Goal: Task Accomplishment & Management: Manage account settings

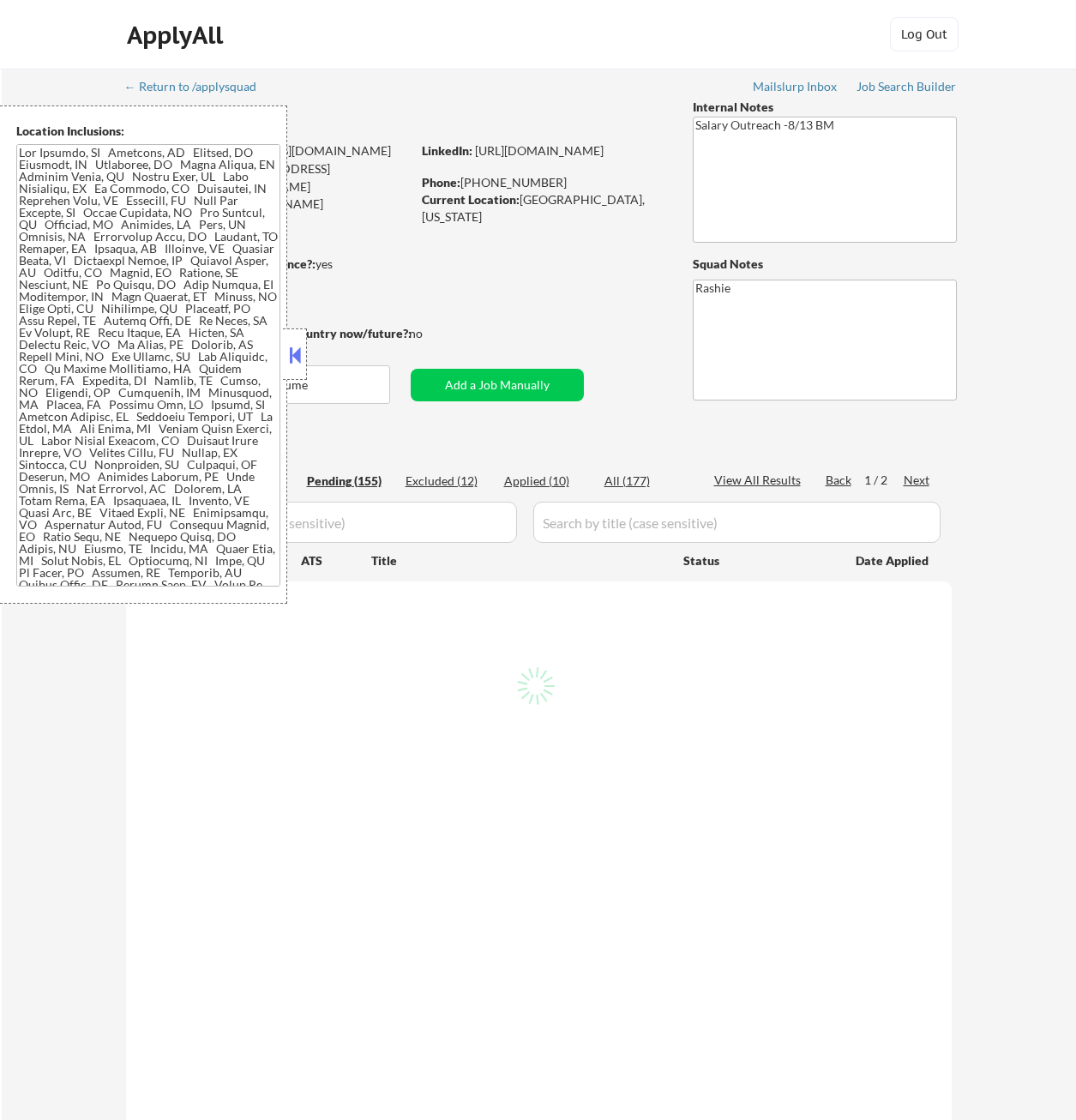
click at [289, 367] on button at bounding box center [295, 355] width 19 height 26
click at [297, 358] on button at bounding box center [295, 355] width 19 height 26
select select ""pending""
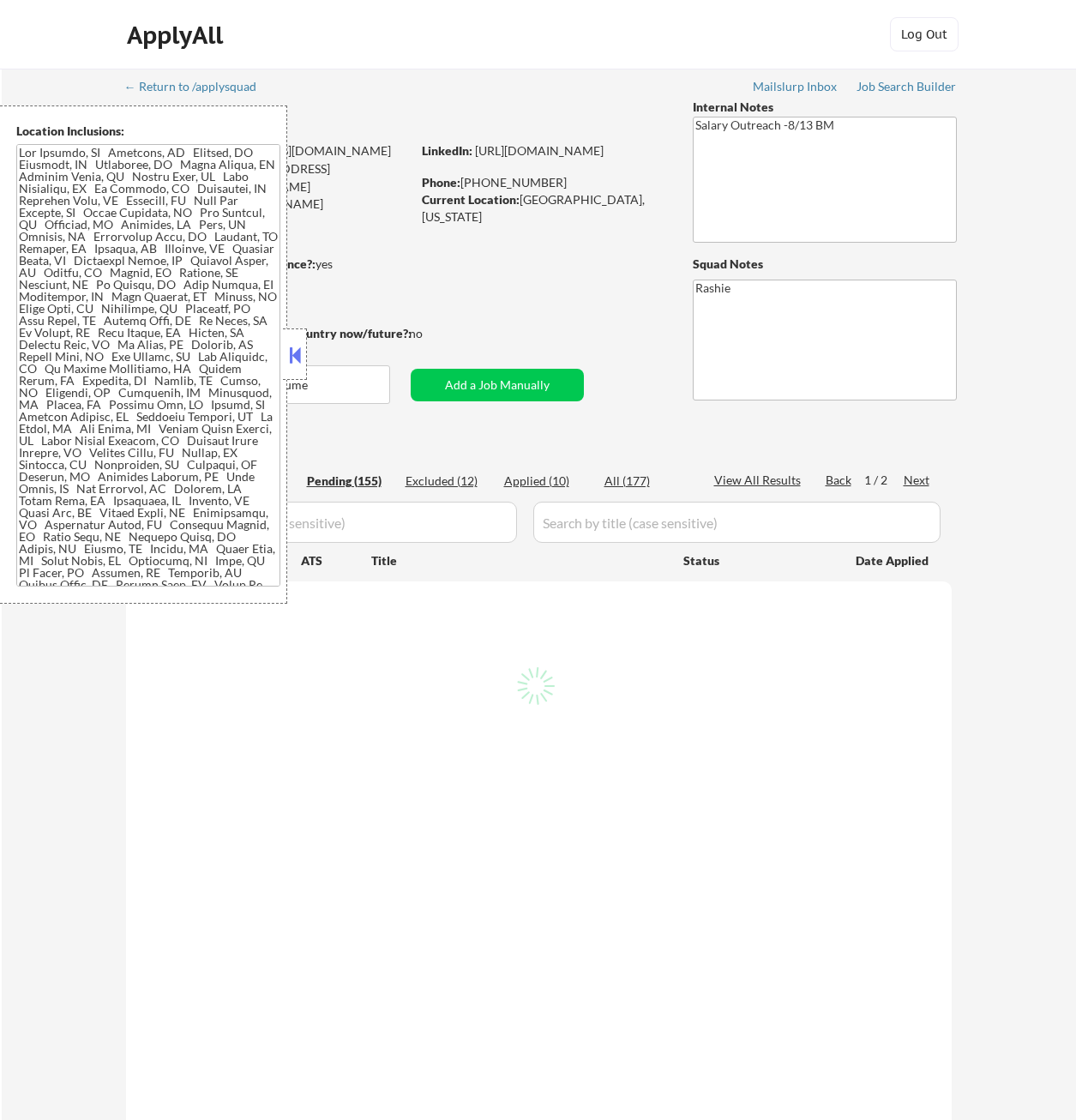
select select ""pending""
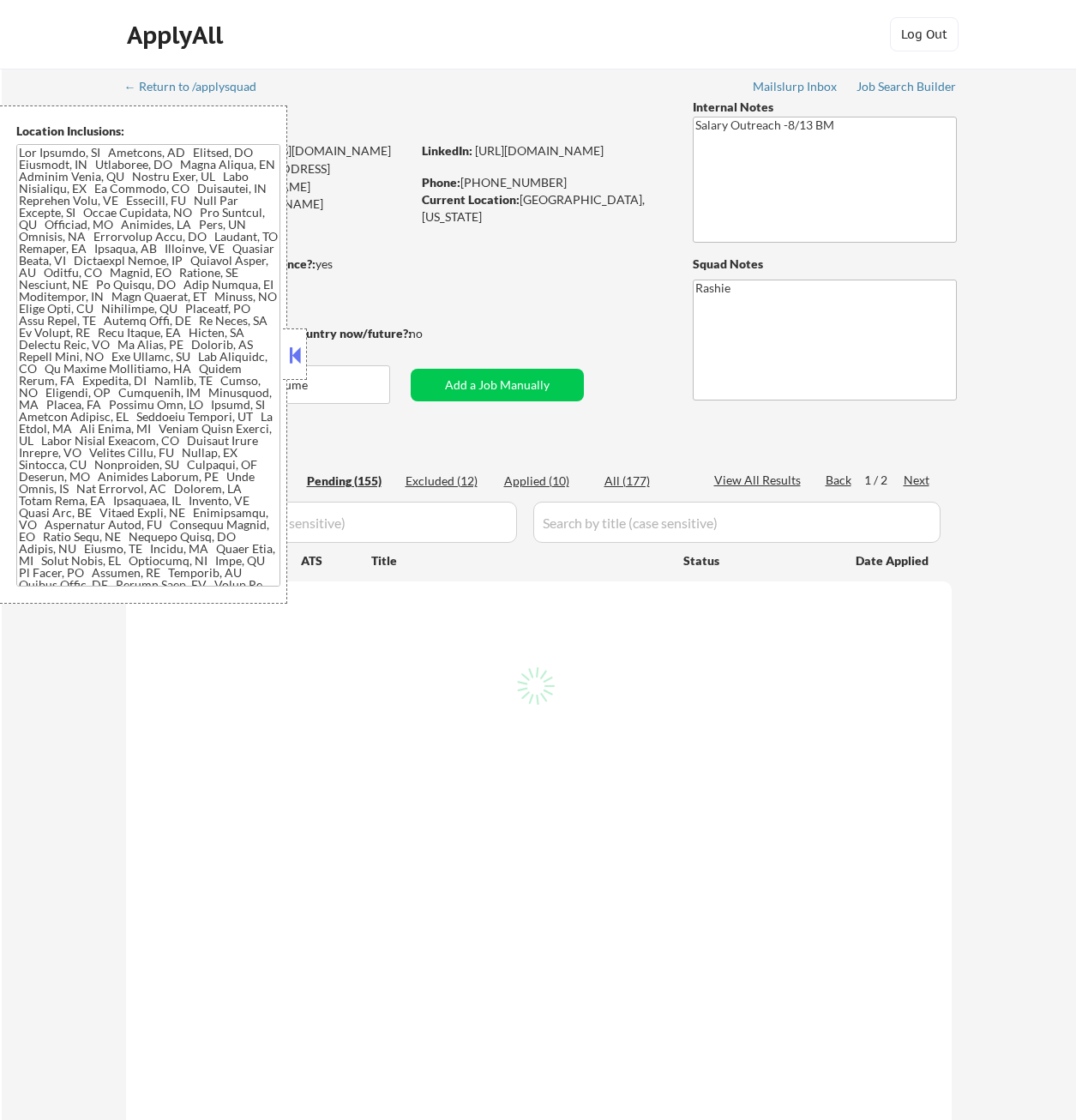
select select ""pending""
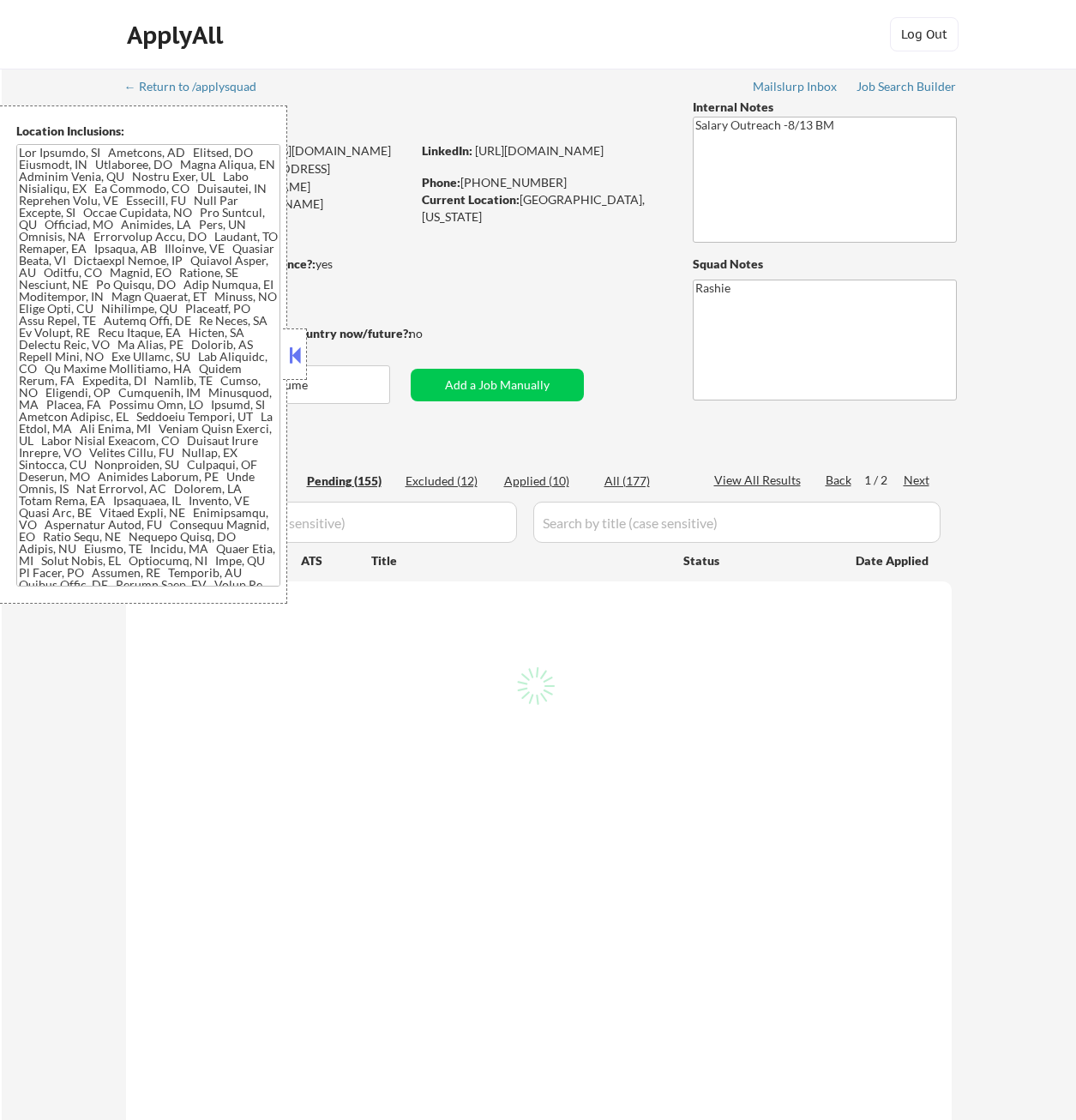
select select ""pending""
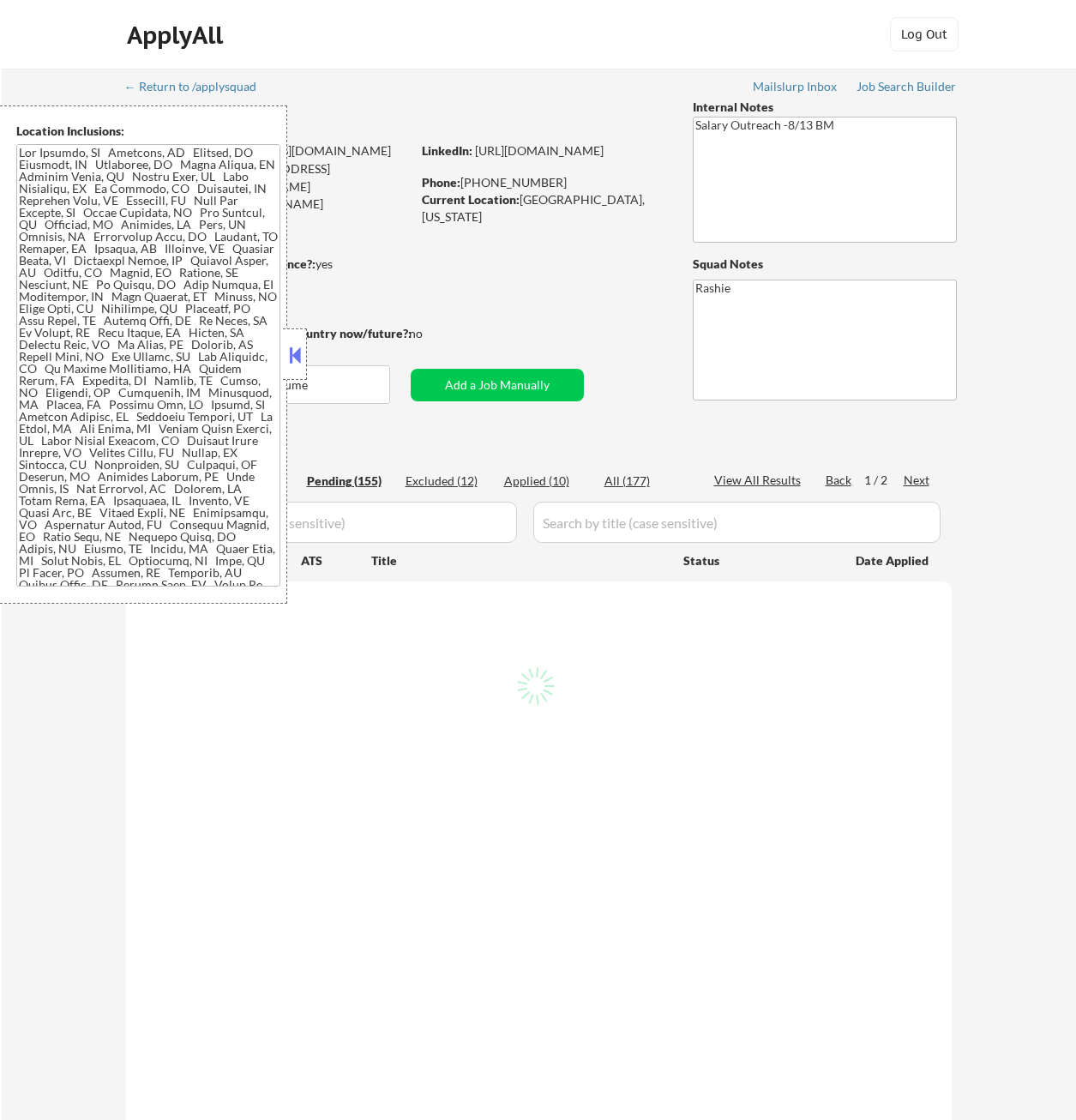
select select ""pending""
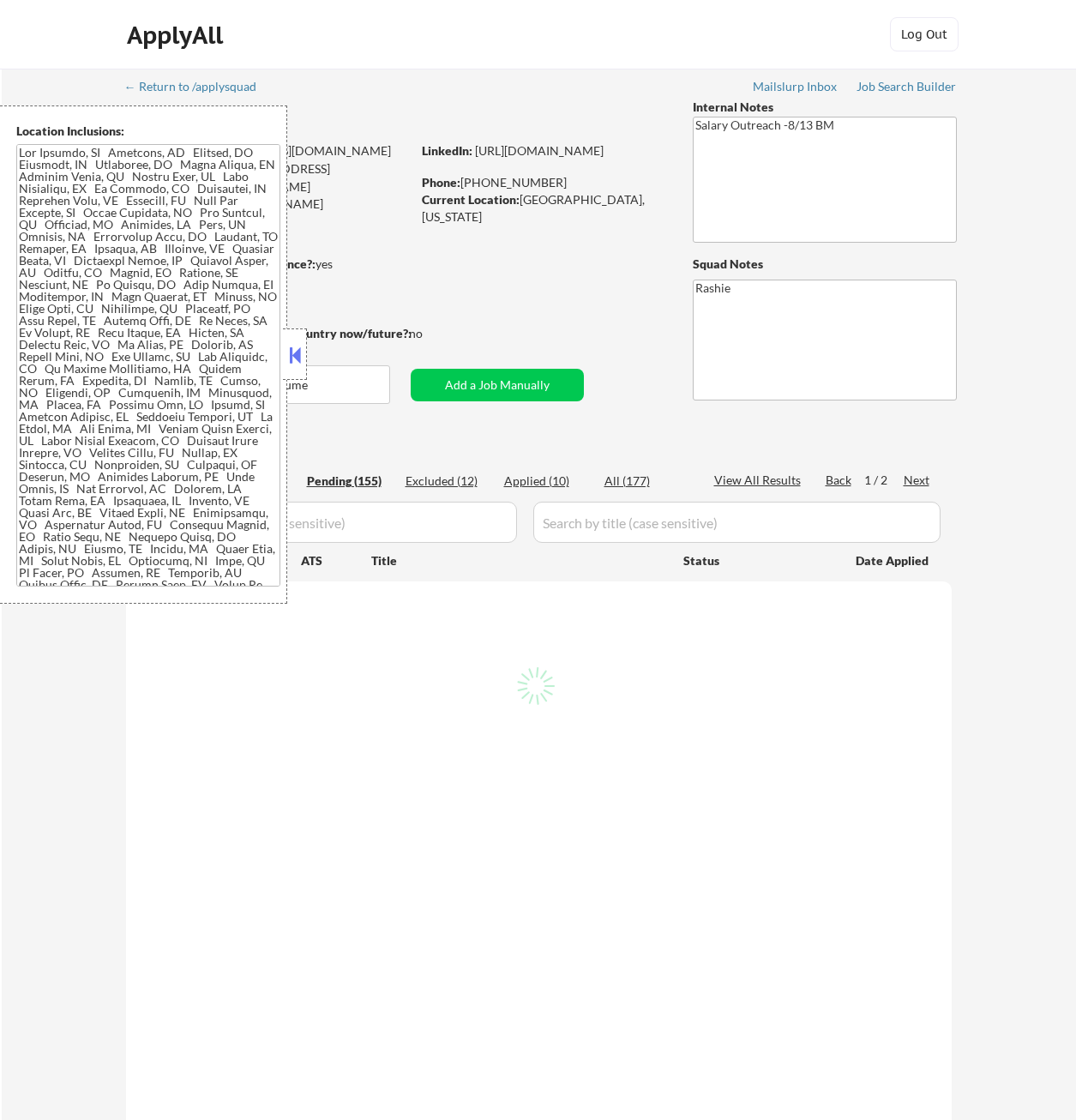
select select ""pending""
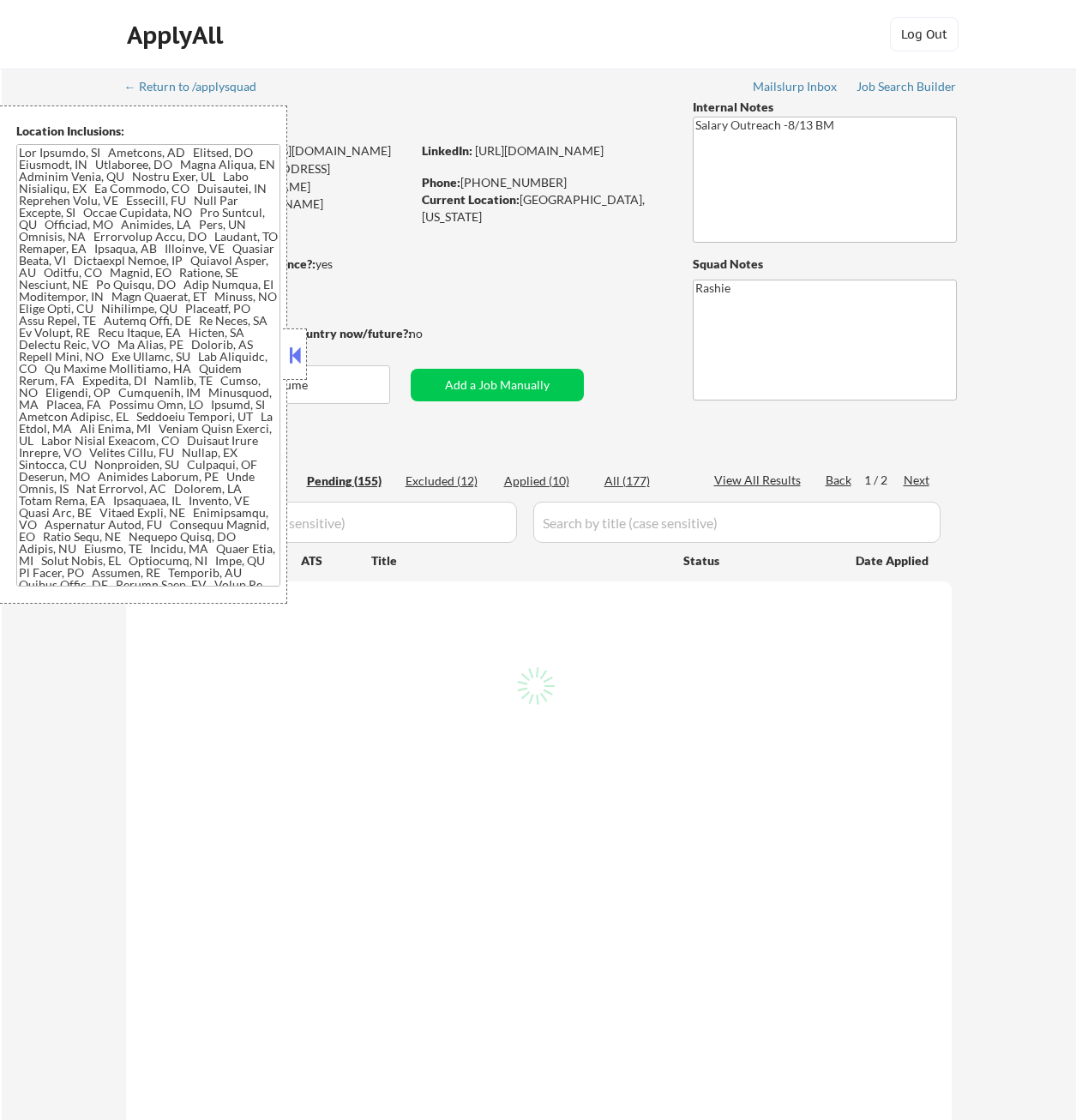
select select ""pending""
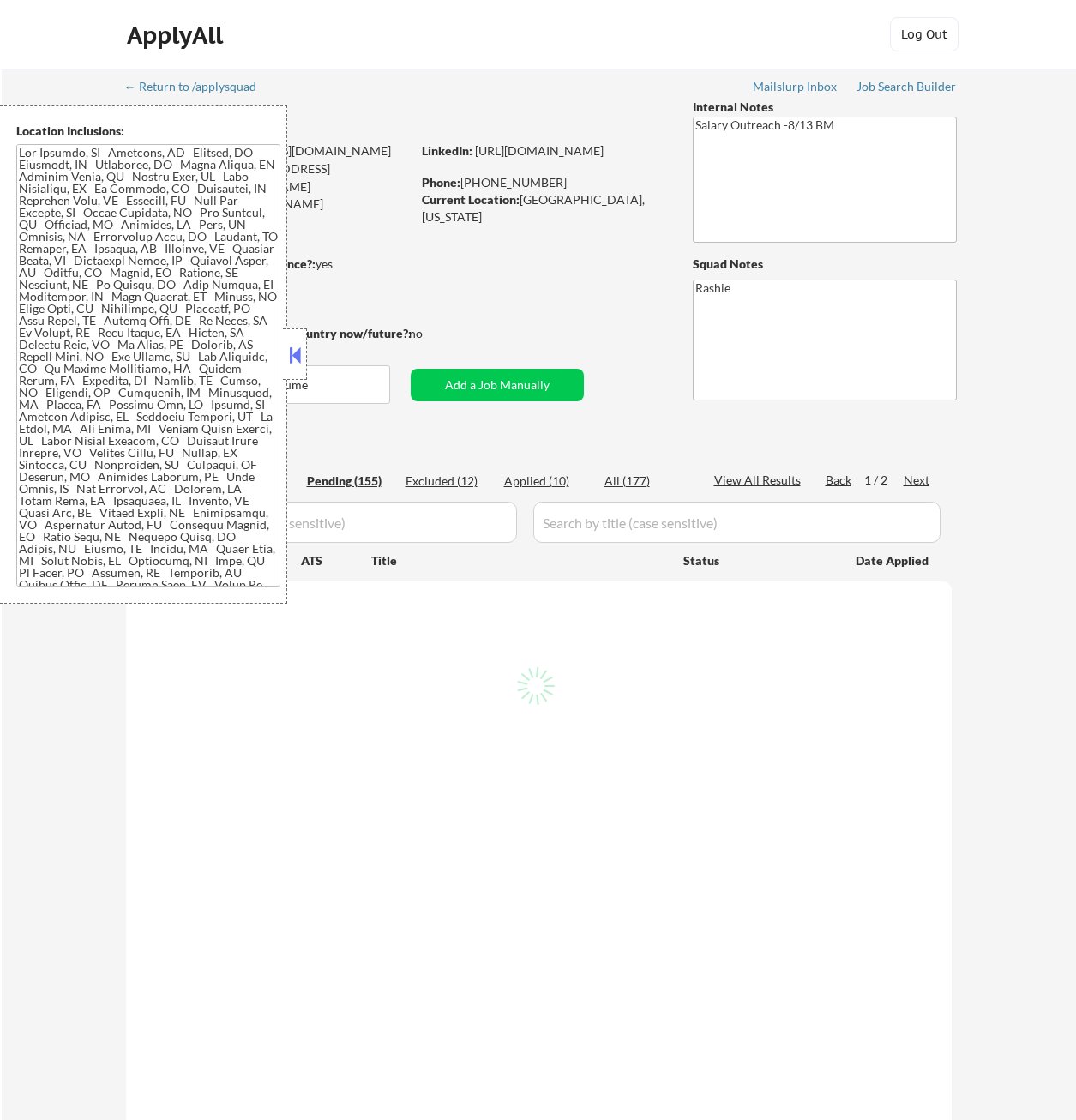
select select ""pending""
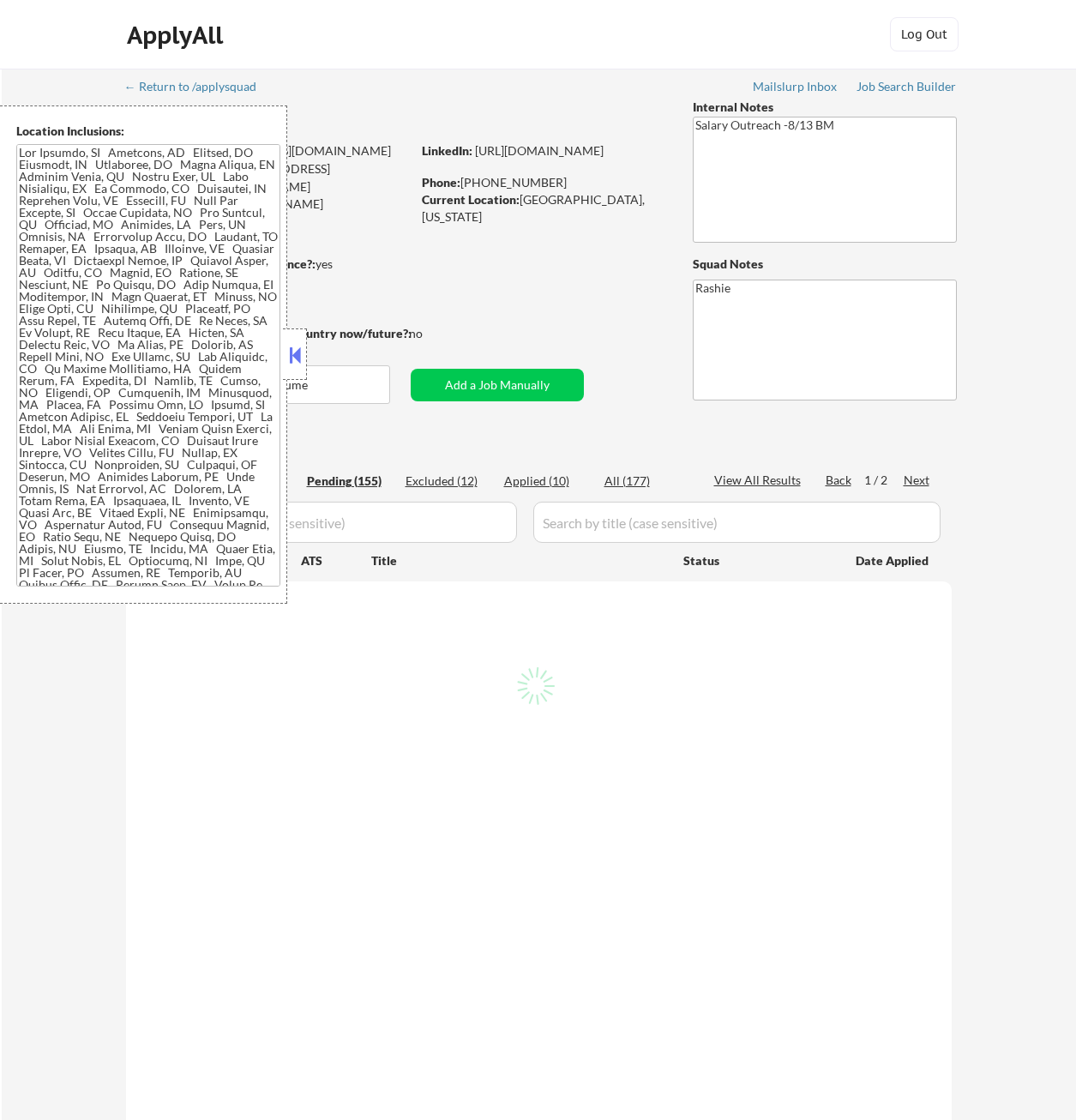
select select ""pending""
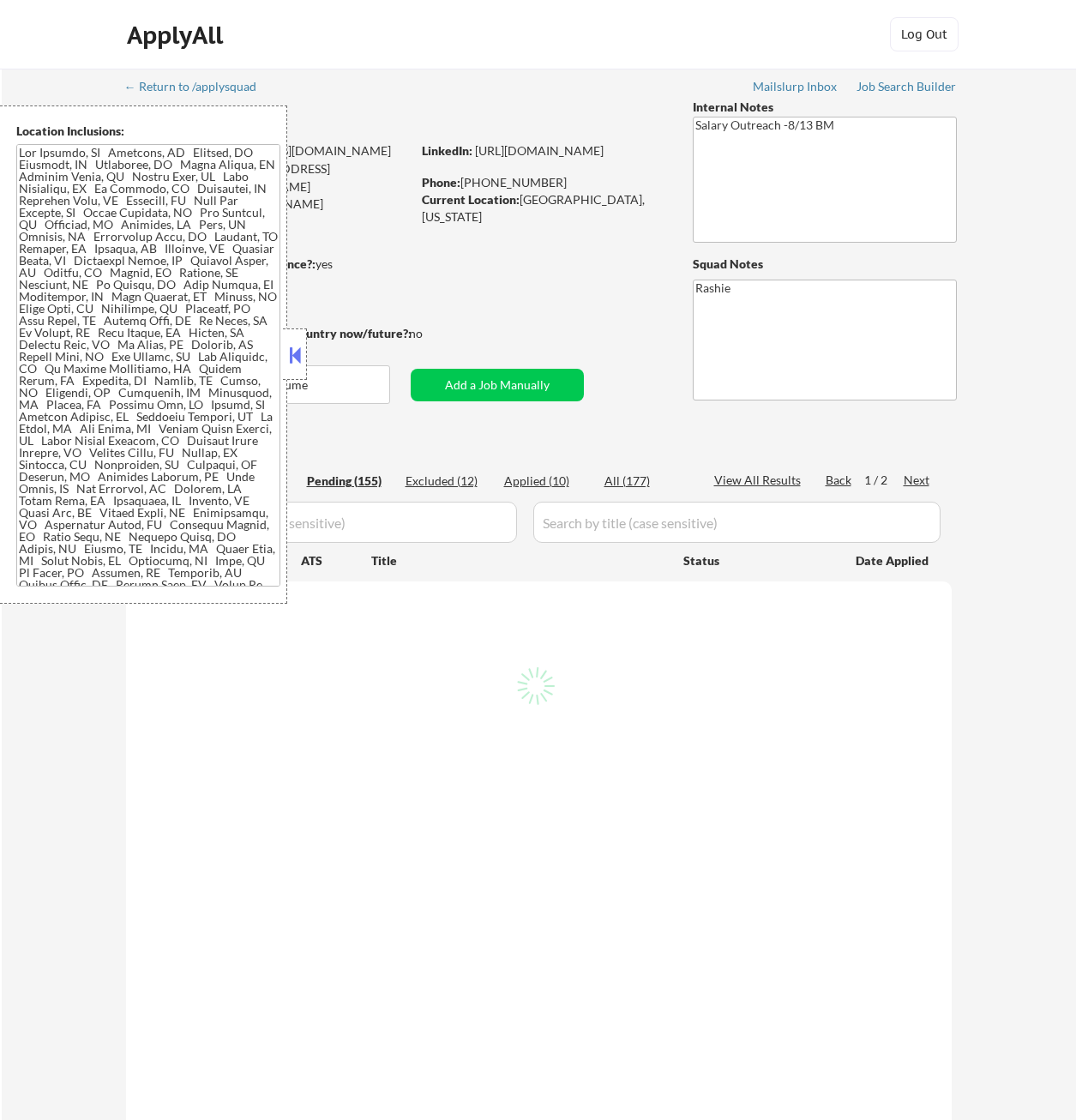
select select ""pending""
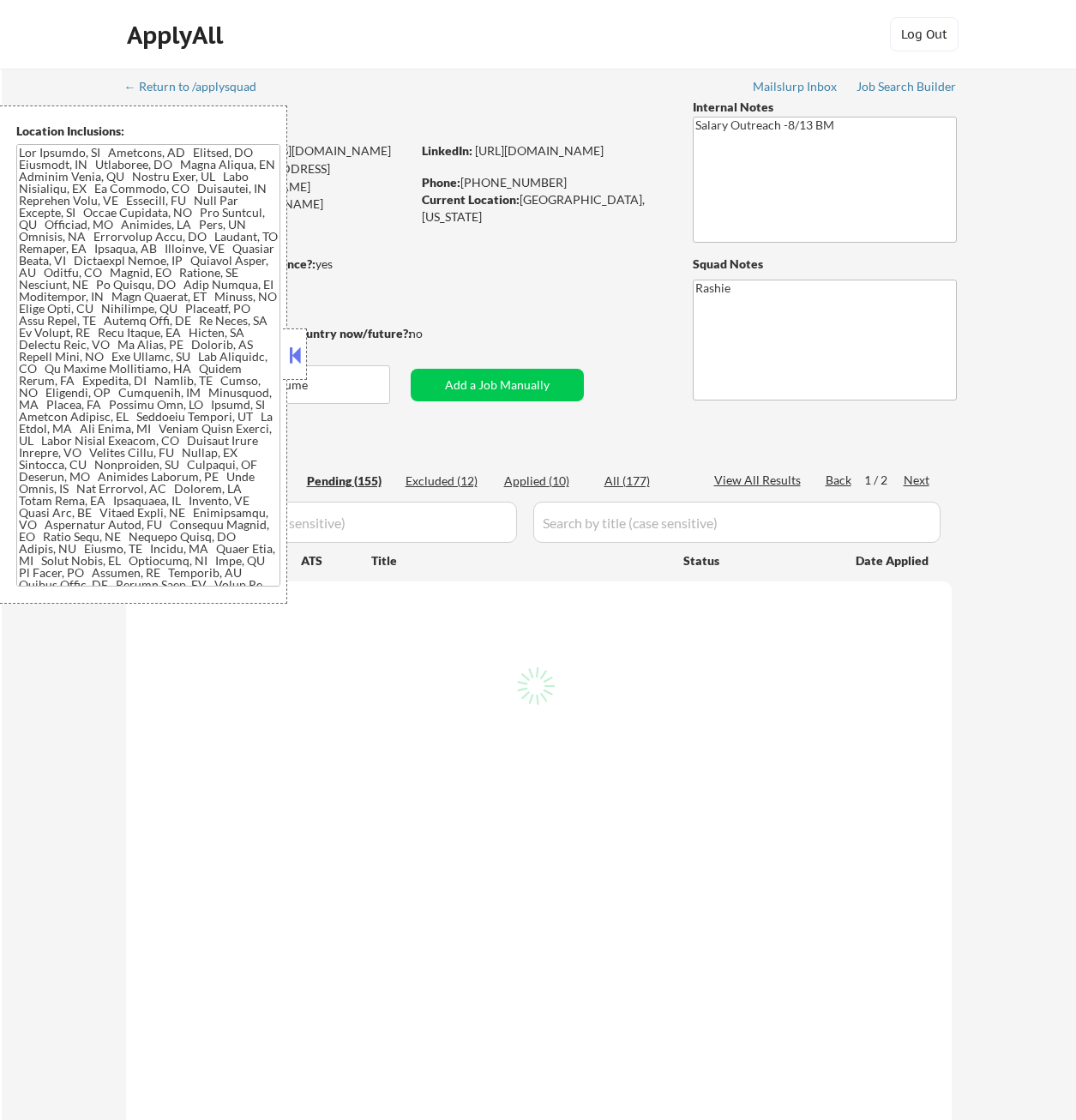
select select ""pending""
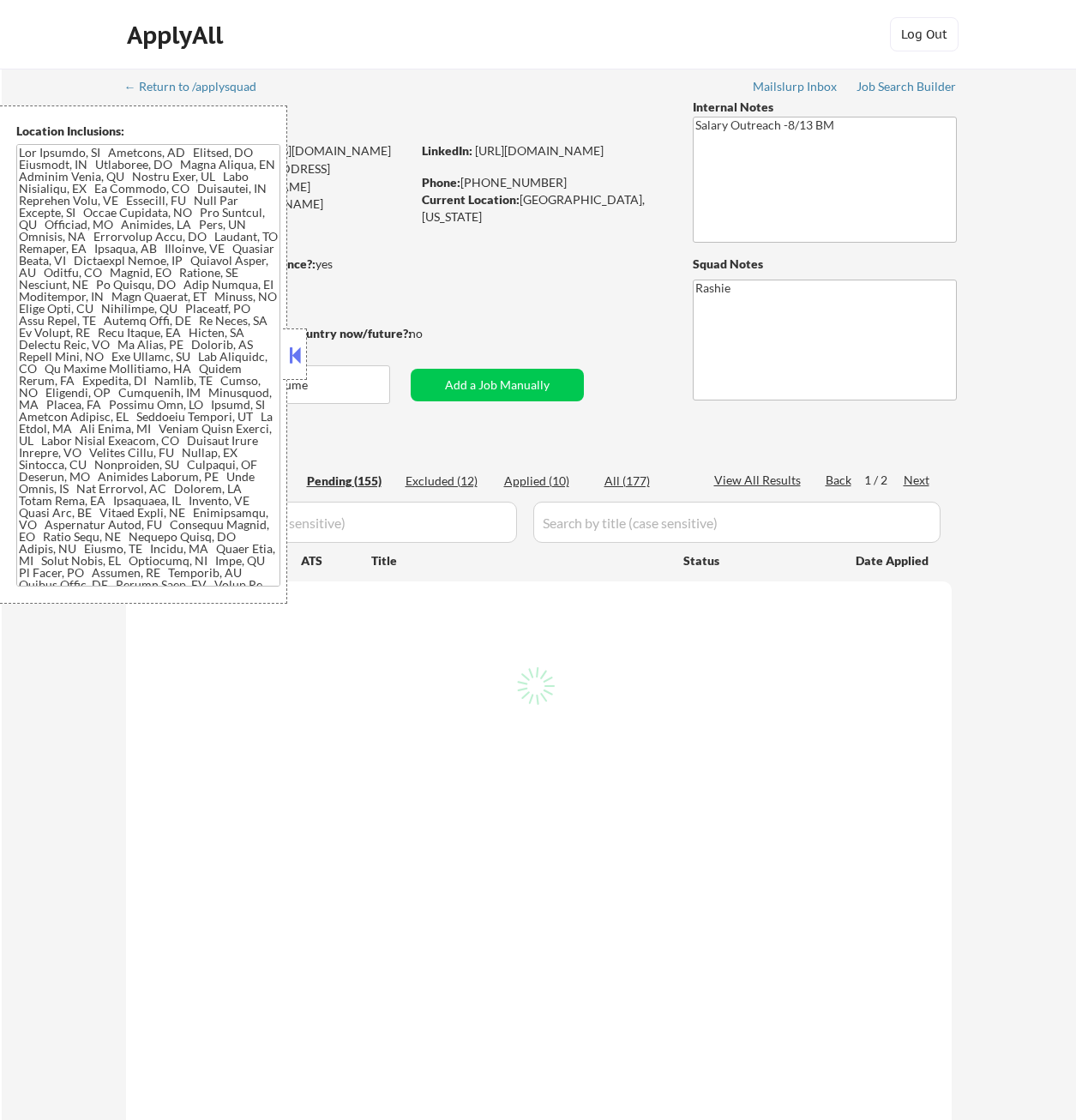
select select ""pending""
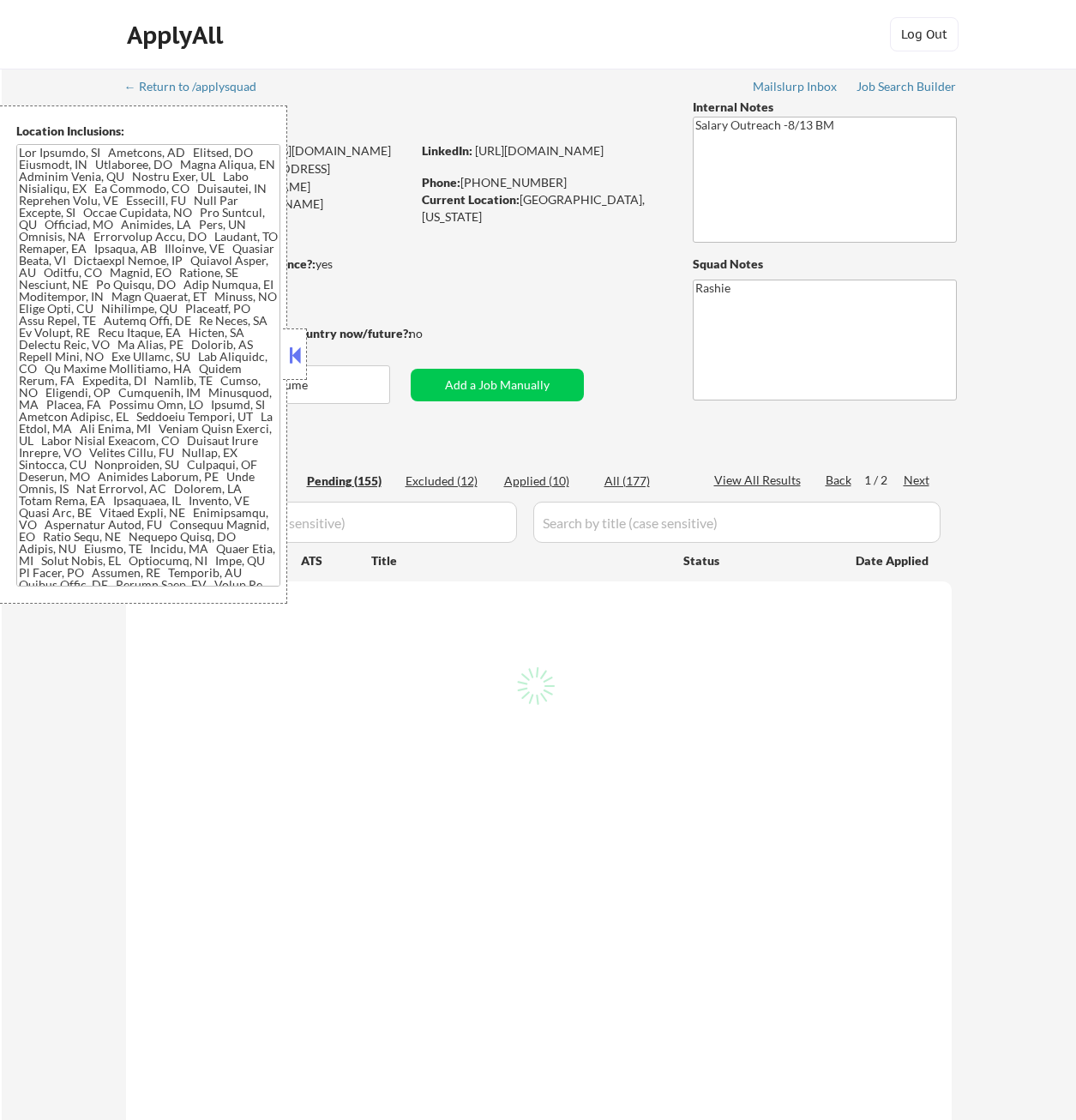
select select ""pending""
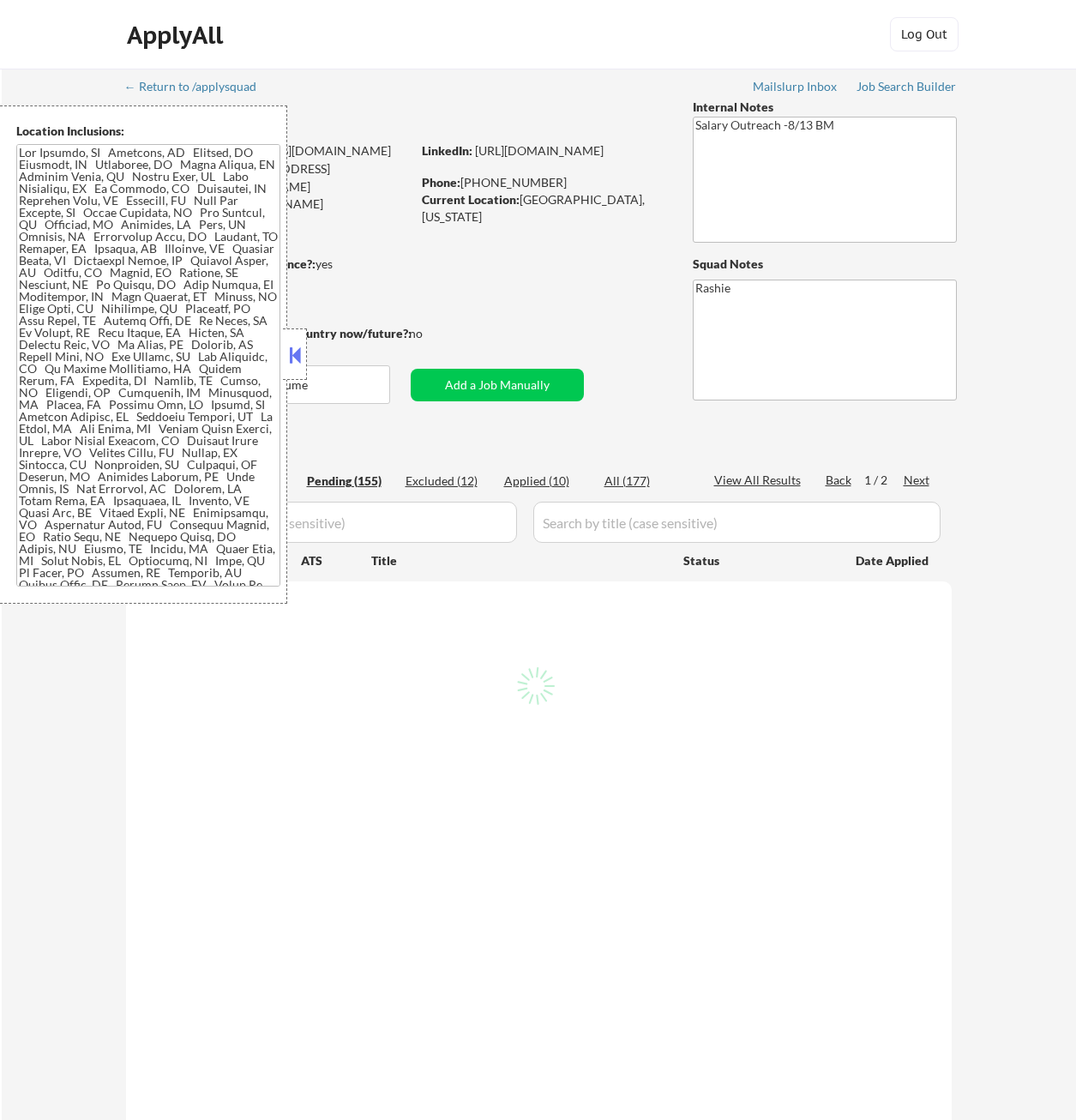
select select ""pending""
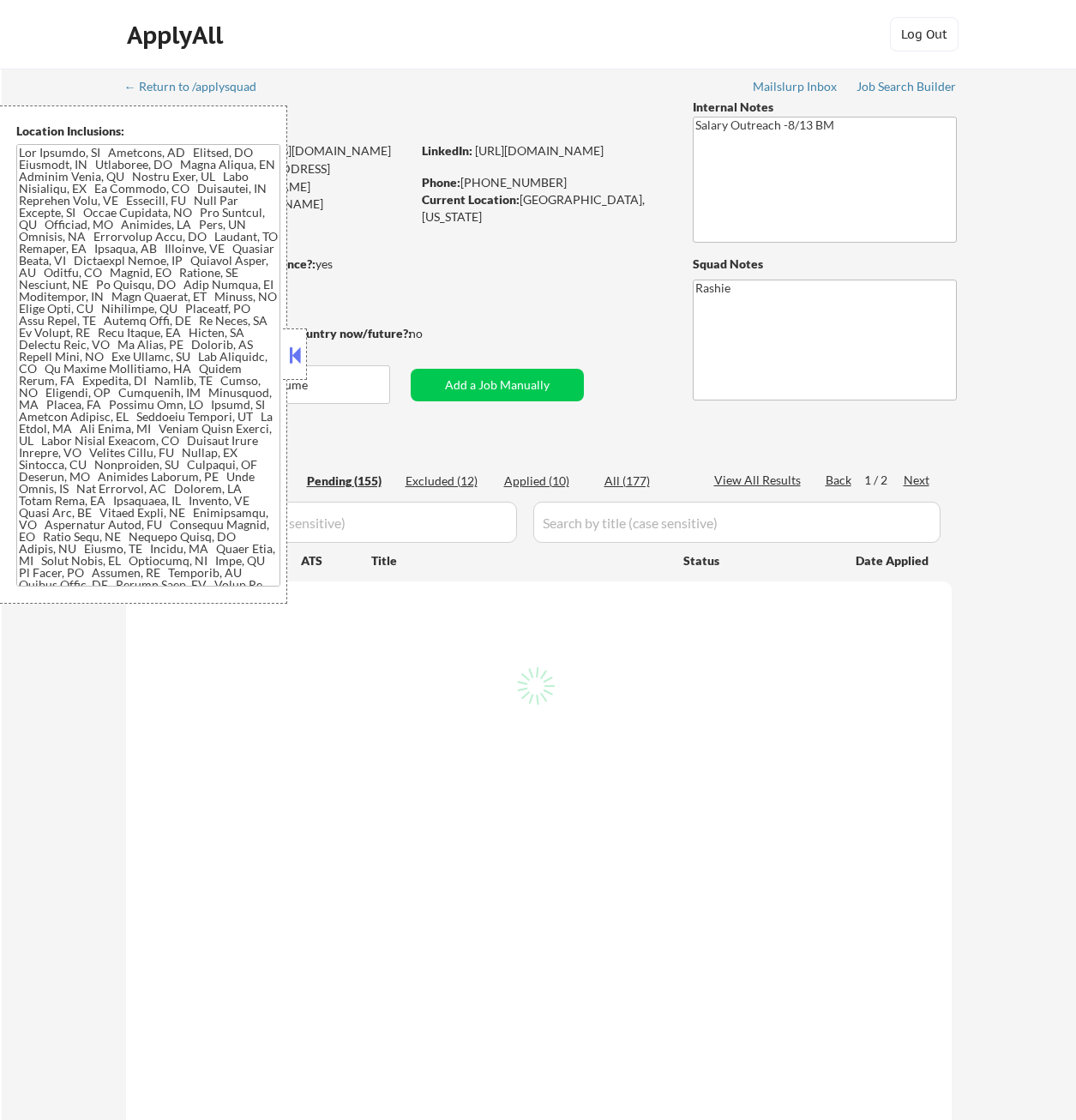
select select ""pending""
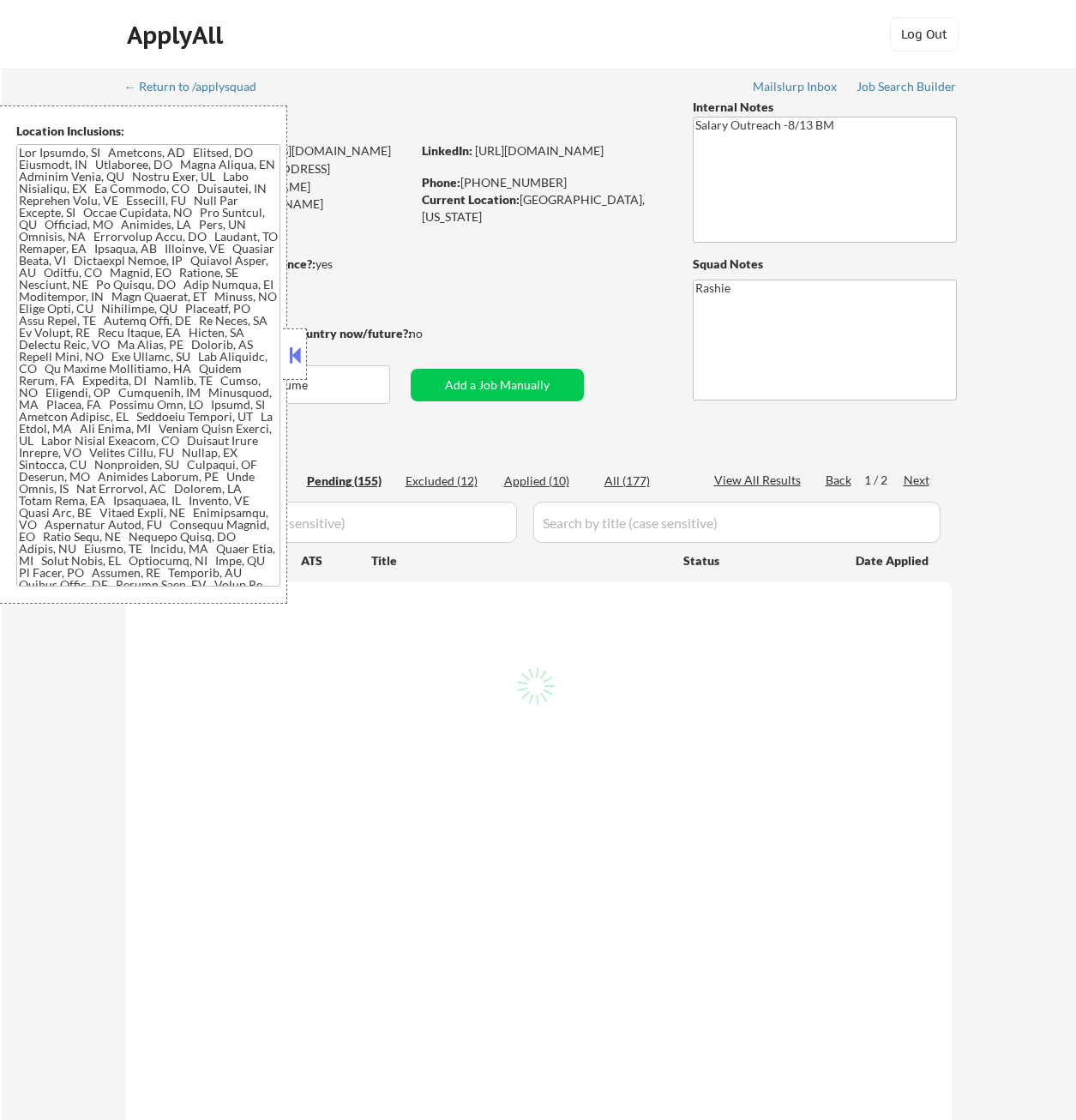
select select ""pending""
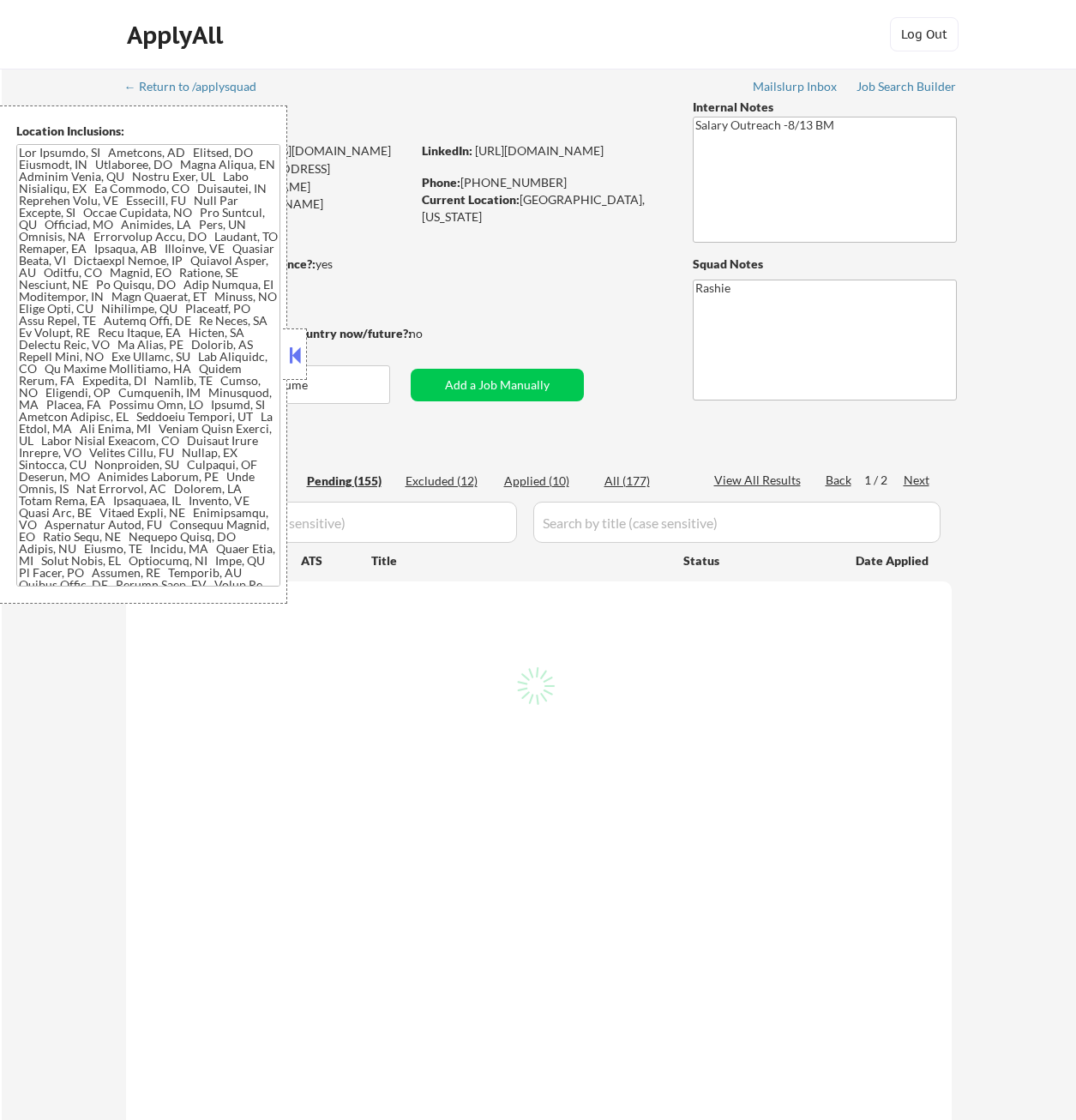
select select ""pending""
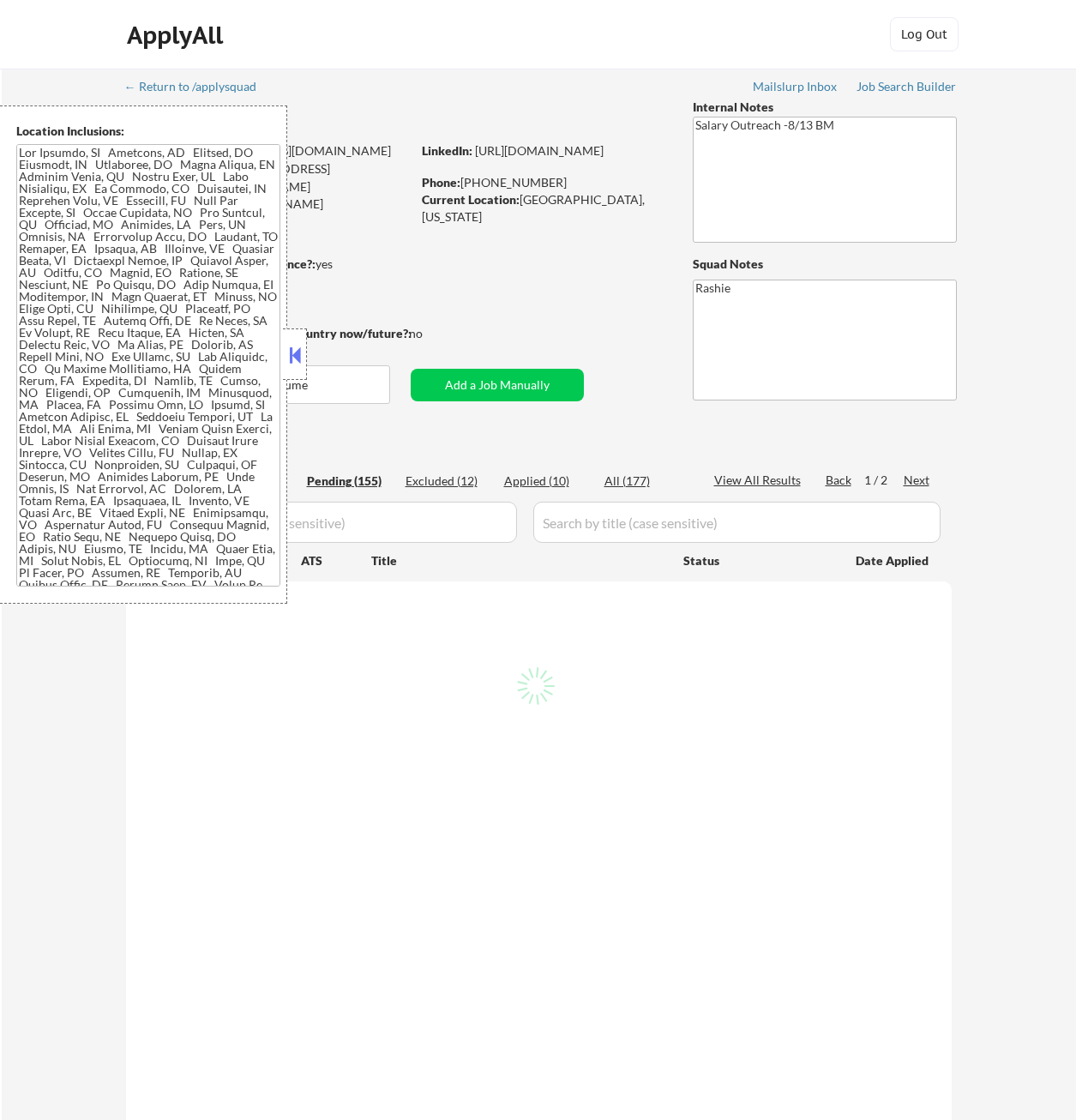
select select ""pending""
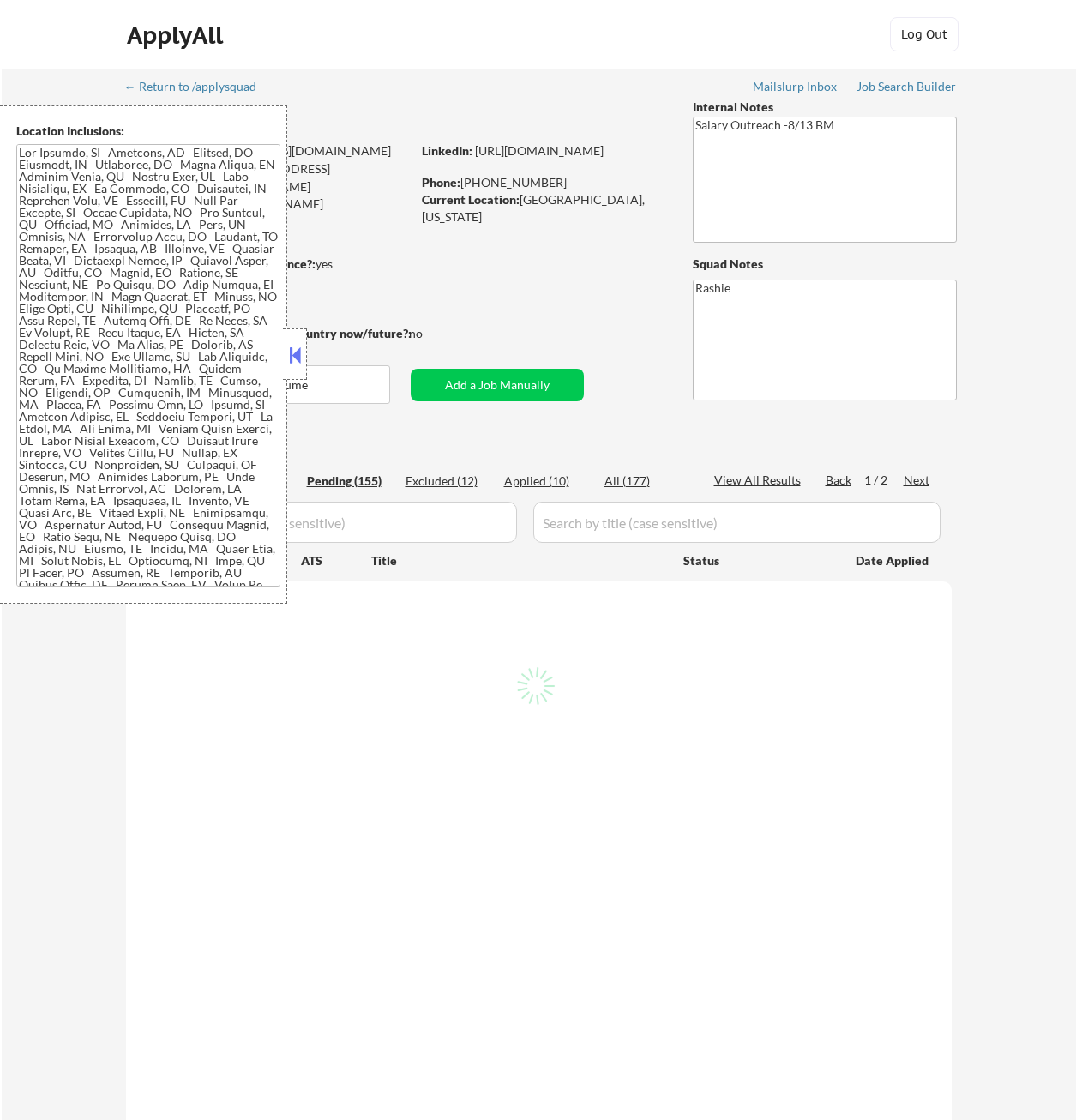
select select ""pending""
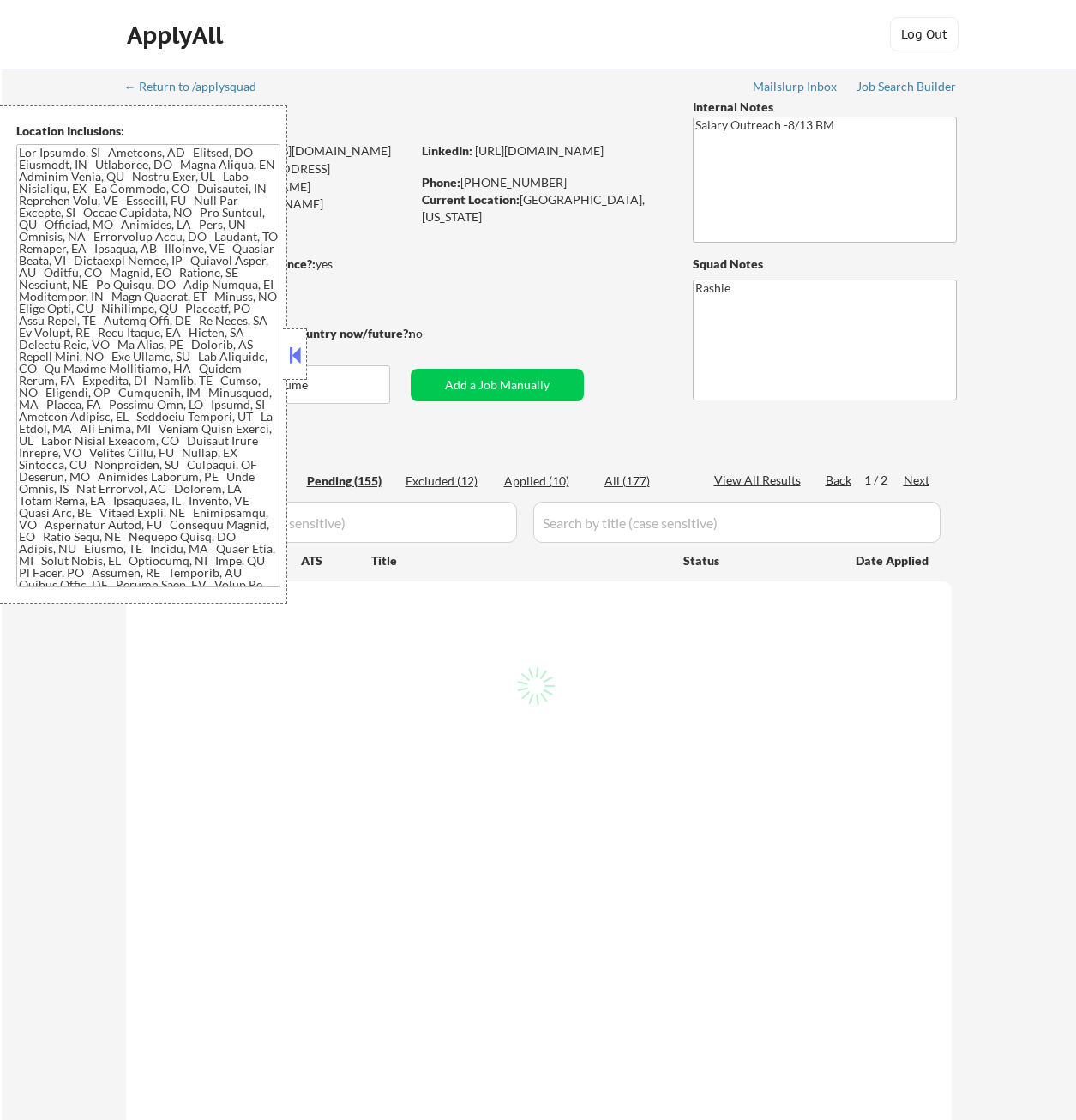
select select ""pending""
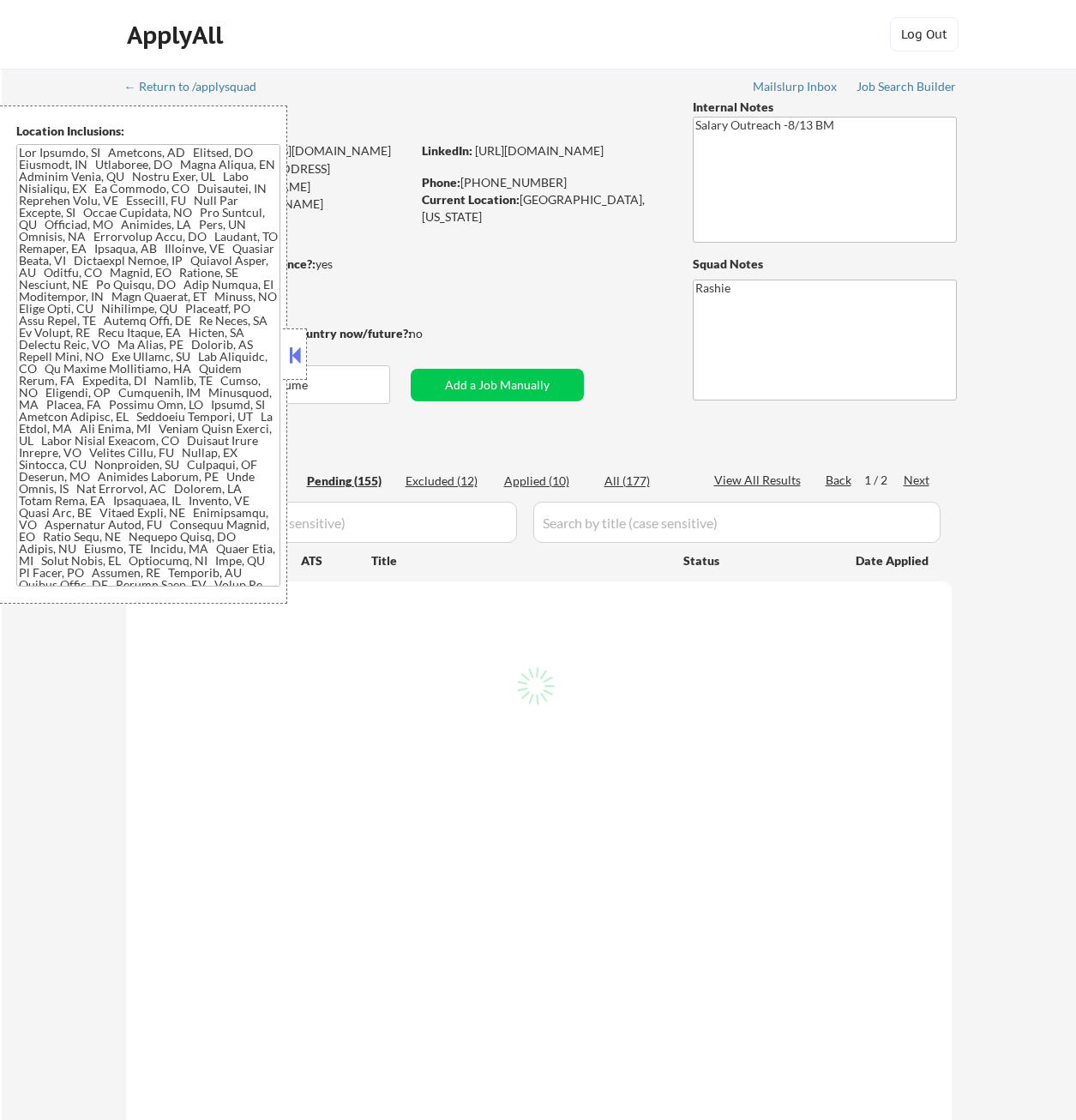
select select ""pending""
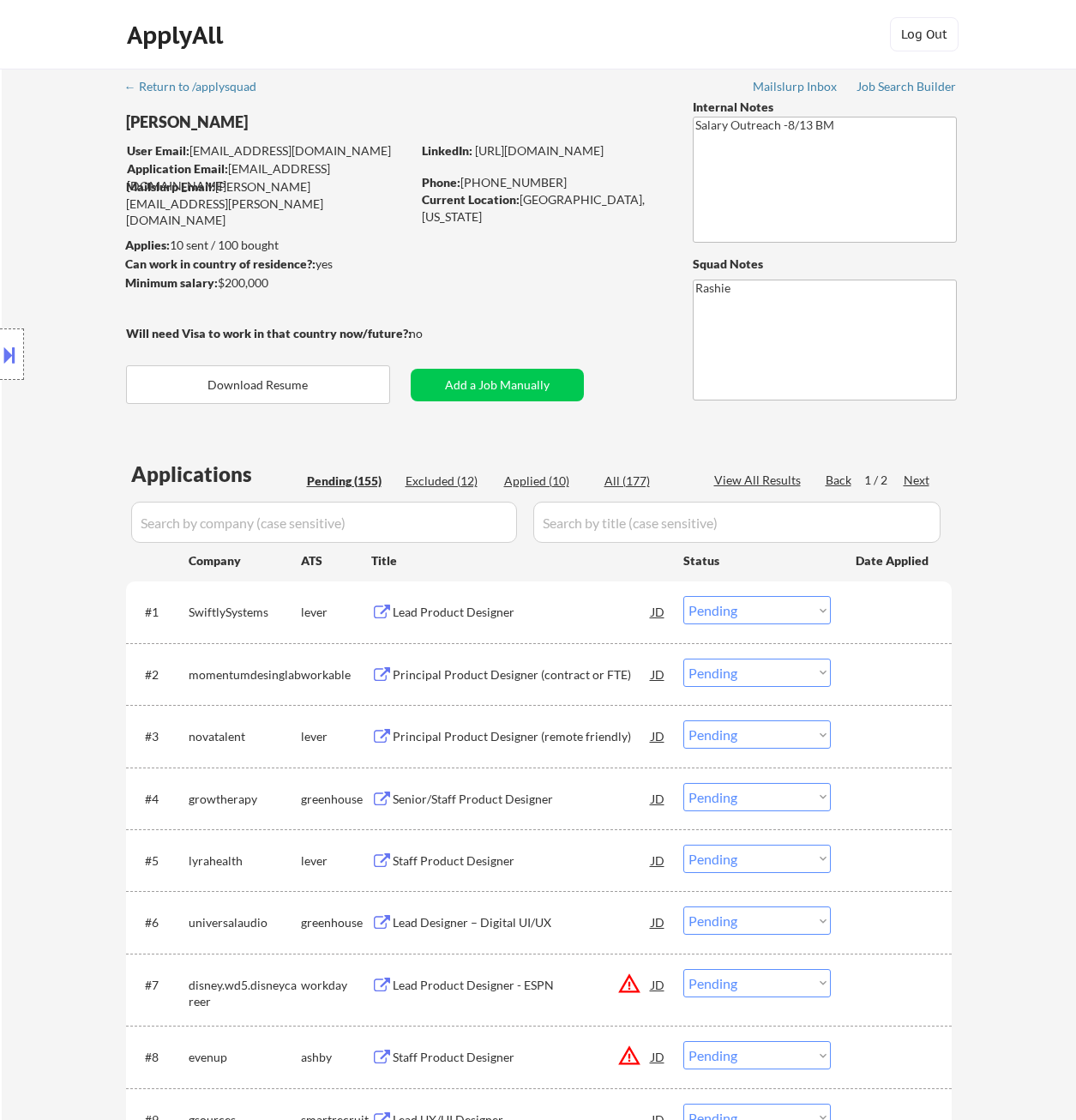
click at [539, 482] on div "Applied (10)" at bounding box center [547, 481] width 86 height 17
select select ""applied""
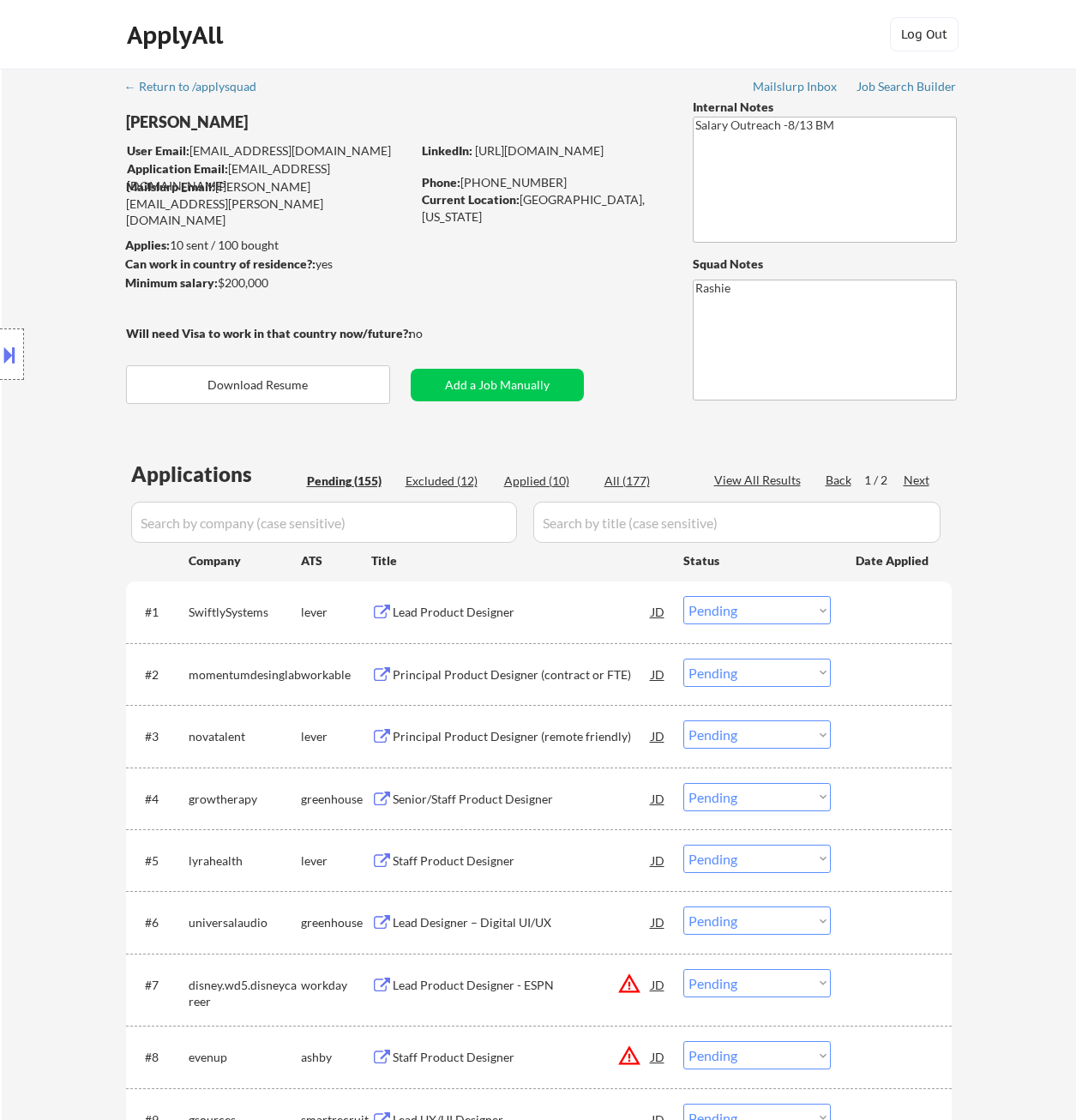
select select ""applied""
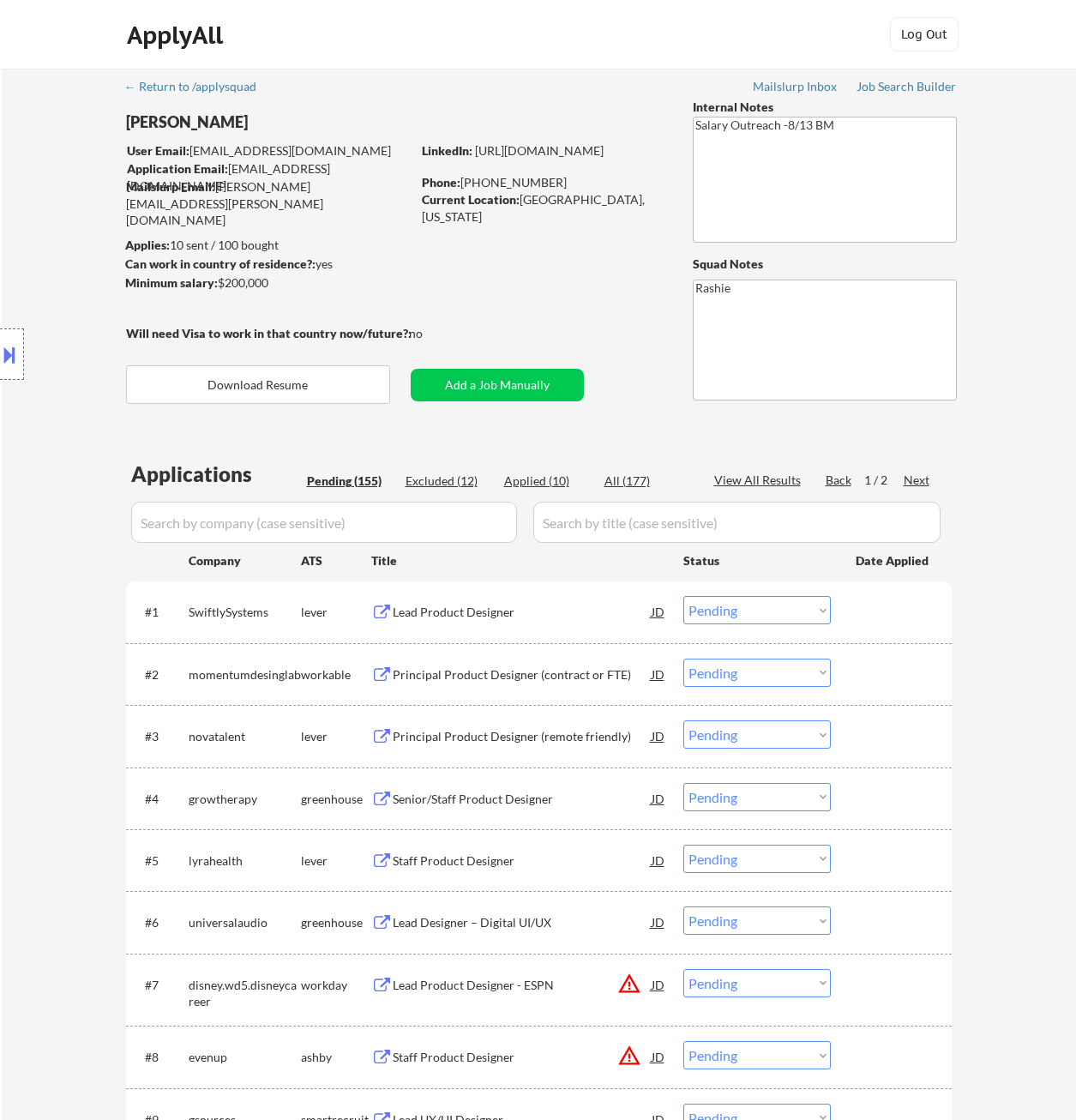
select select ""applied""
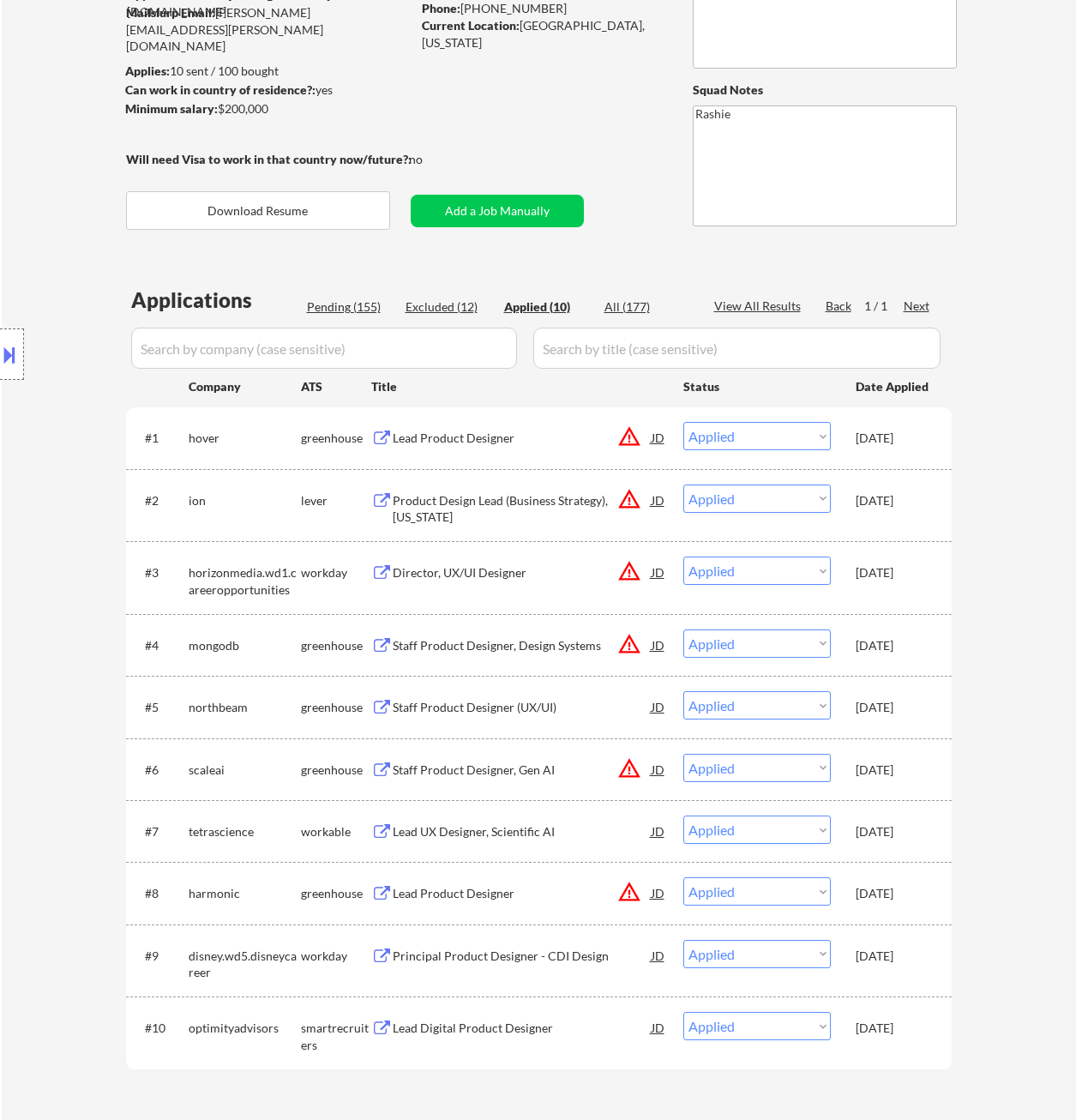
scroll to position [171, 0]
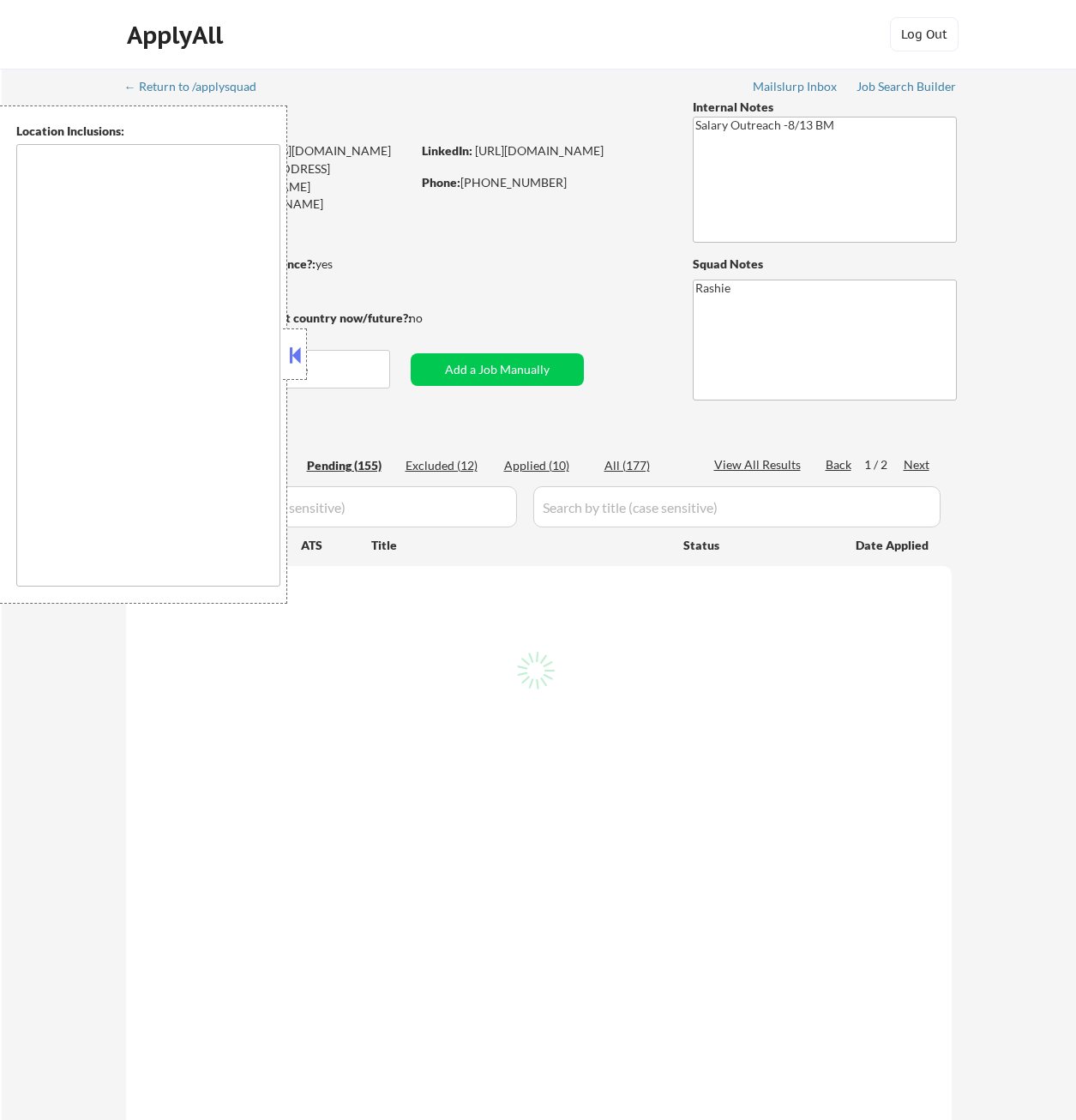
type textarea "Los Angeles, CA Glendale, CA Burbank, CA Pasadena, CA Inglewood, CA Santa Monic…"
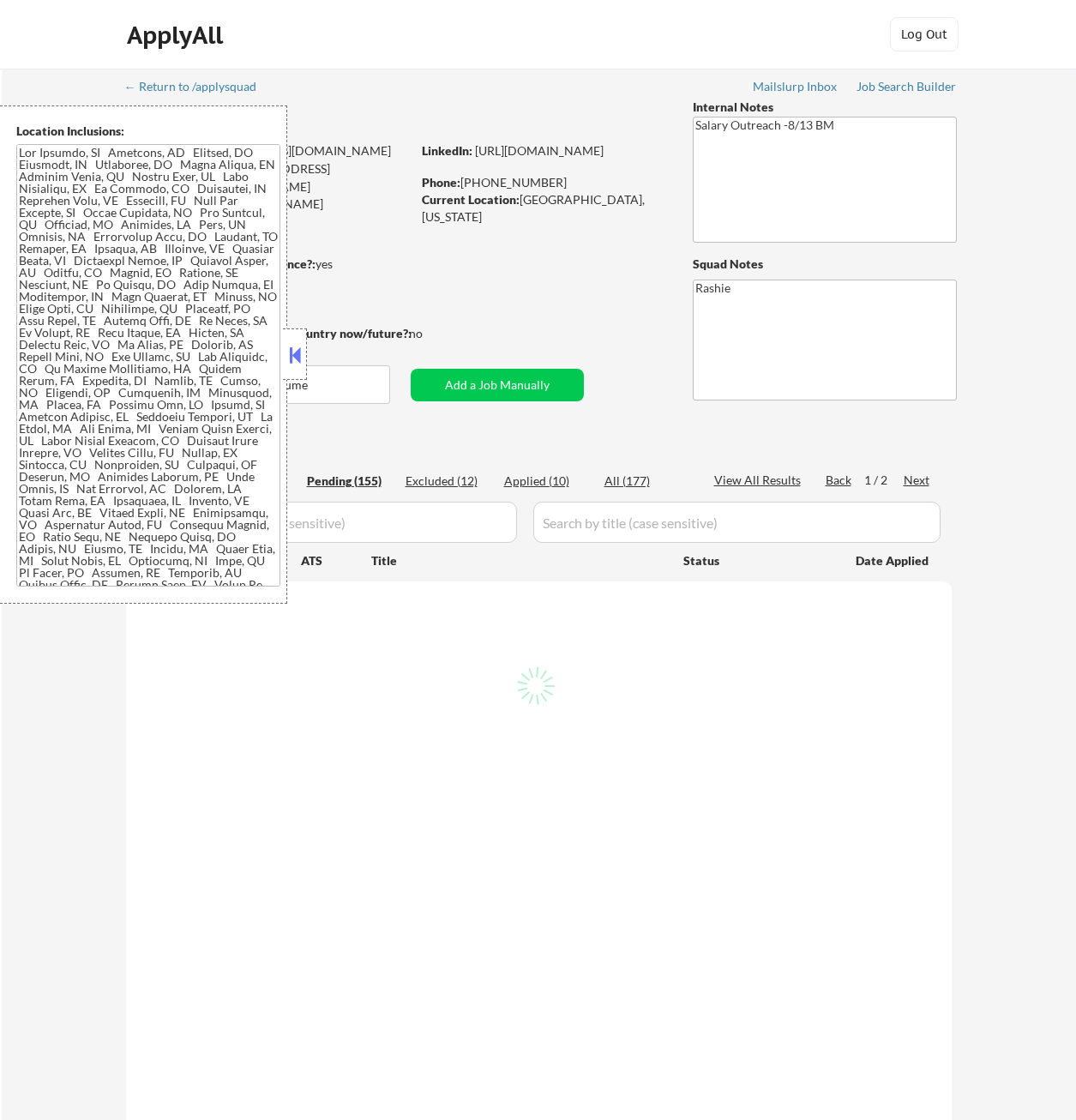
click at [303, 355] on button at bounding box center [295, 355] width 19 height 26
click at [293, 354] on button at bounding box center [295, 355] width 19 height 26
select select ""pending""
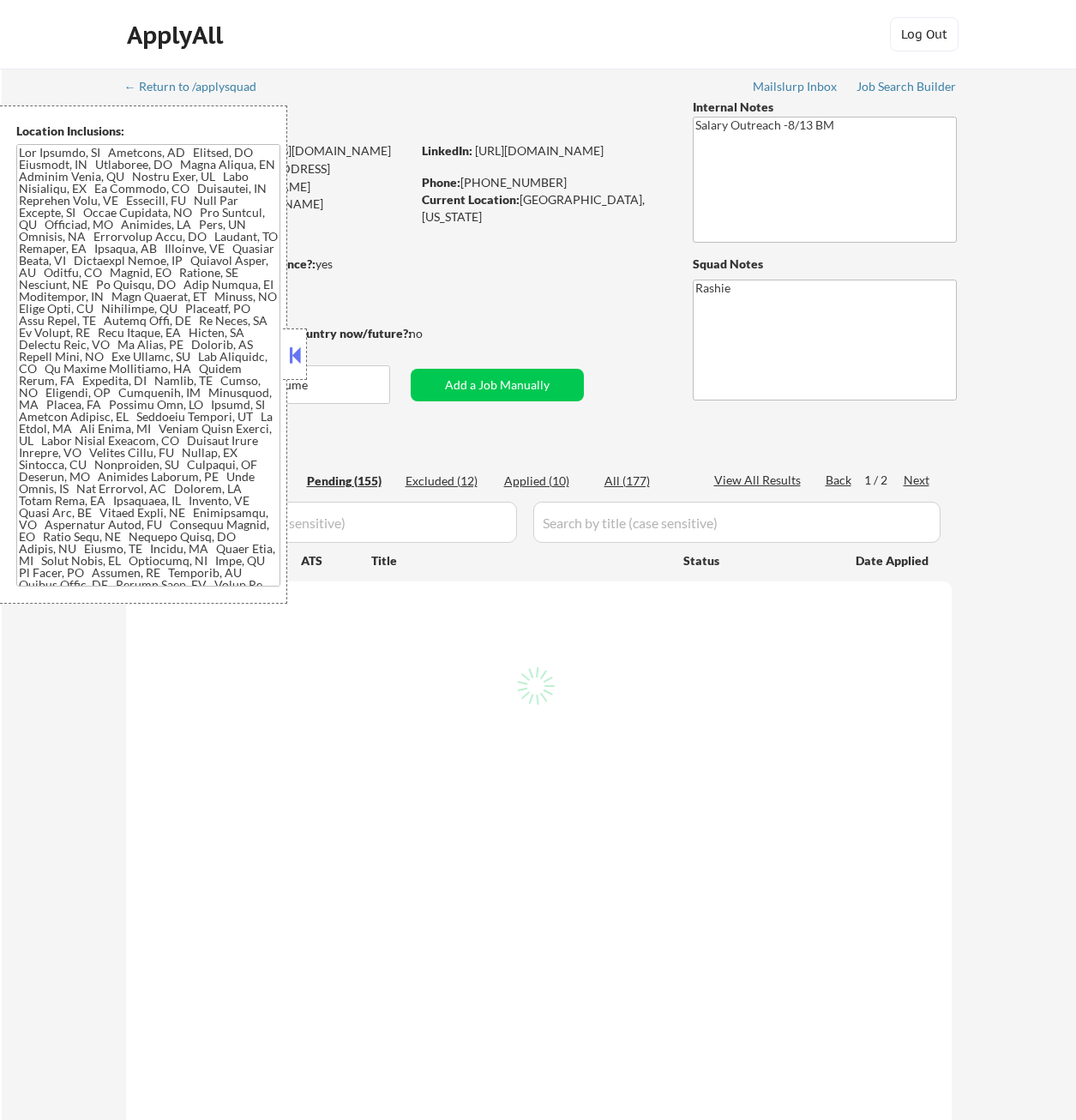
select select ""pending""
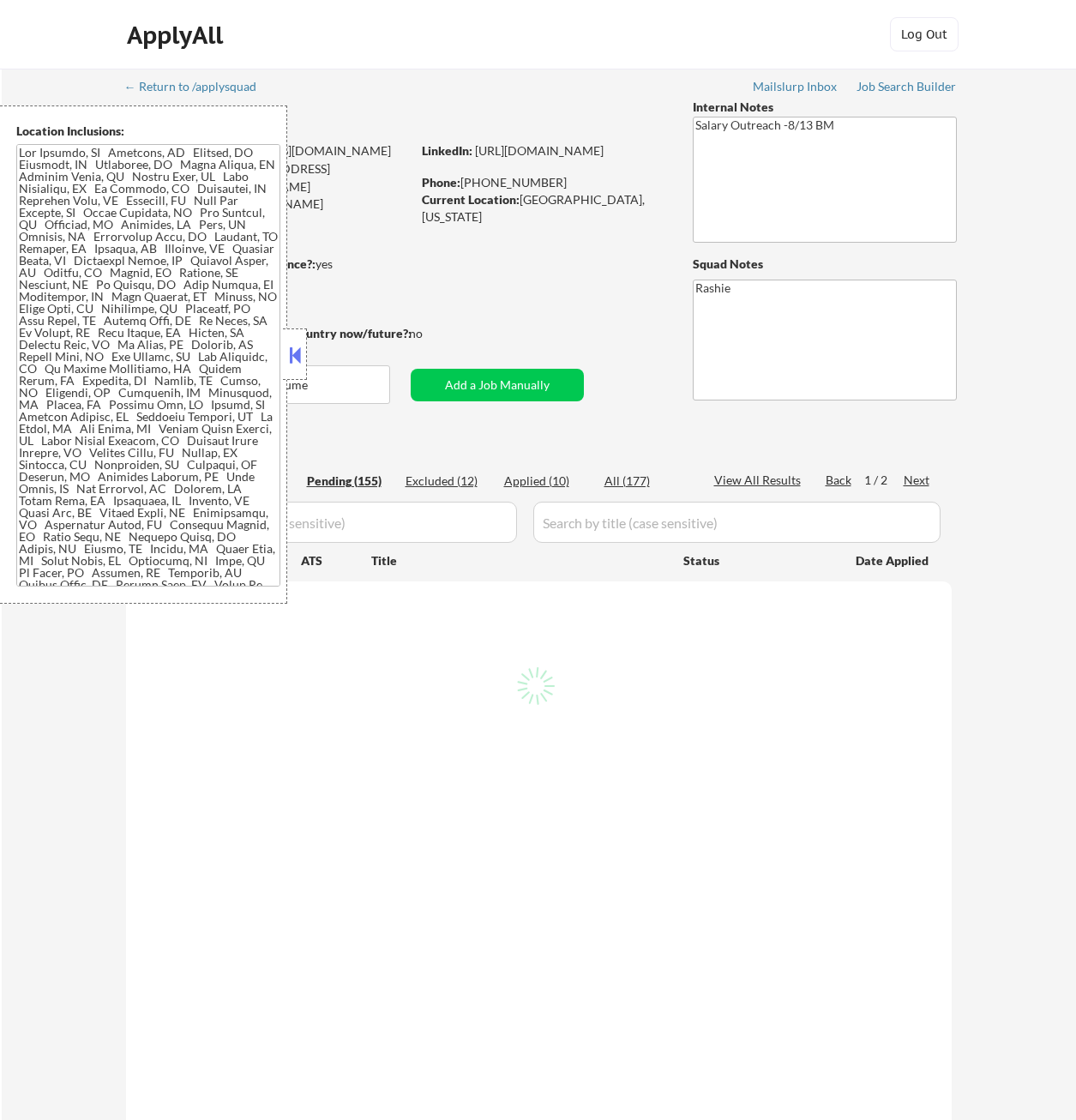
select select ""pending""
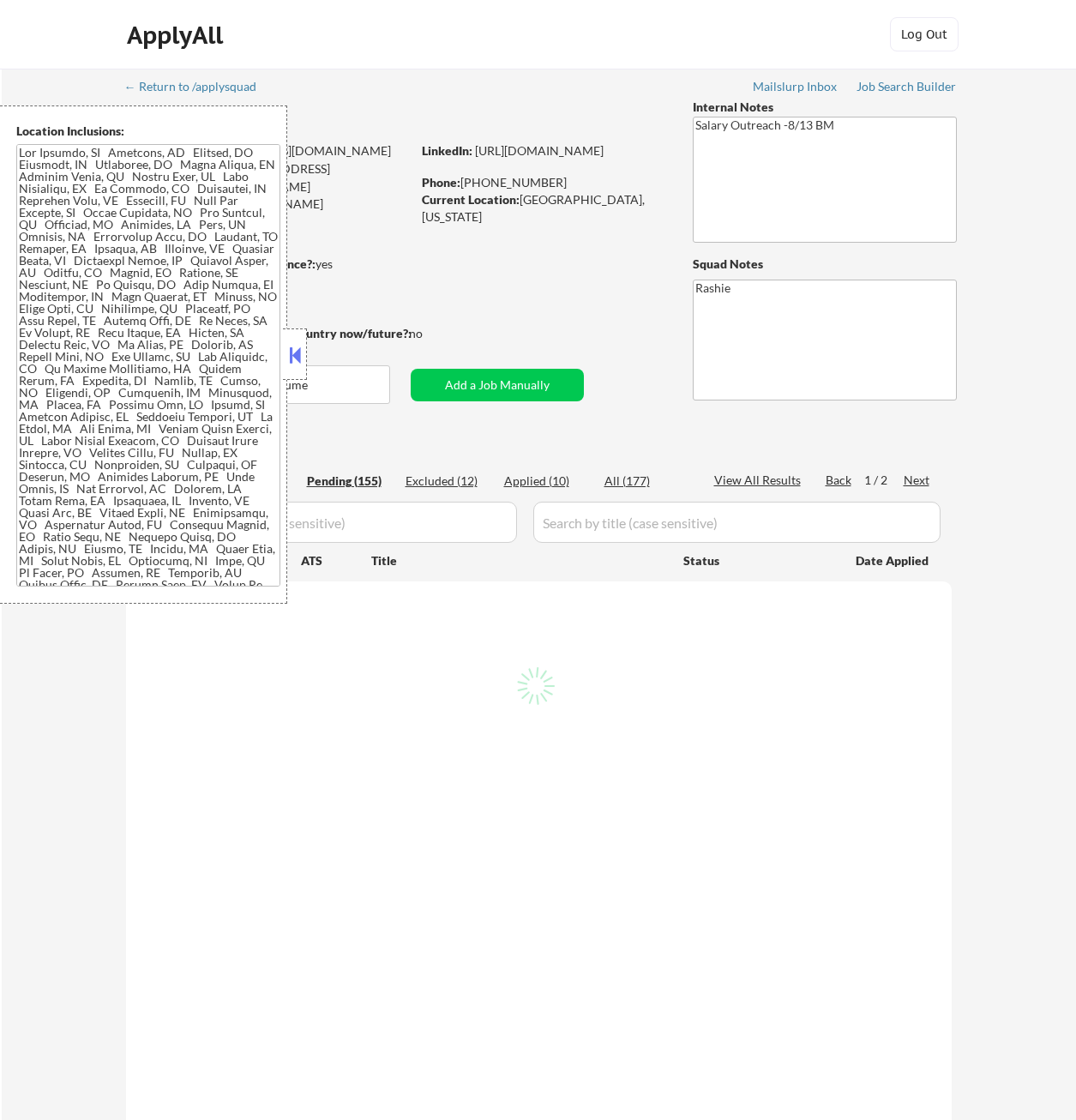
select select ""pending""
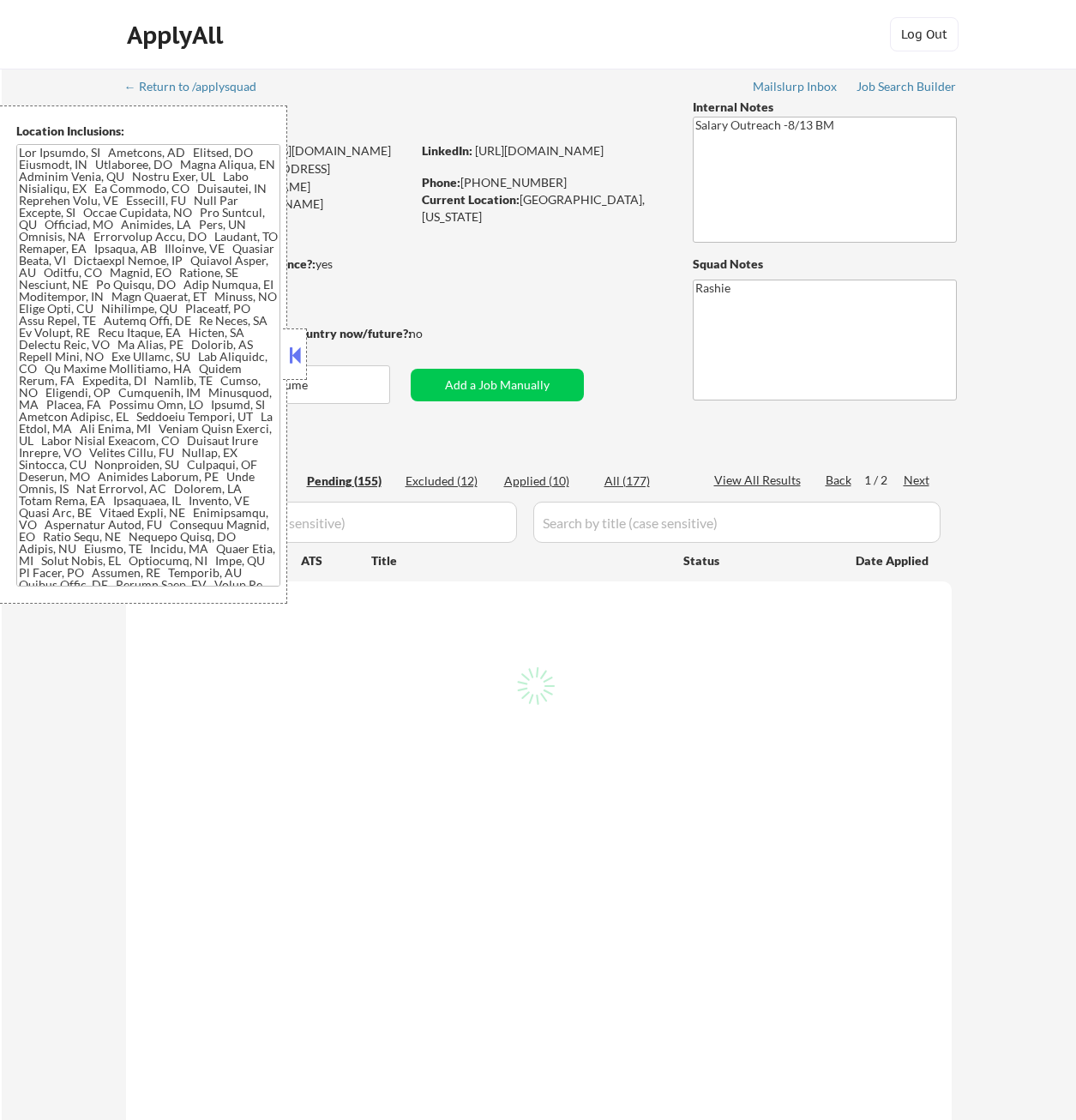
select select ""pending""
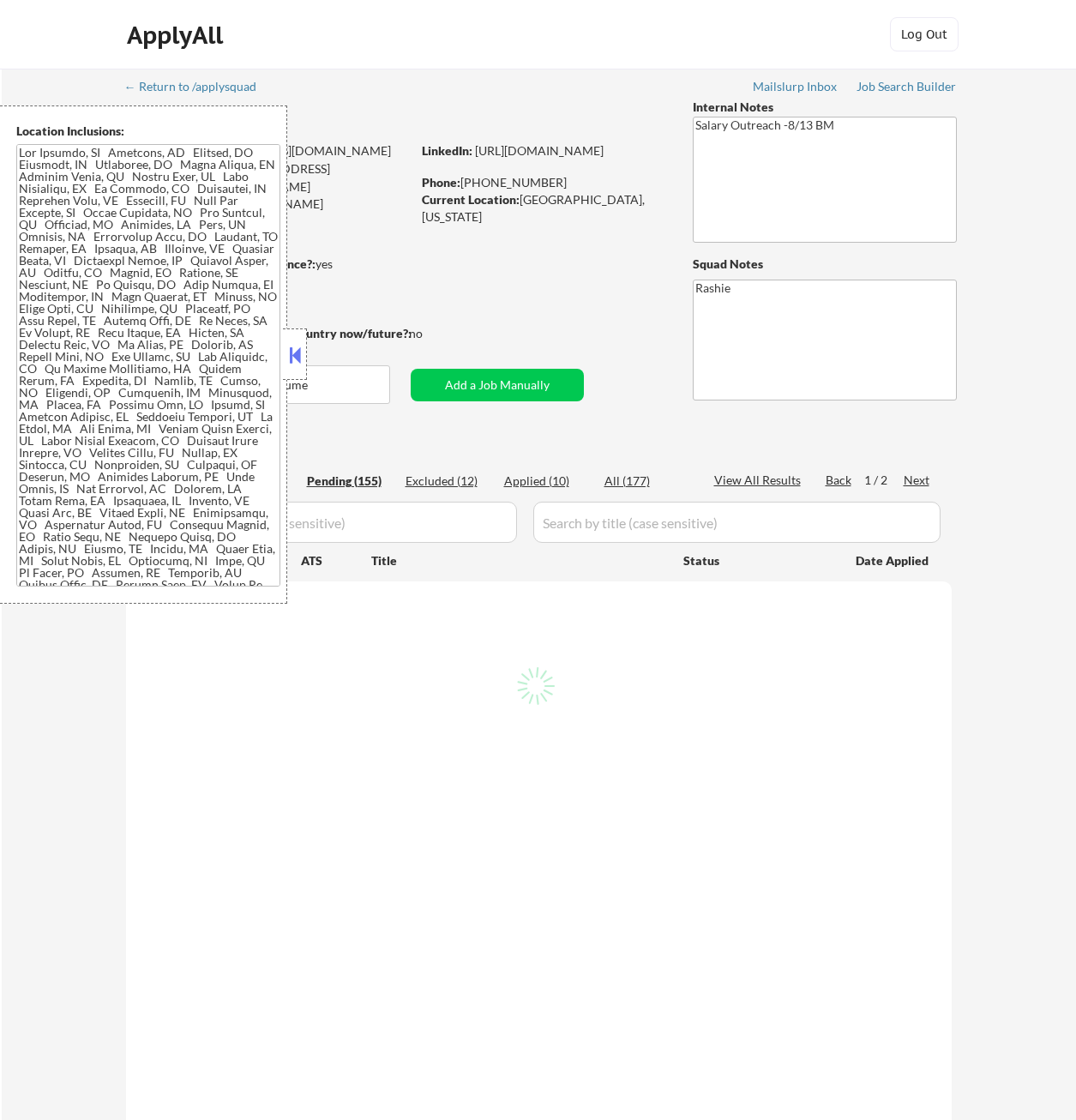
select select ""pending""
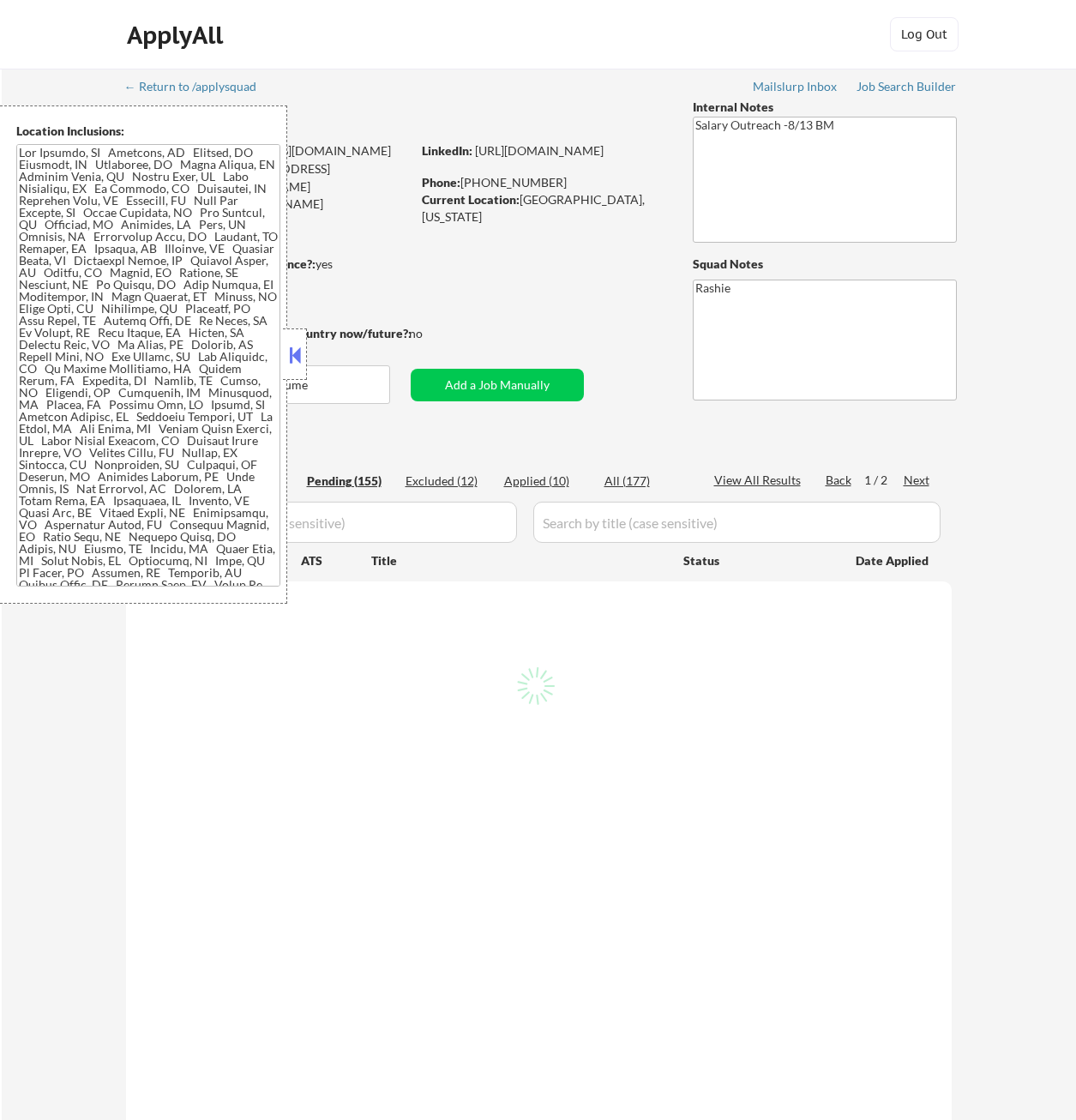
select select ""pending""
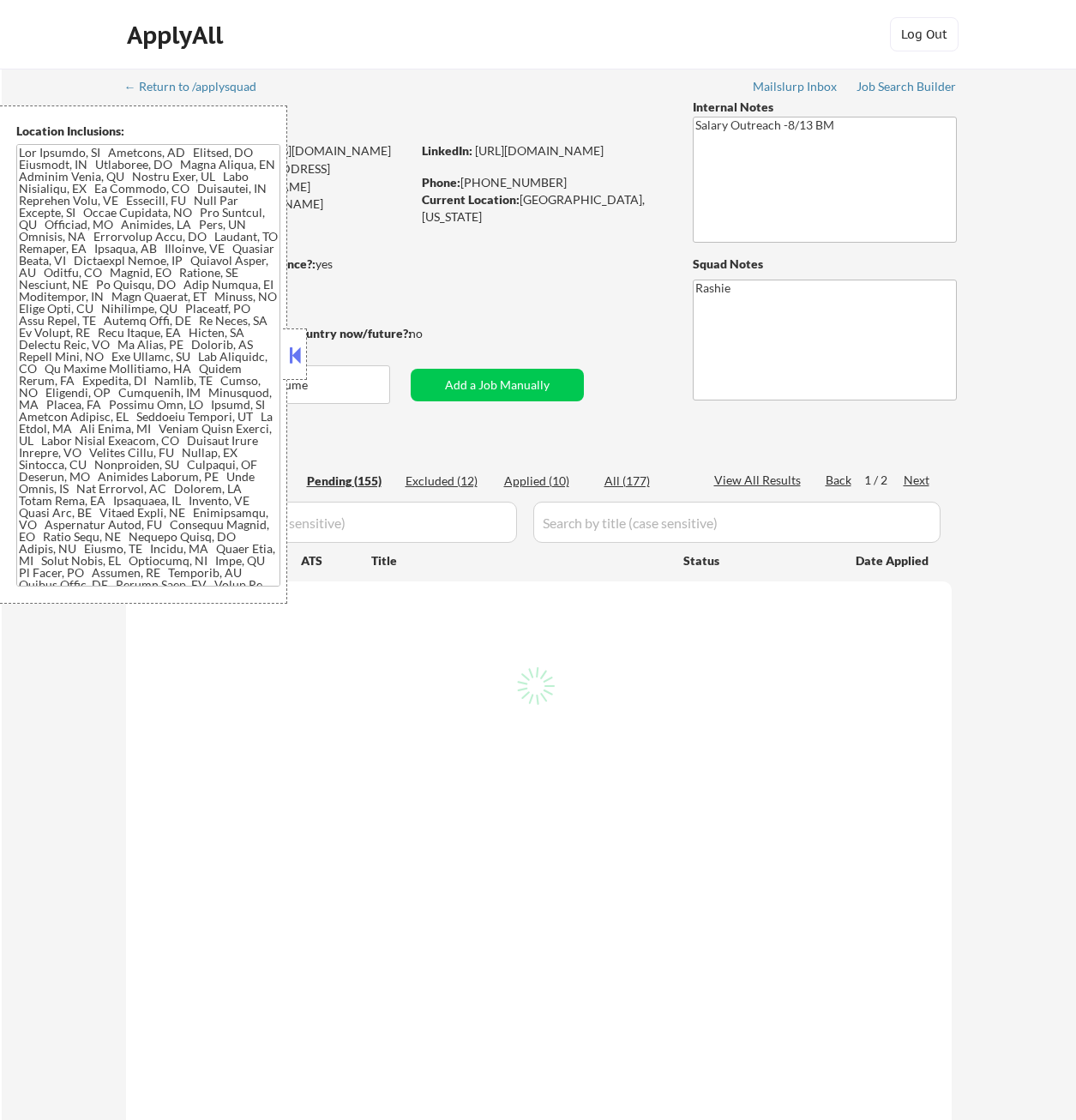
select select ""pending""
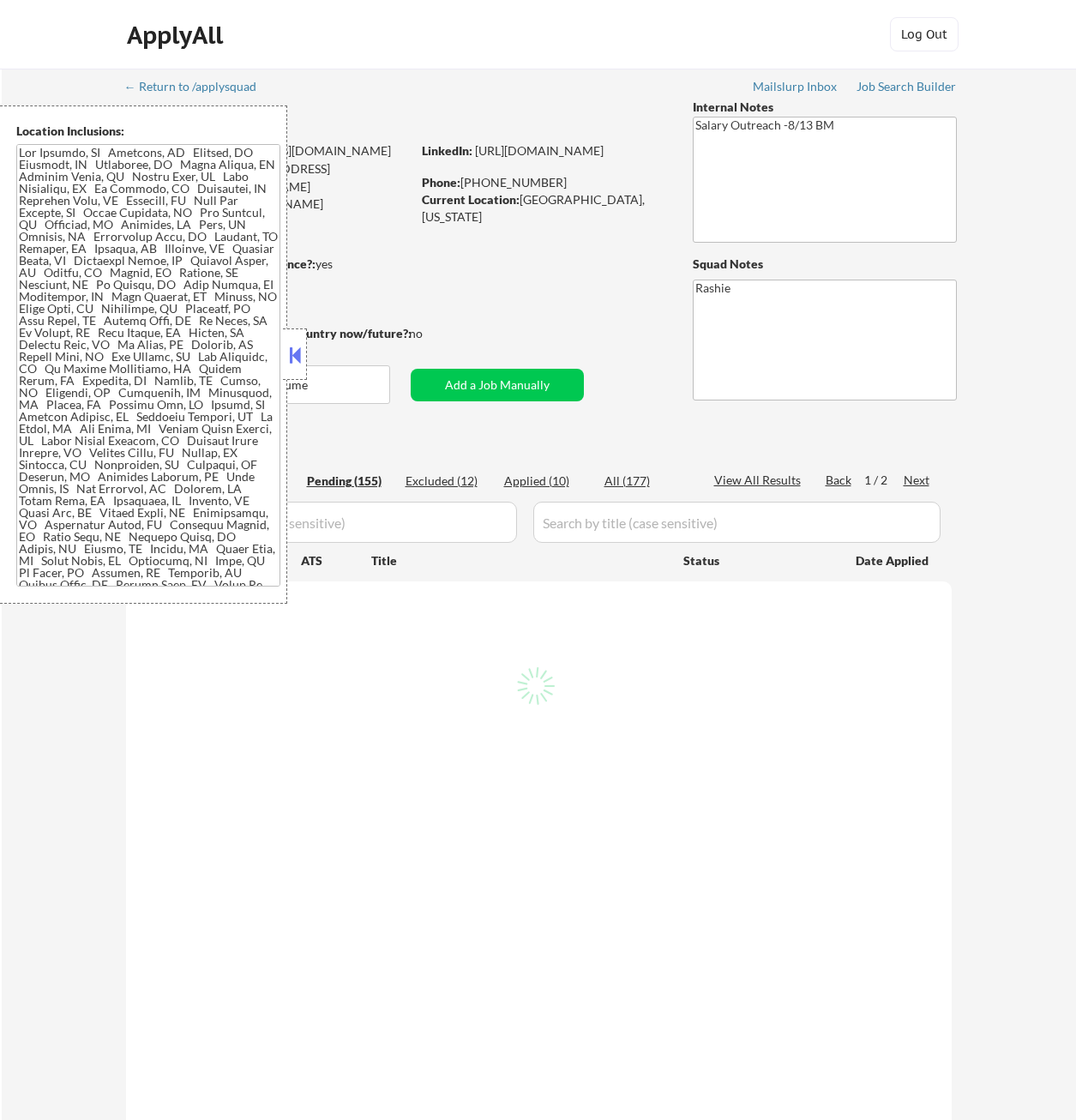
select select ""pending""
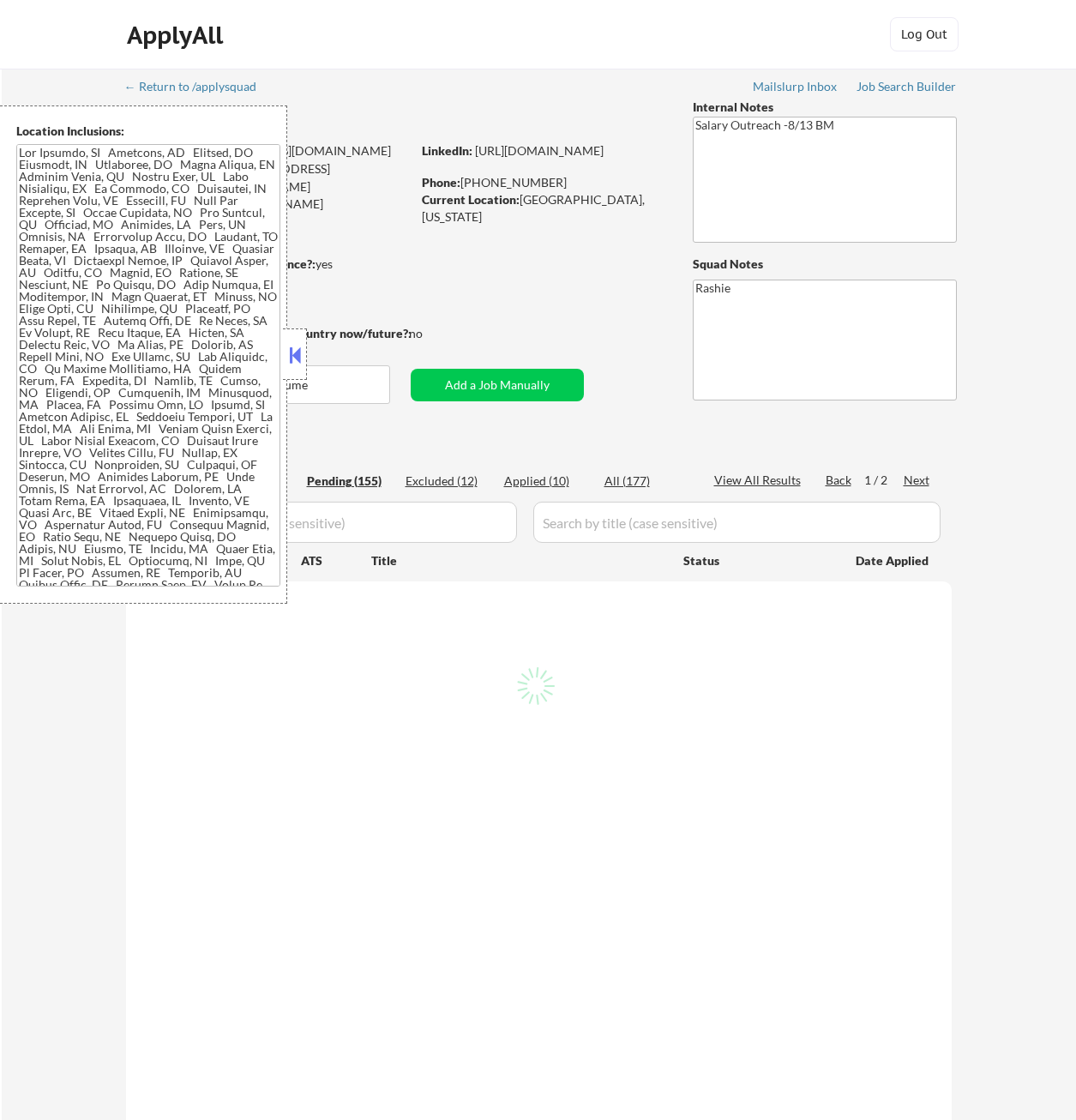
select select ""pending""
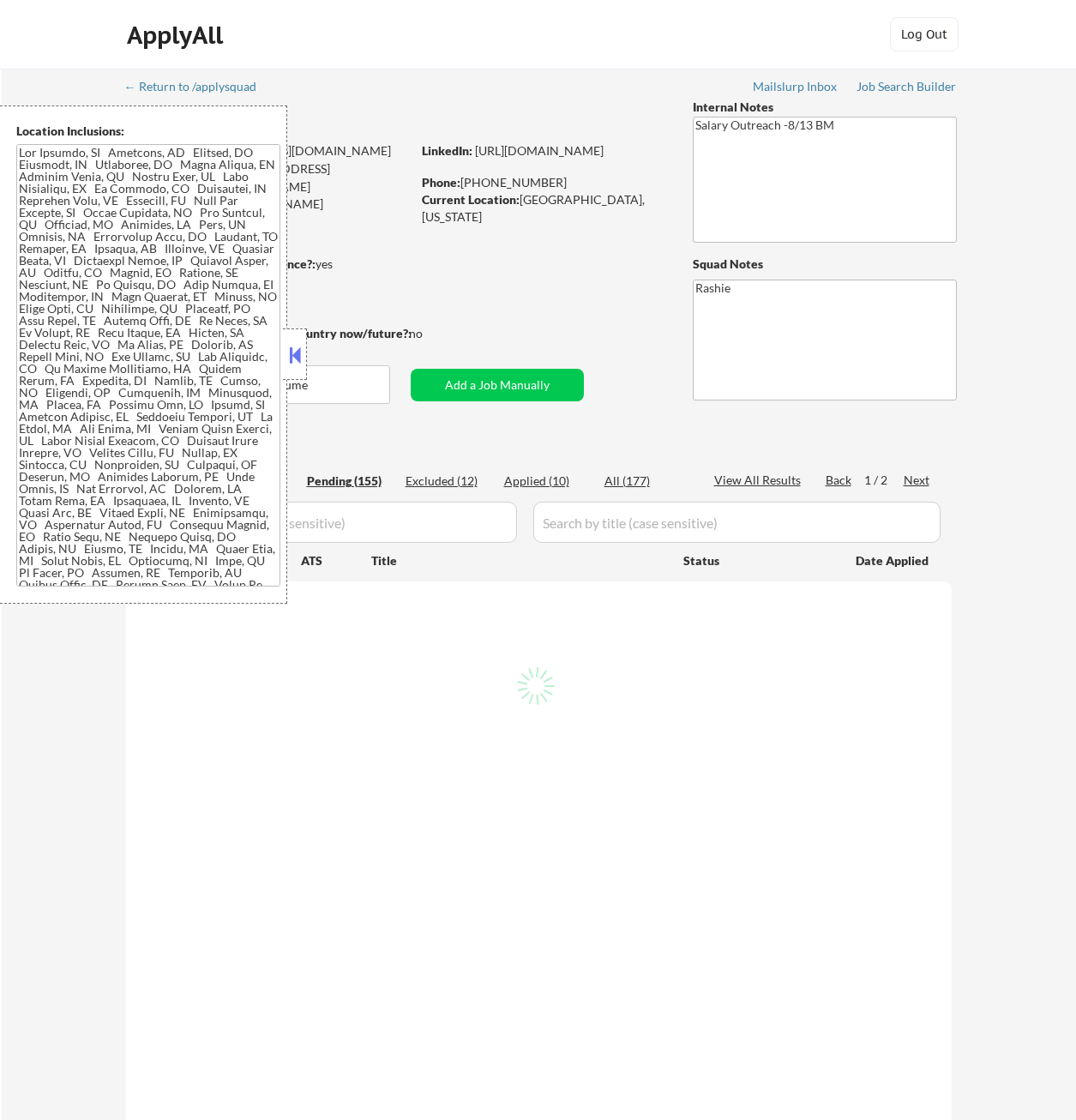
select select ""pending""
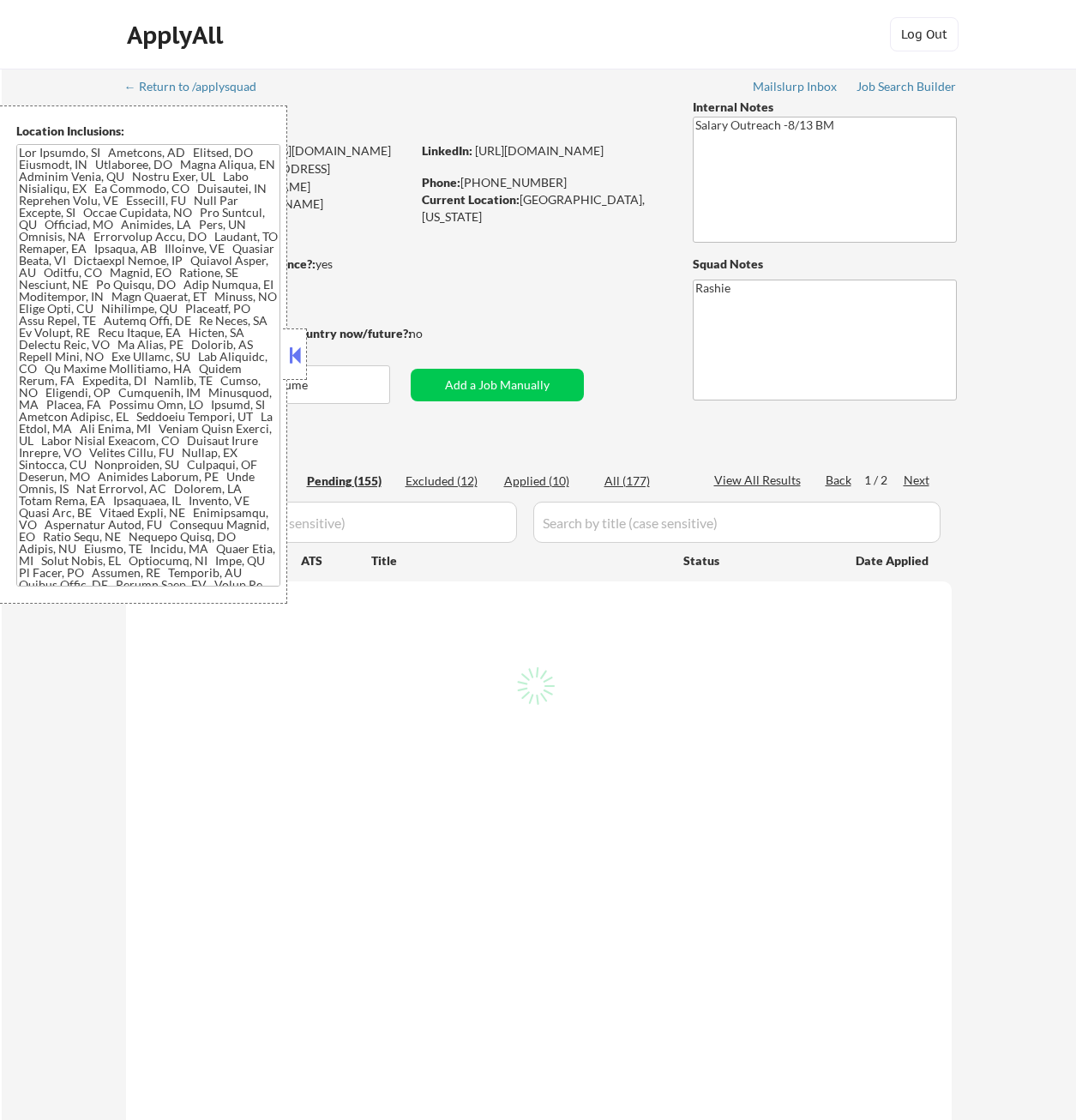
select select ""pending""
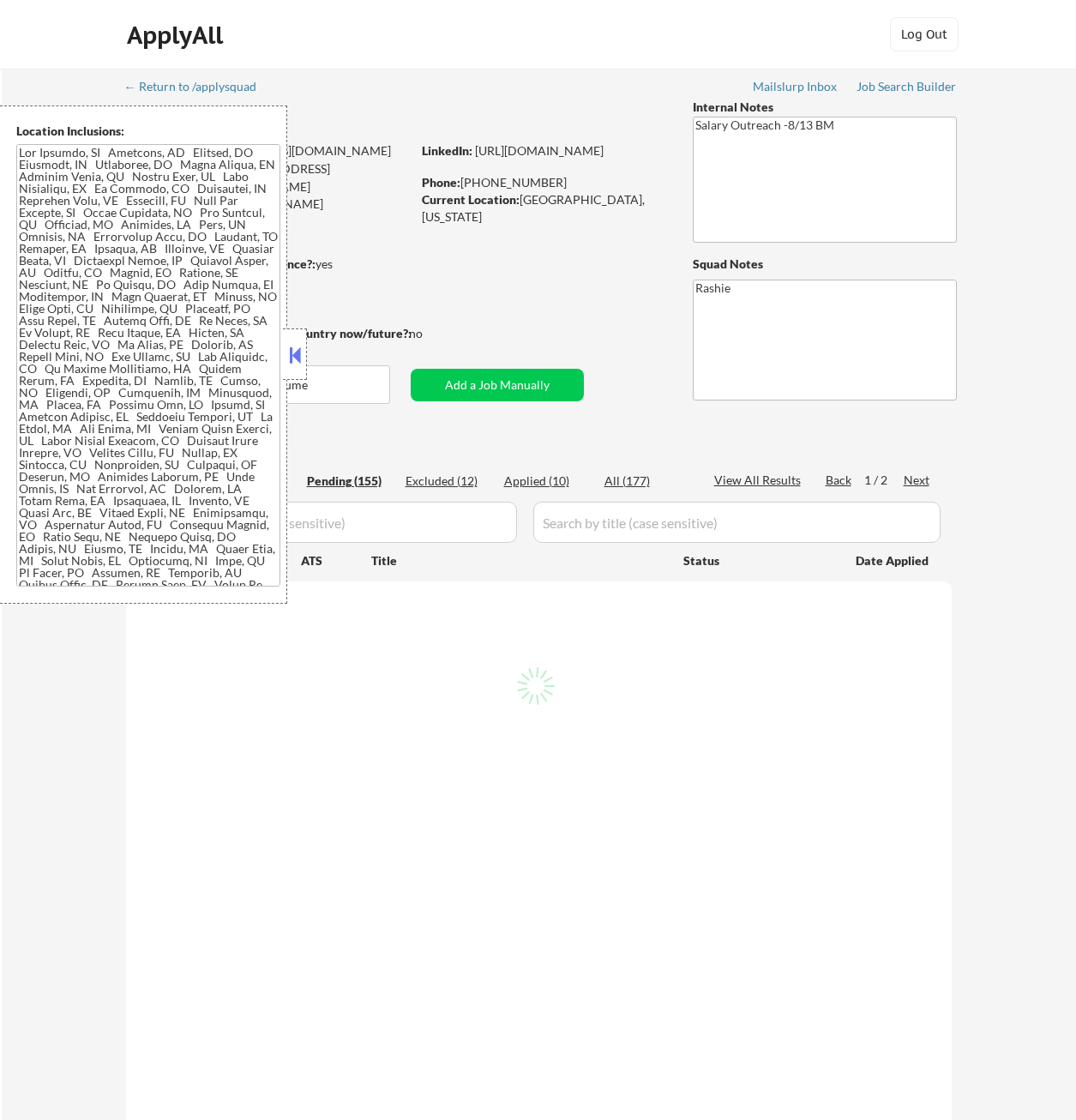
select select ""pending""
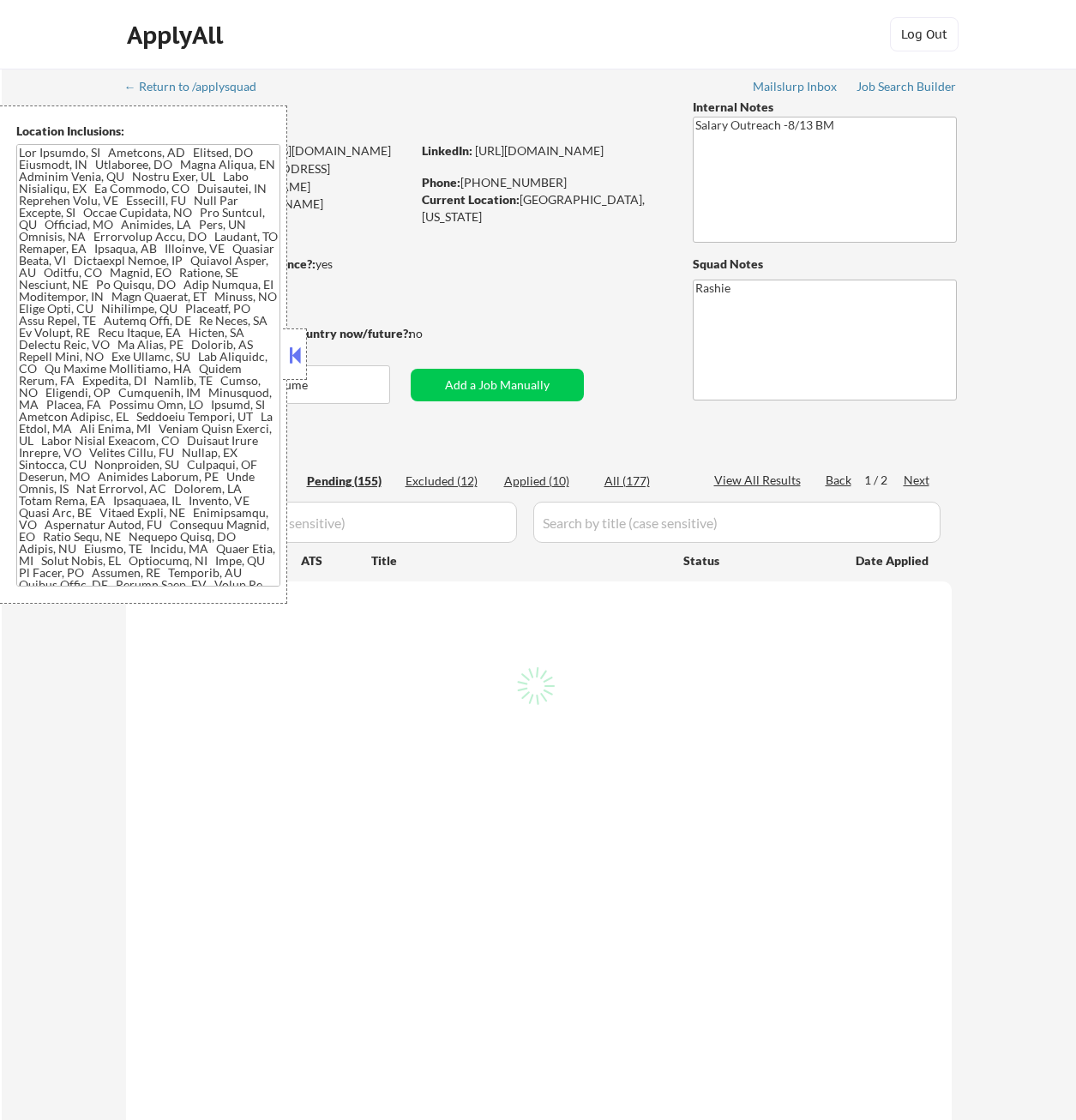
select select ""pending""
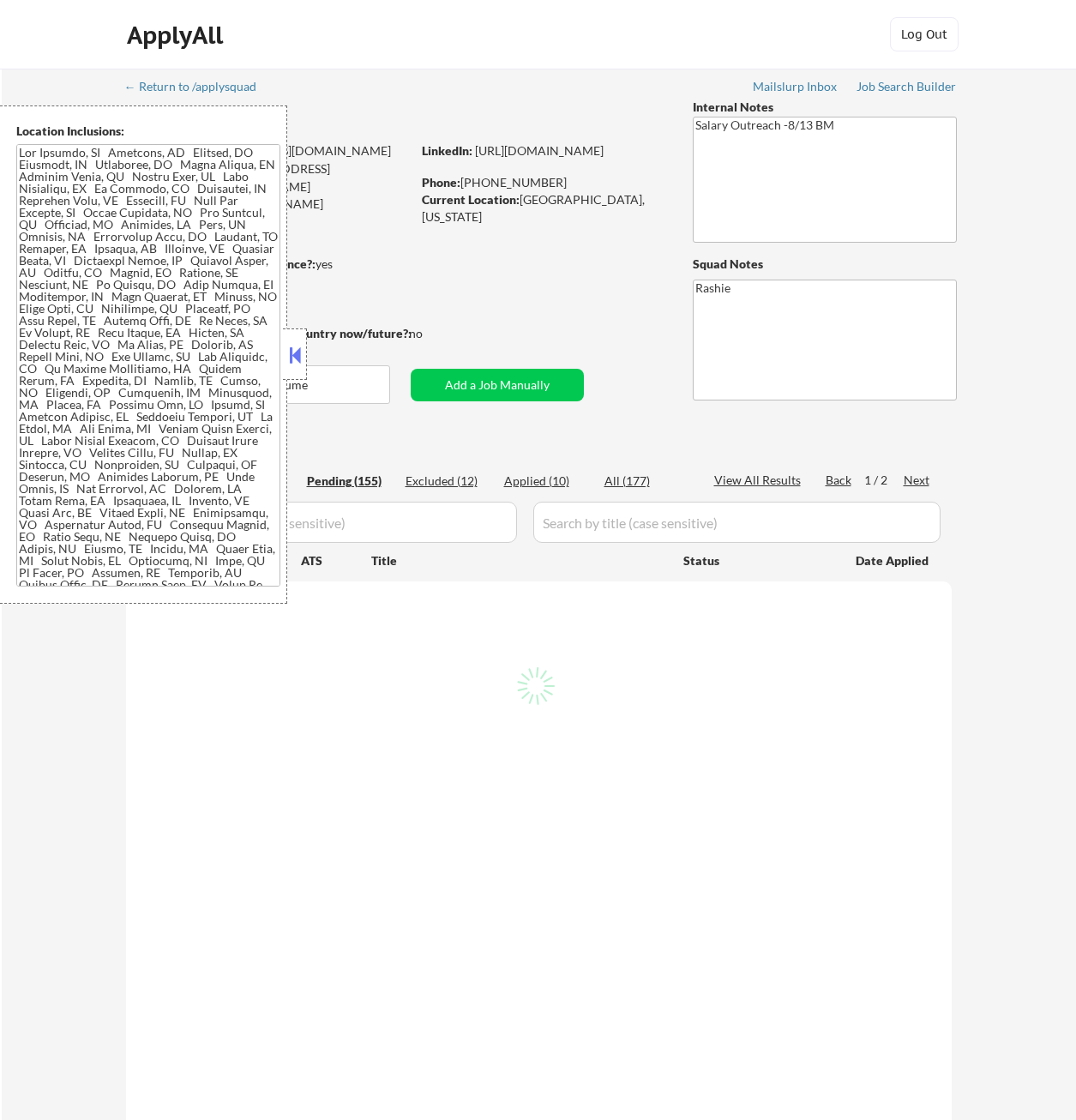
select select ""pending""
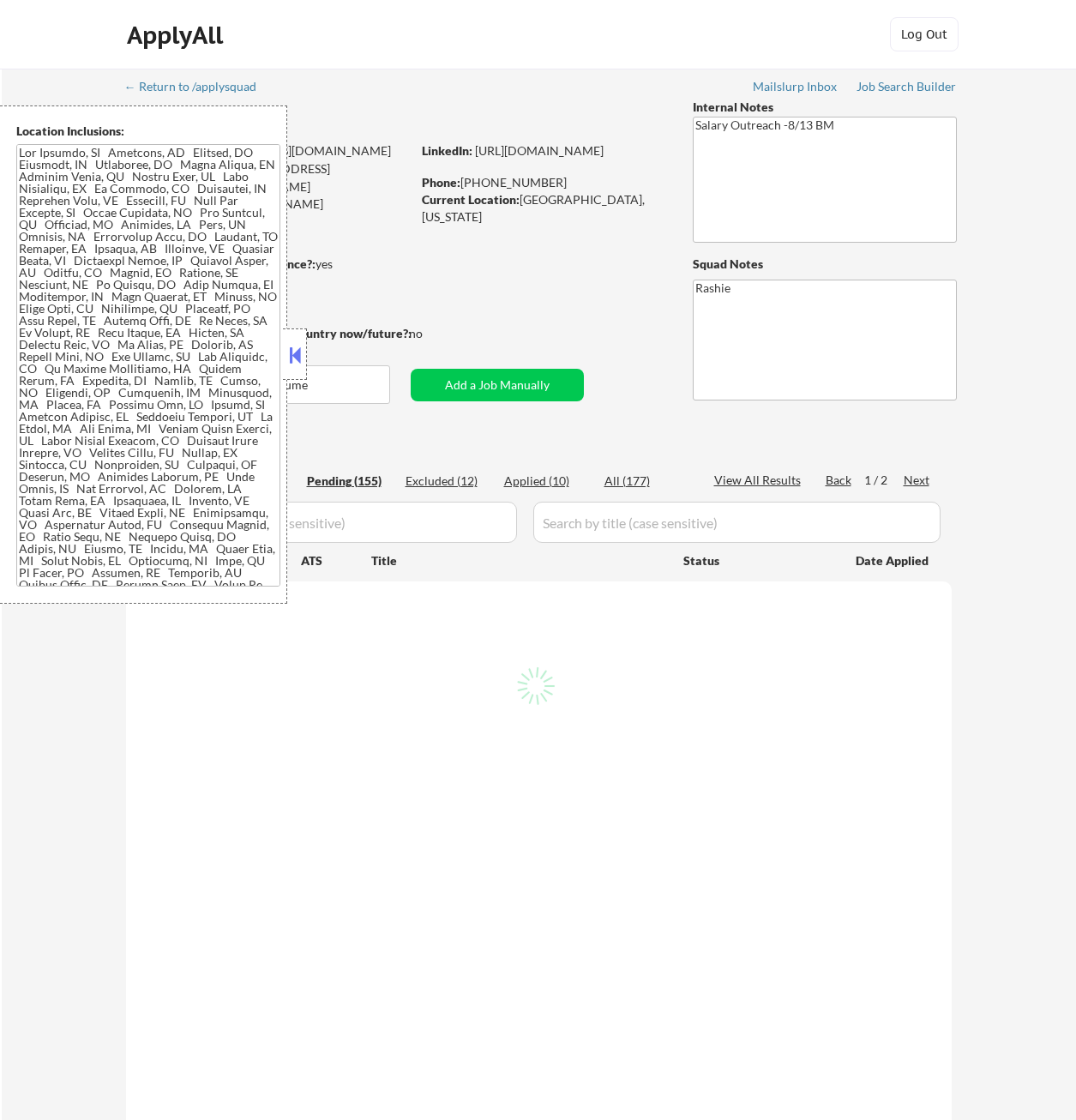
select select ""pending""
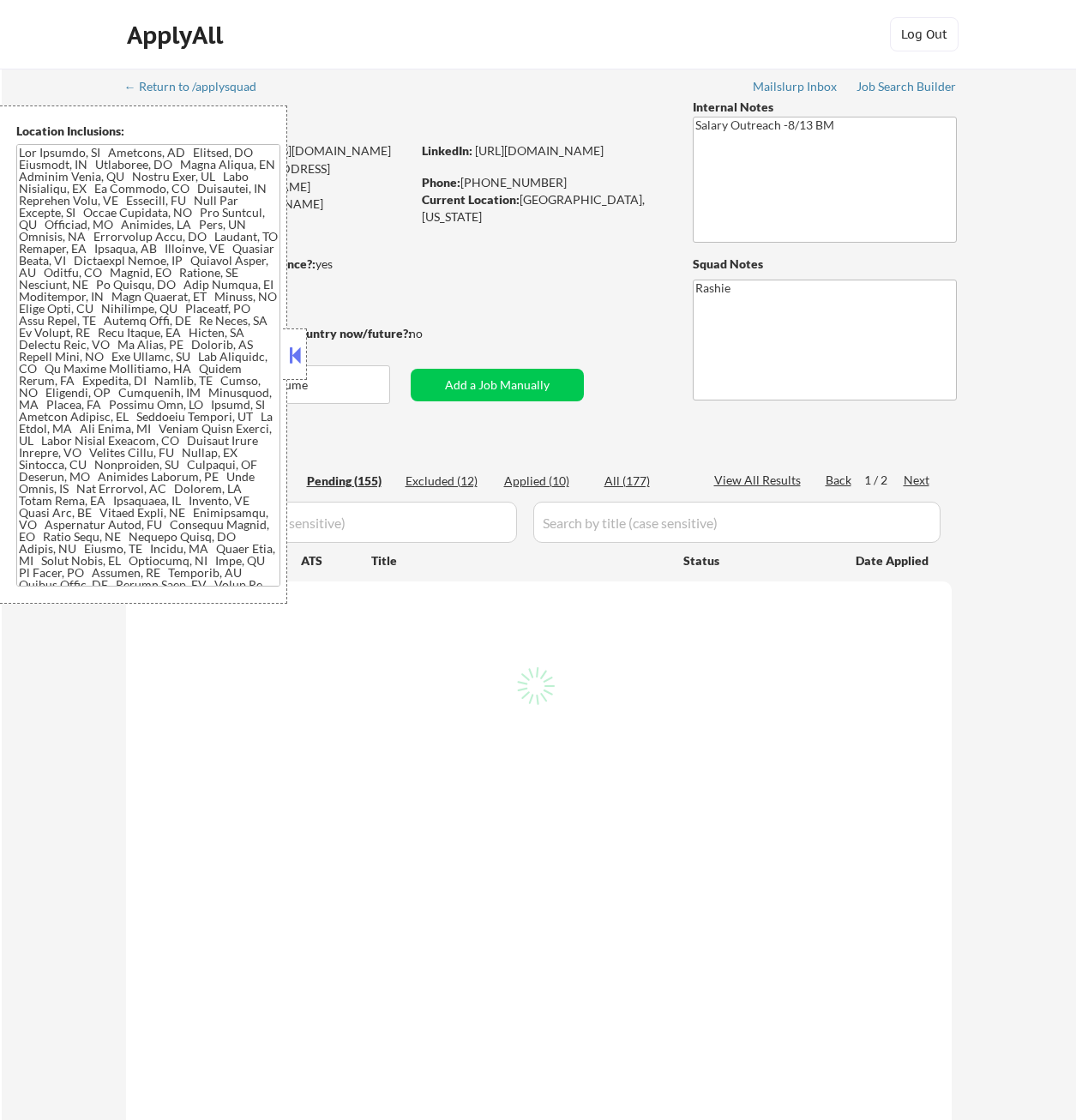
select select ""pending""
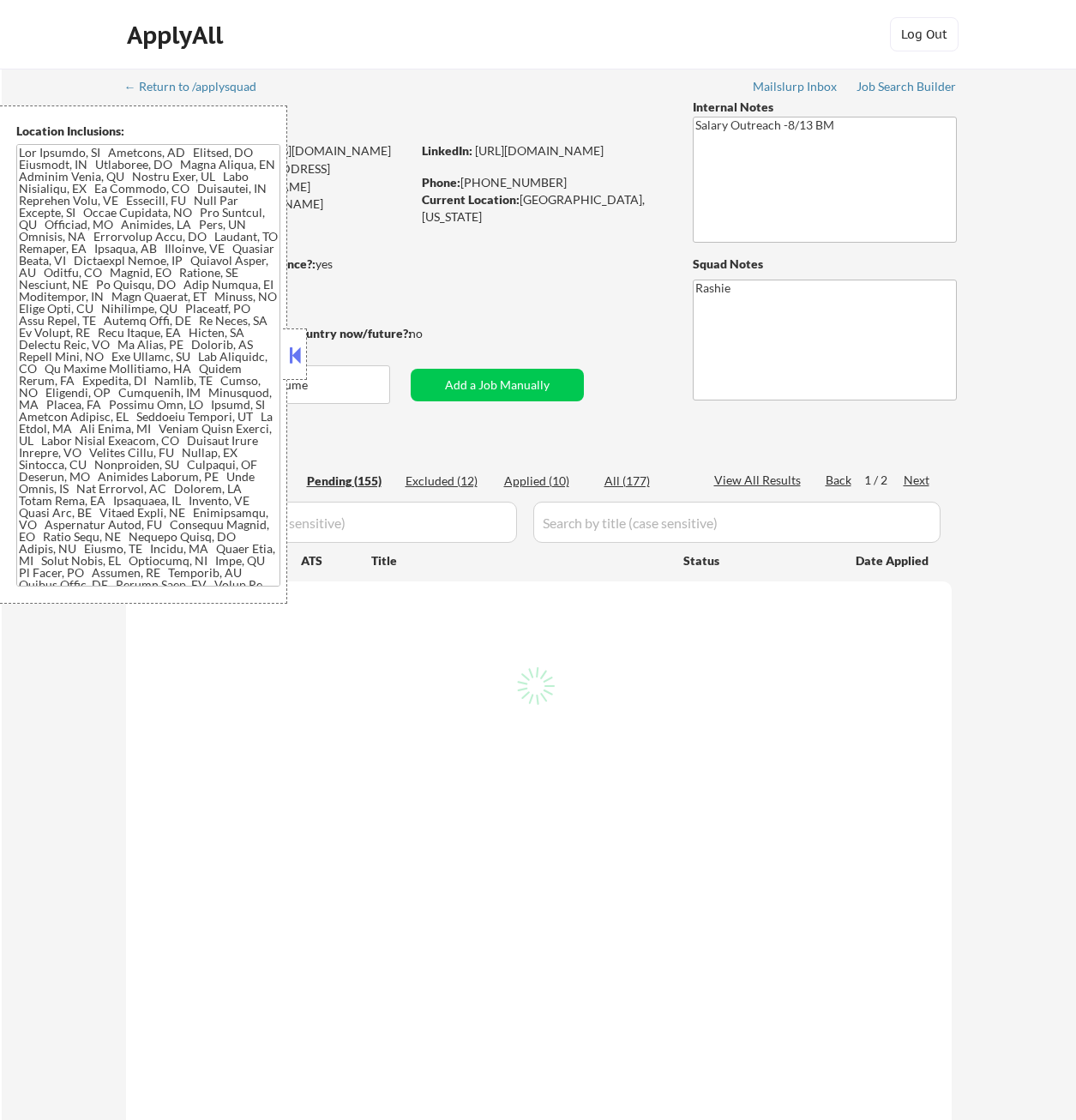
select select ""pending""
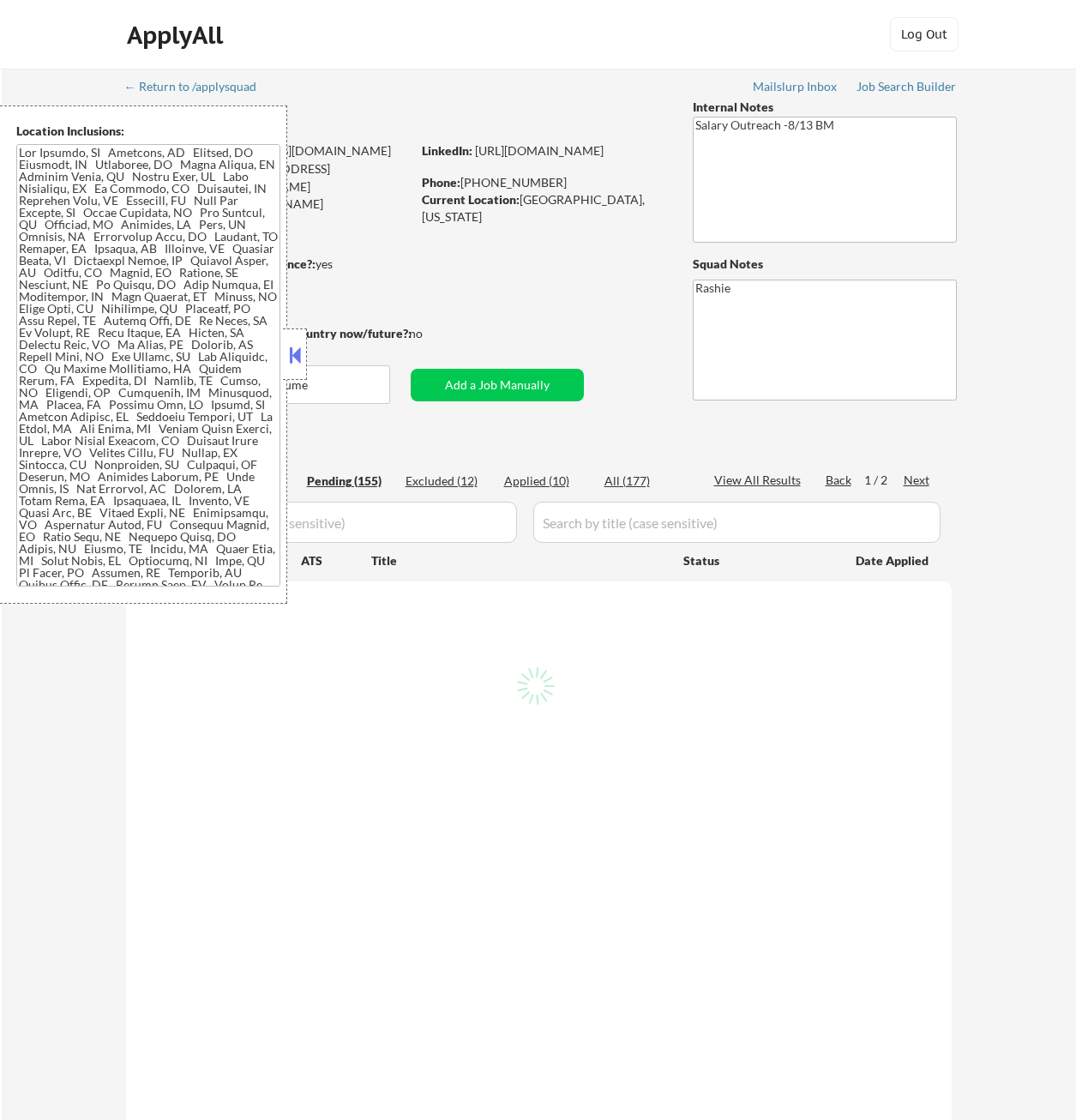
select select ""pending""
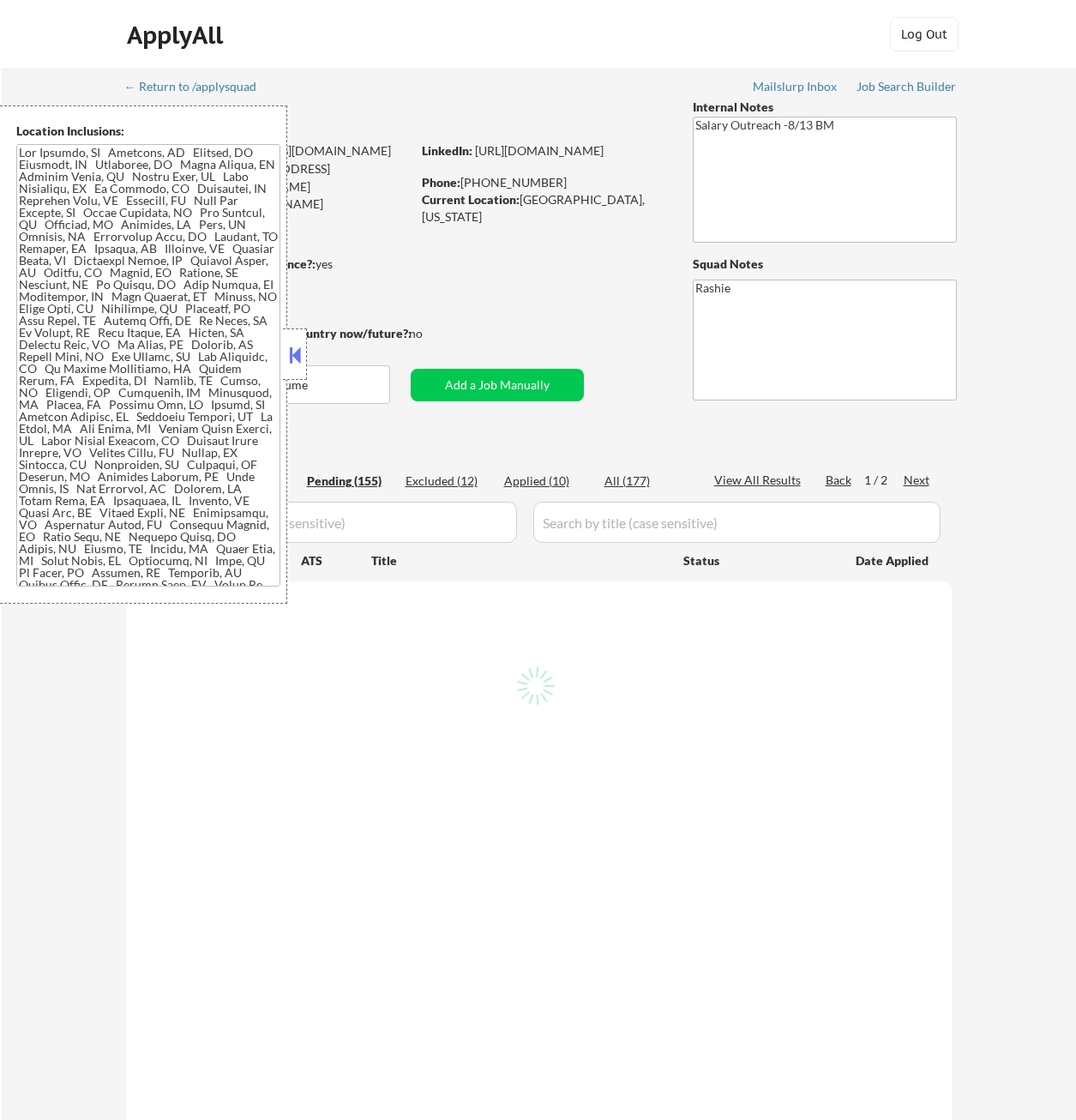
select select ""pending""
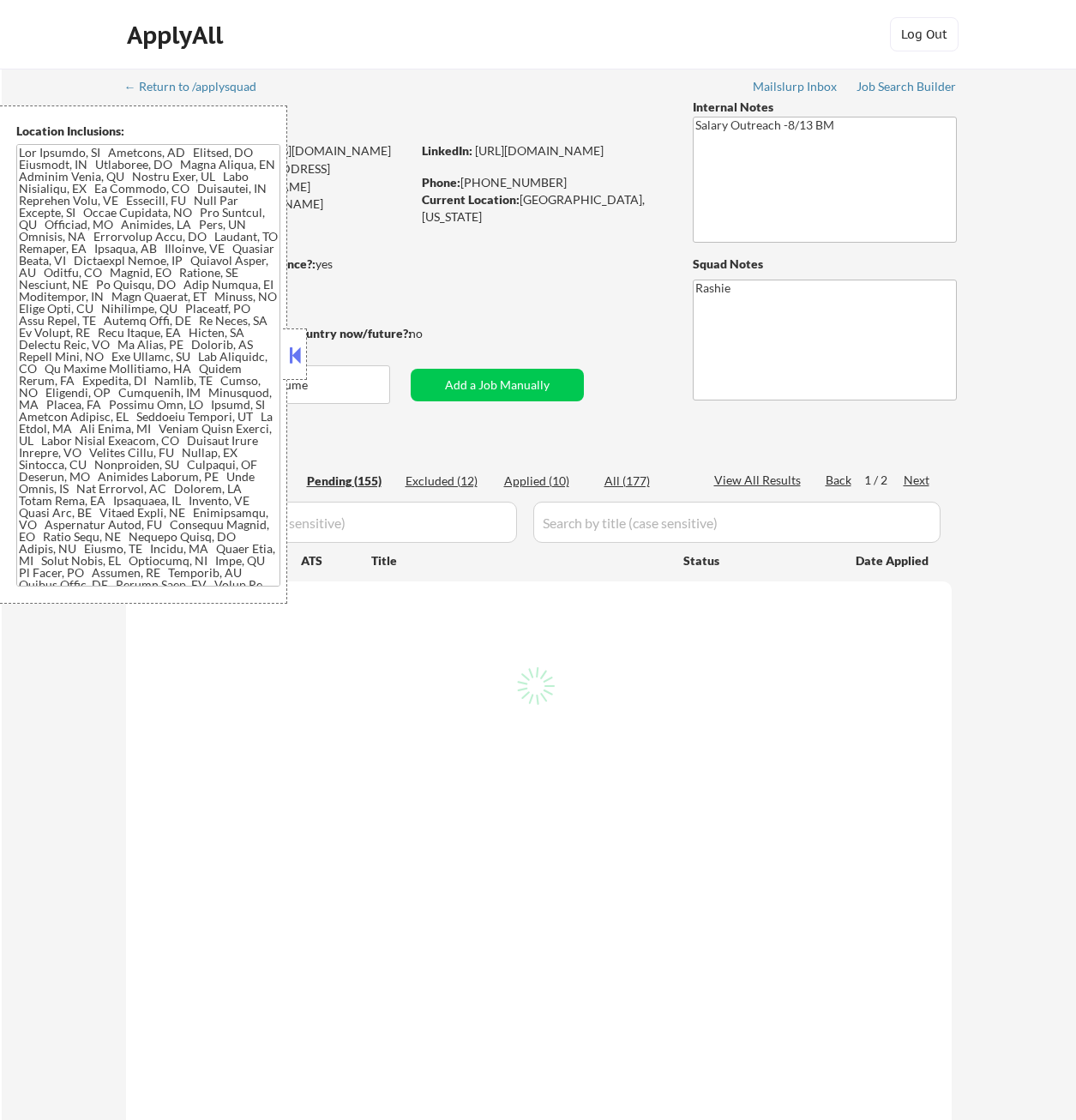
select select ""pending""
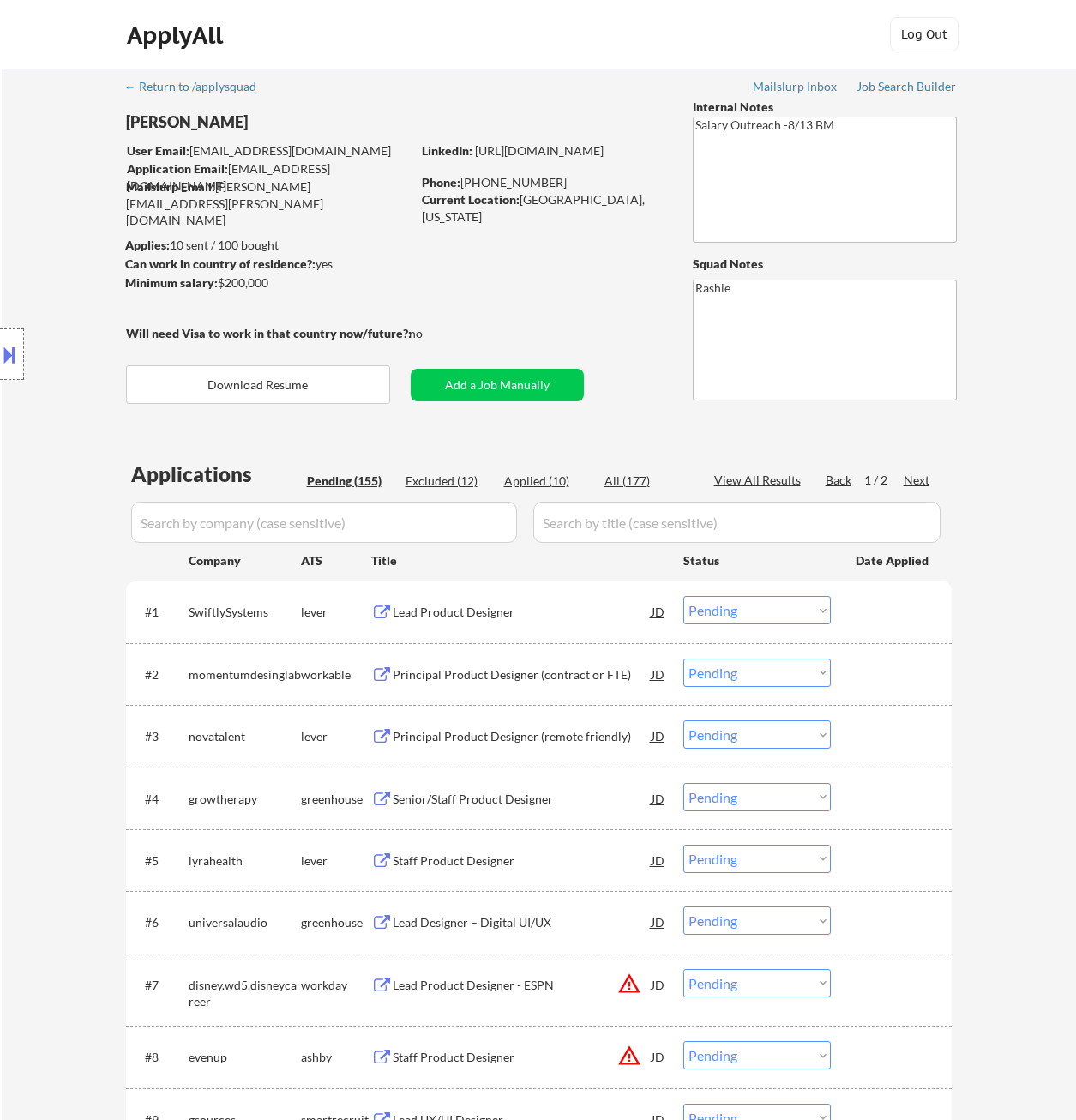
click at [334, 481] on div "Pending (155)" at bounding box center [349, 481] width 86 height 17
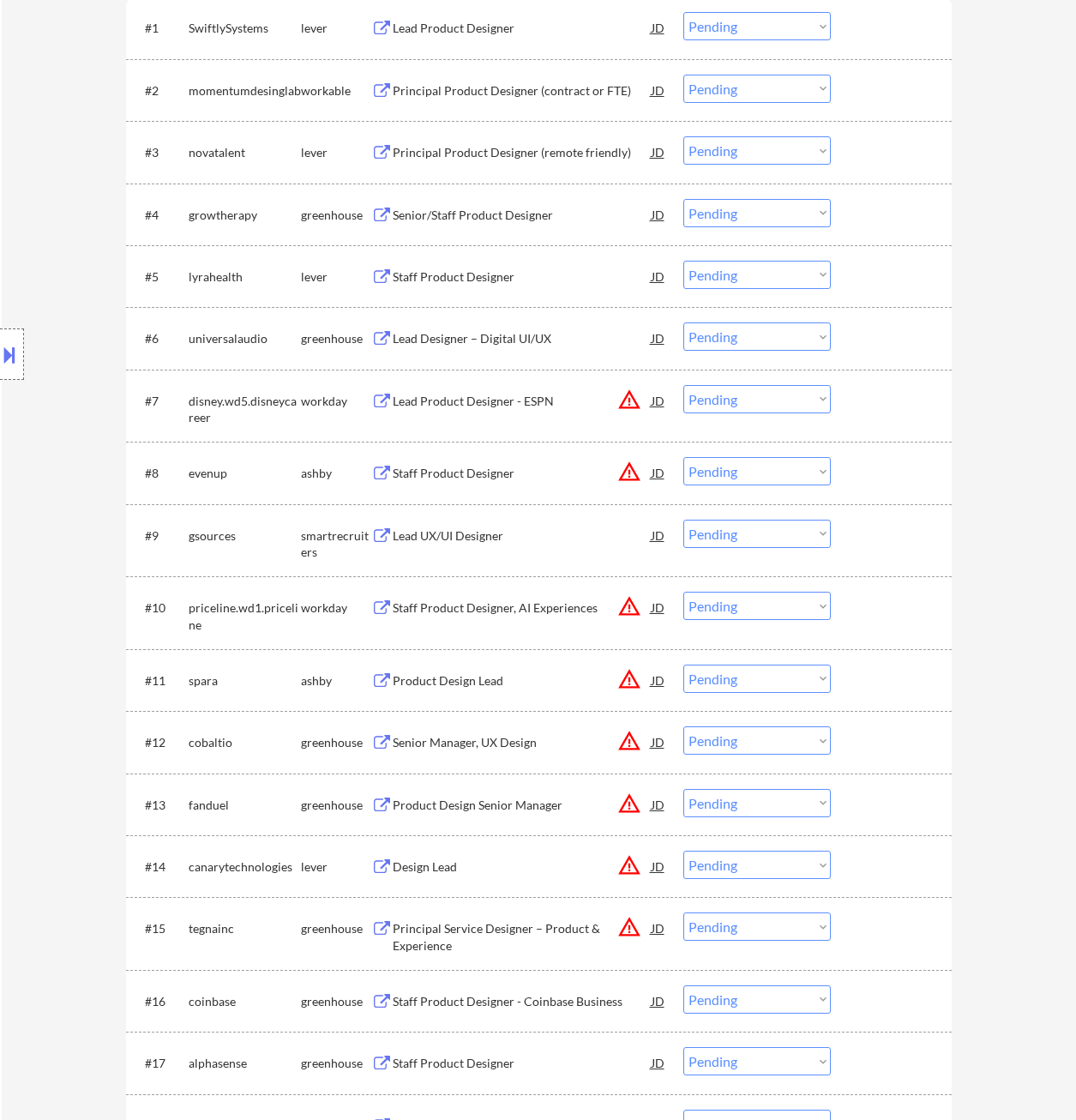
scroll to position [772, 0]
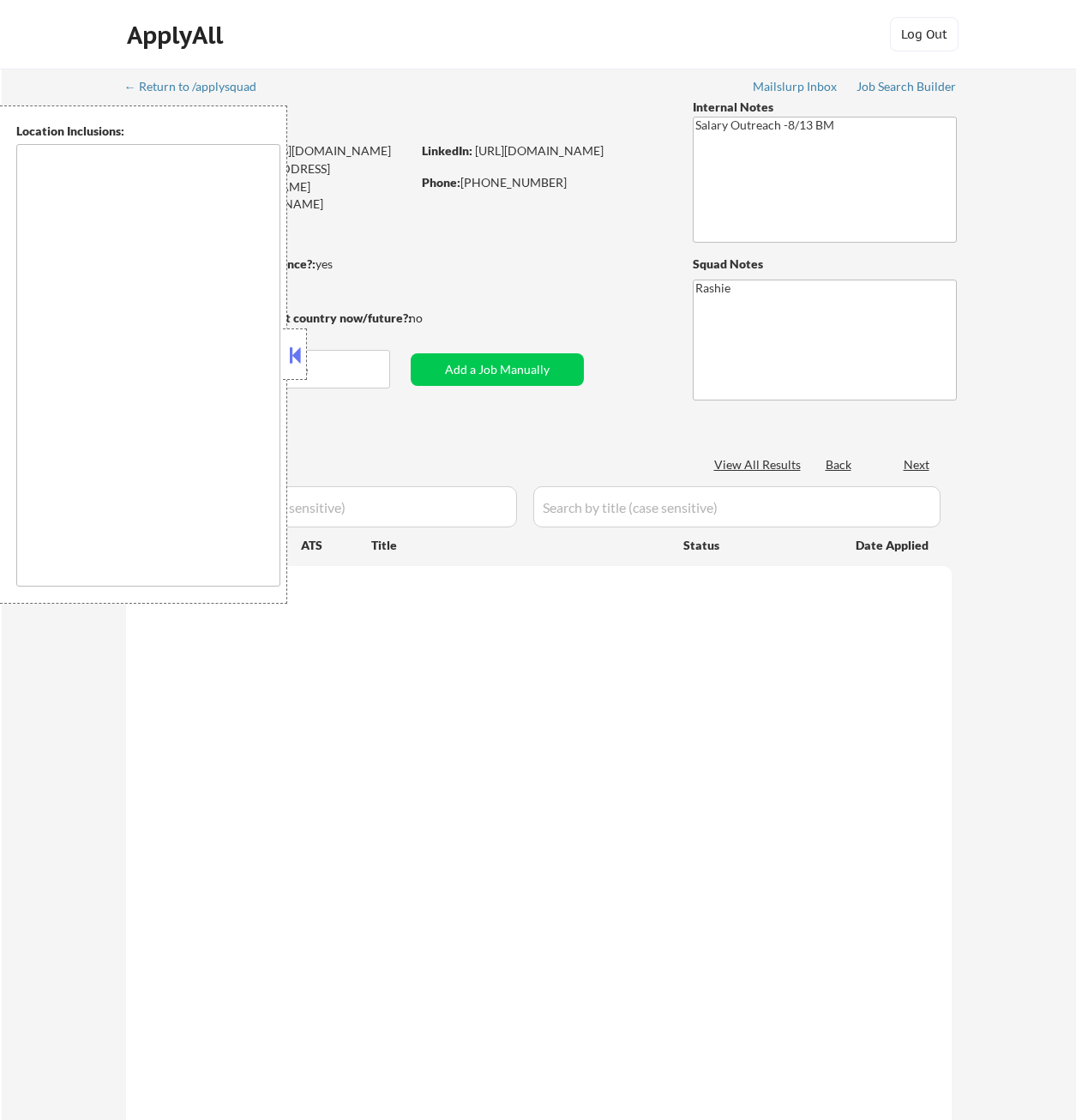
type textarea "Lor Ipsumdo, SI Ametcons, AD Elitsed, DO Eiusmodt, IN Utlaboree, DO Magna Aliqu…"
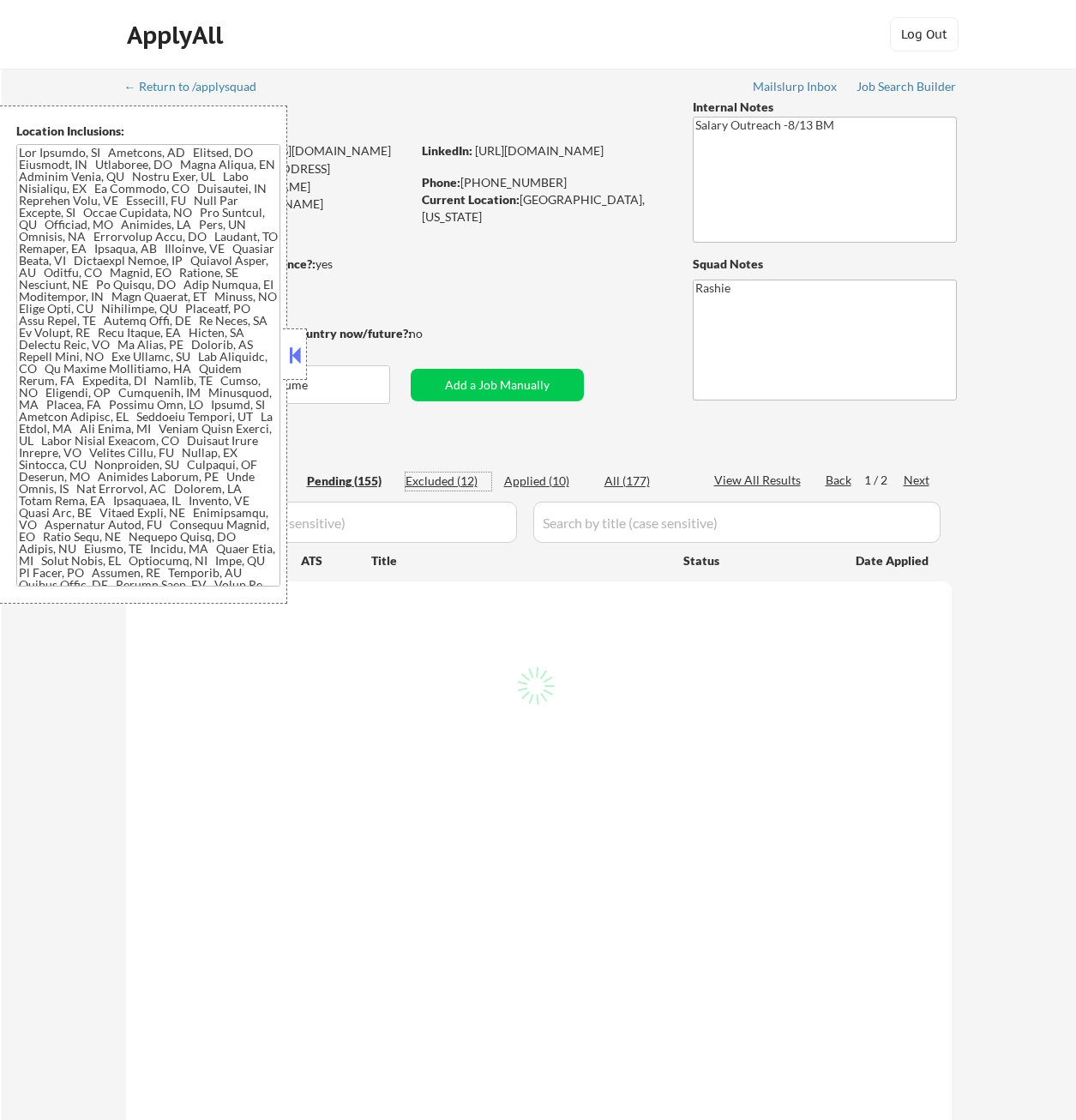
click at [448, 486] on div "Excluded (12)" at bounding box center [448, 481] width 86 height 17
select select ""excluded__expired_""
select select ""excluded__salary_""
select select ""excluded""
select select ""excluded__location_""
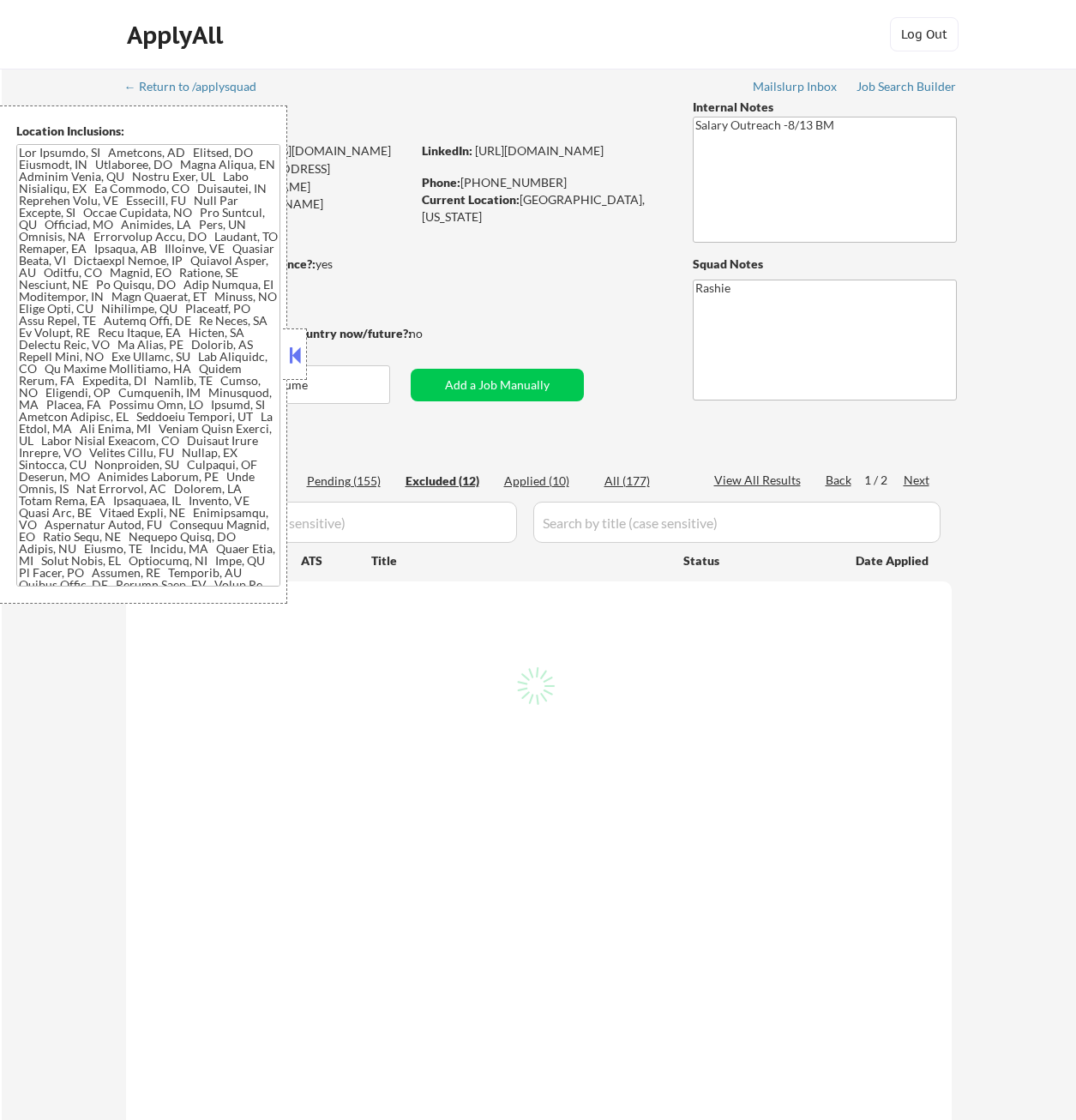
select select ""excluded__expired_""
select select ""excluded__salary_""
select select ""excluded""
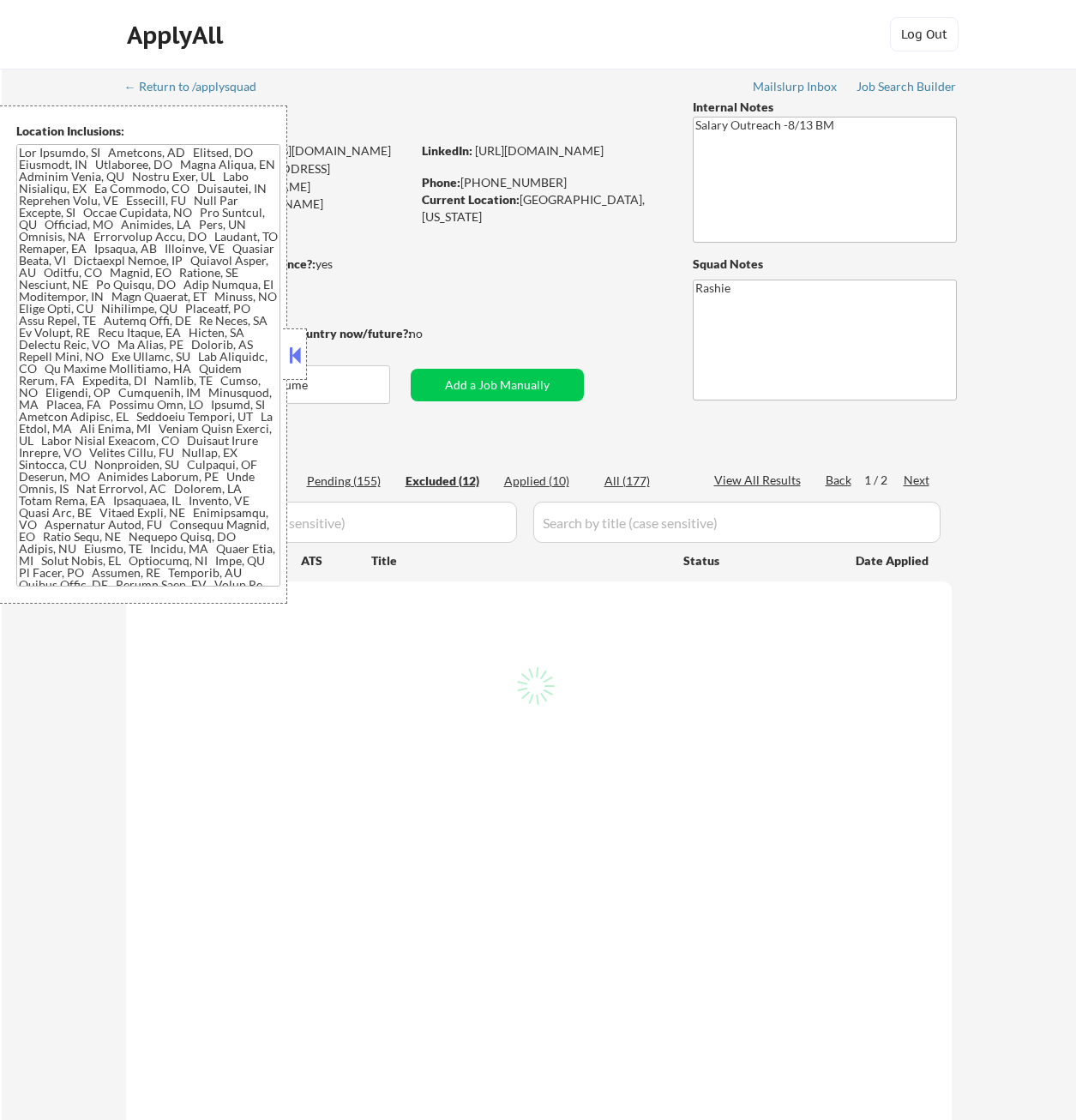
select select ""excluded__salary_""
select select ""excluded__expired_""
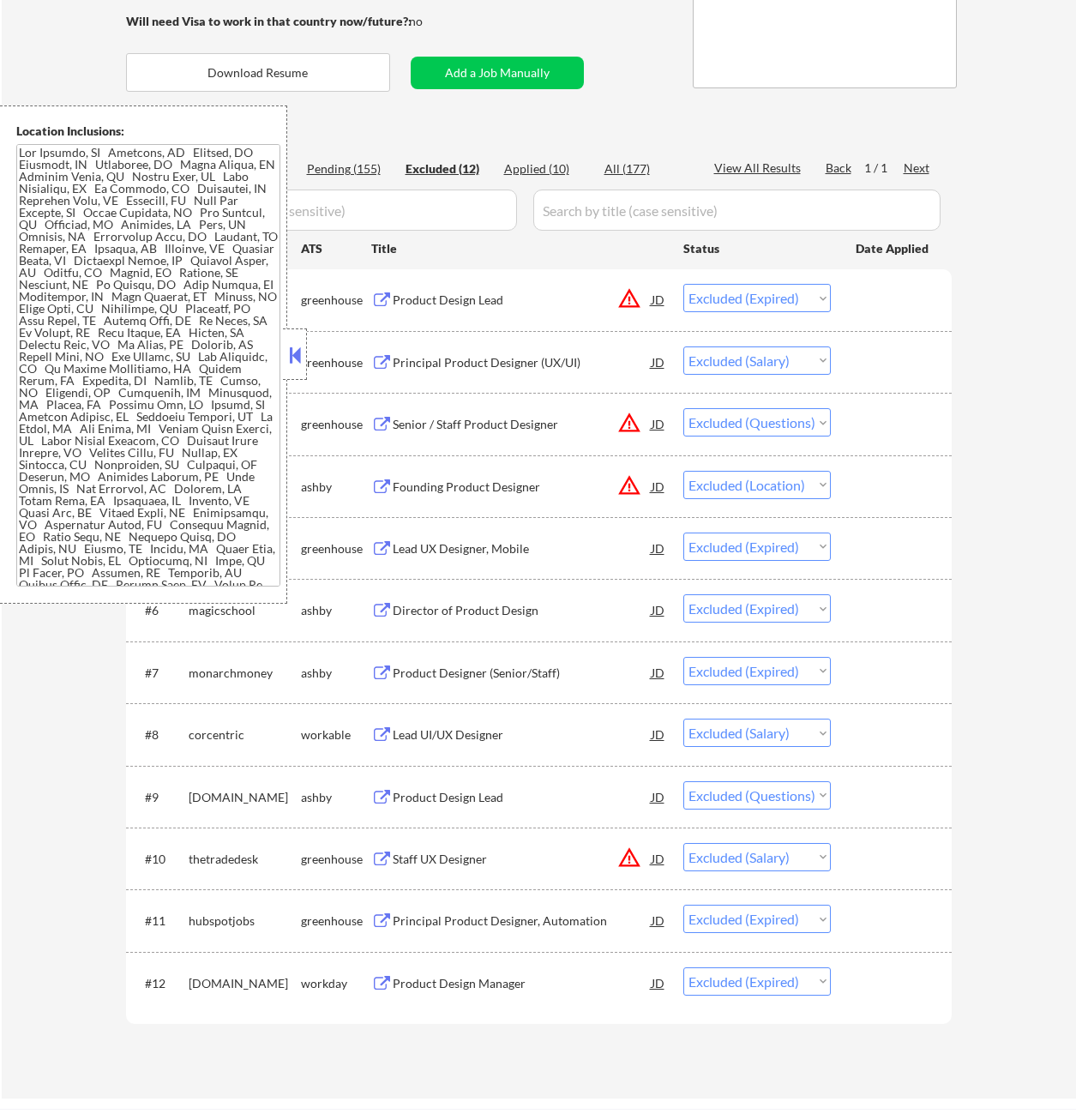
scroll to position [257, 0]
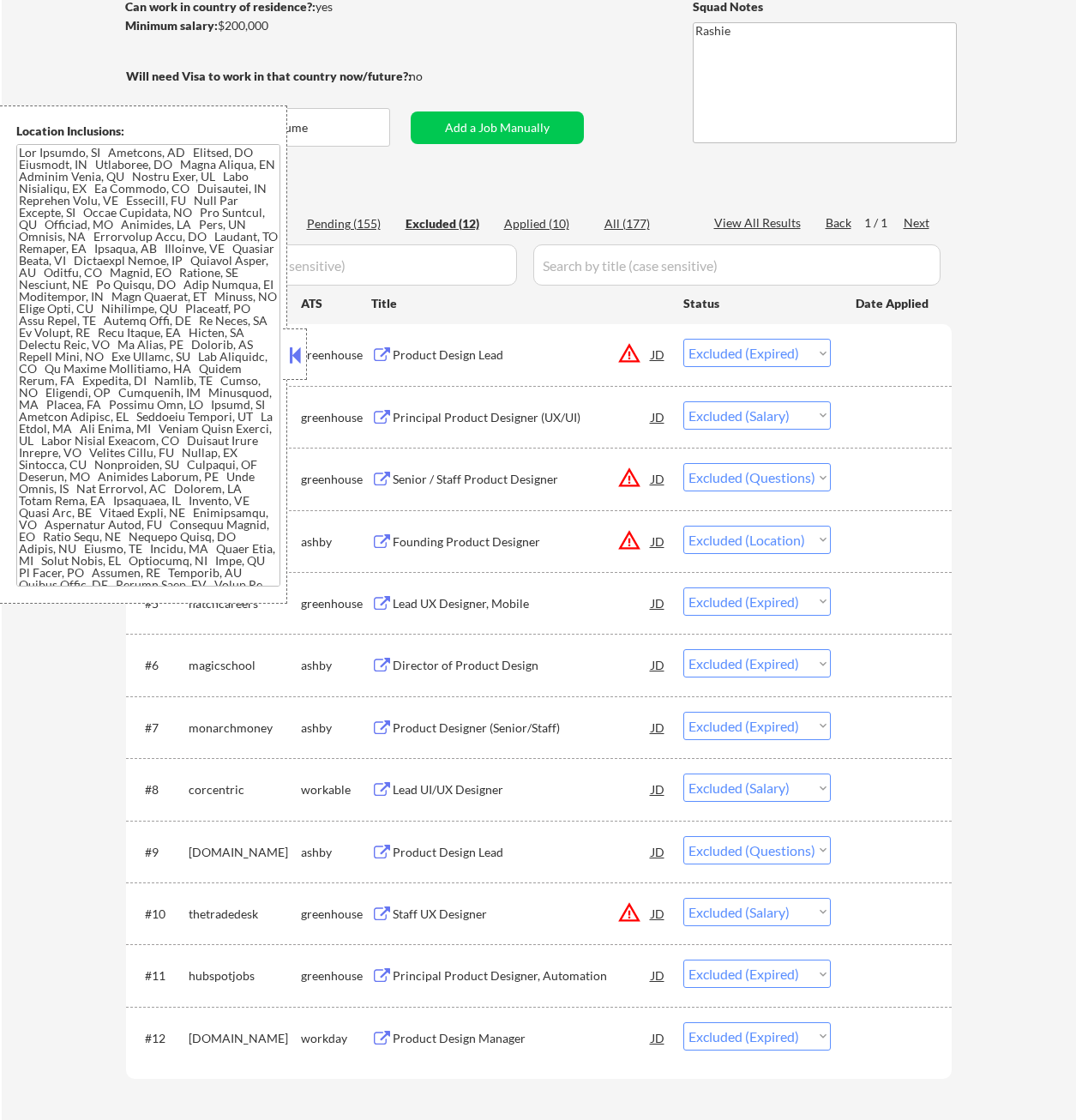
click at [295, 351] on button at bounding box center [295, 355] width 19 height 26
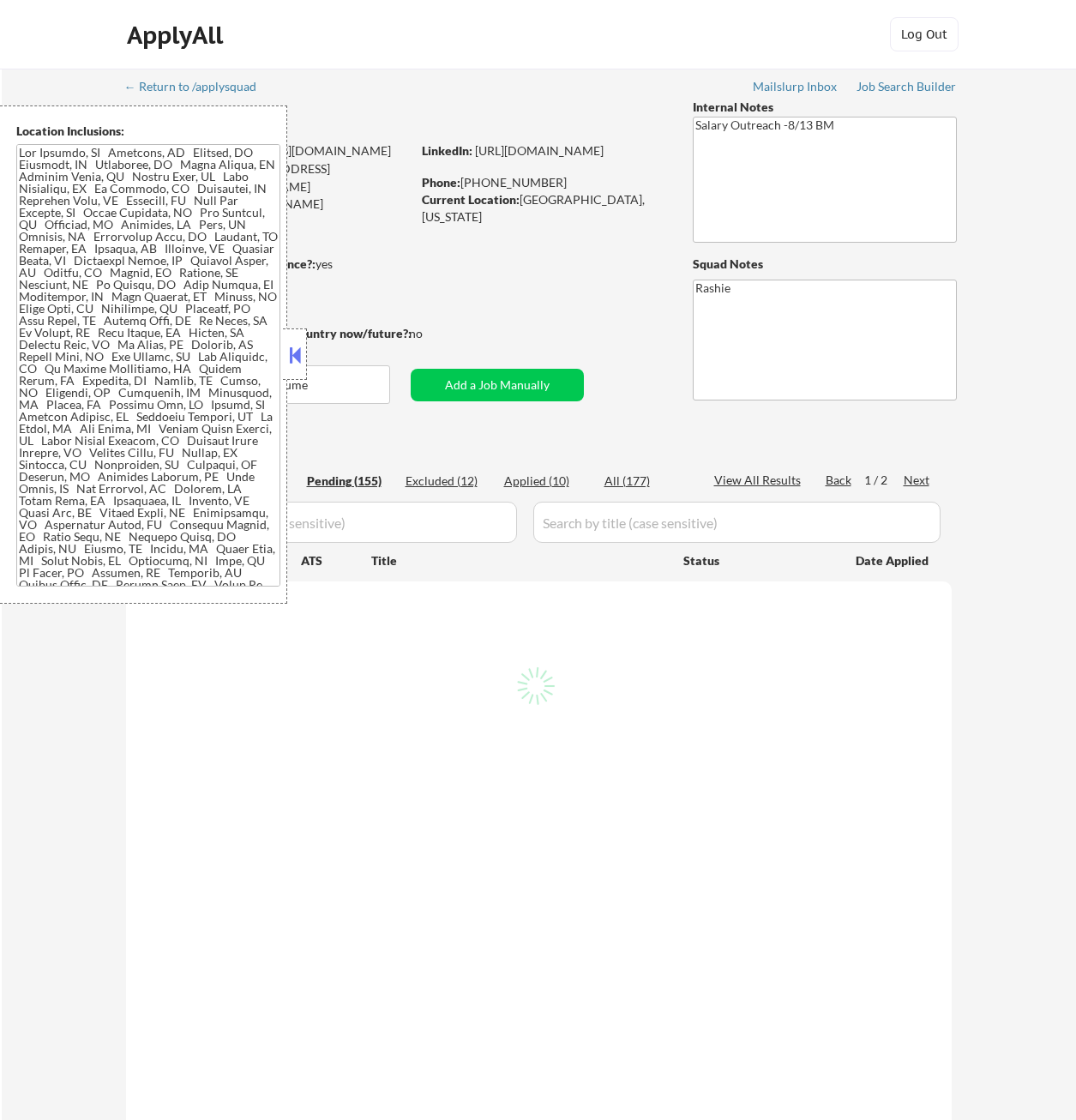
click at [462, 478] on div "Excluded (12)" at bounding box center [448, 481] width 86 height 17
select select ""pending""
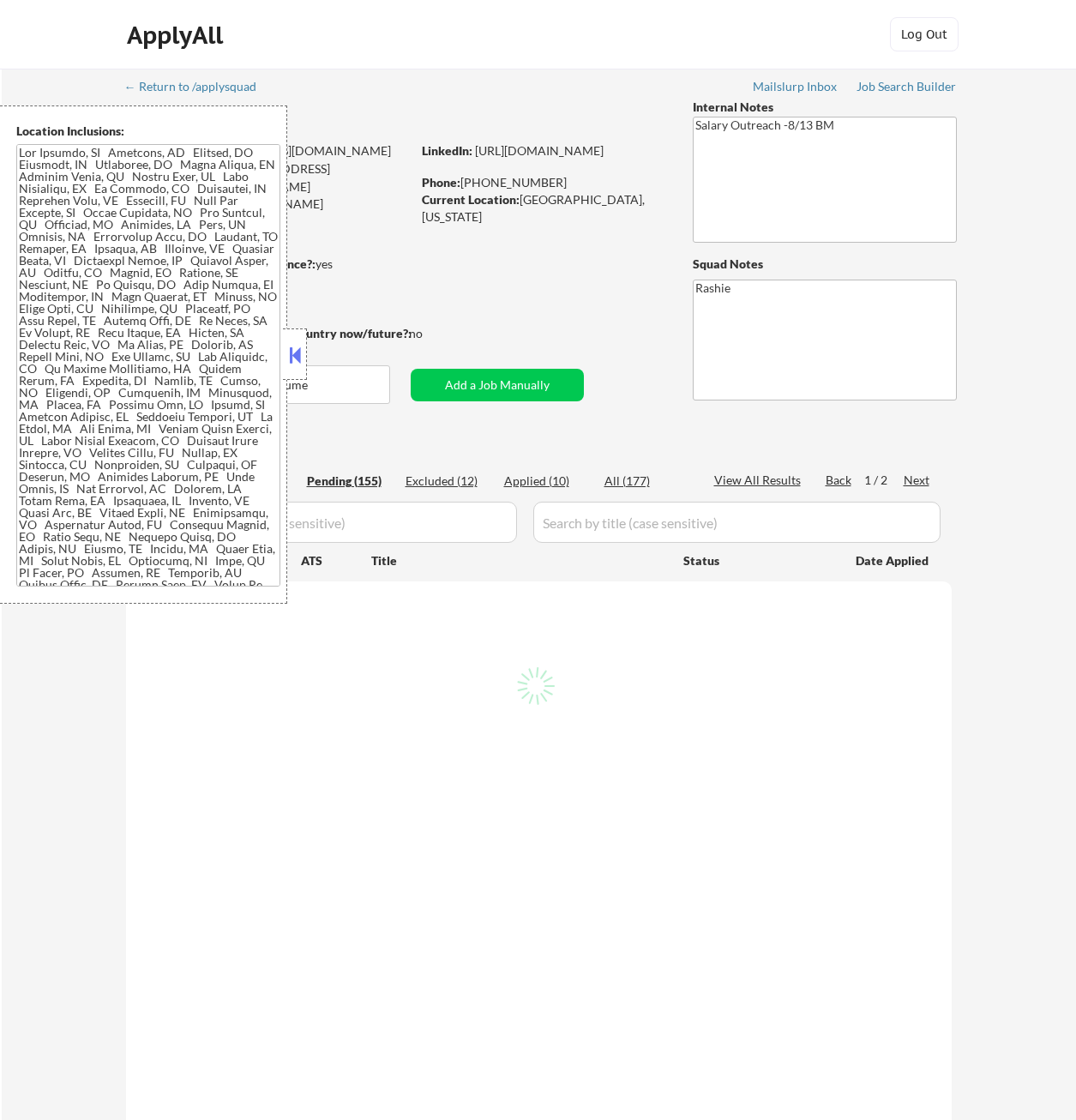
select select ""pending""
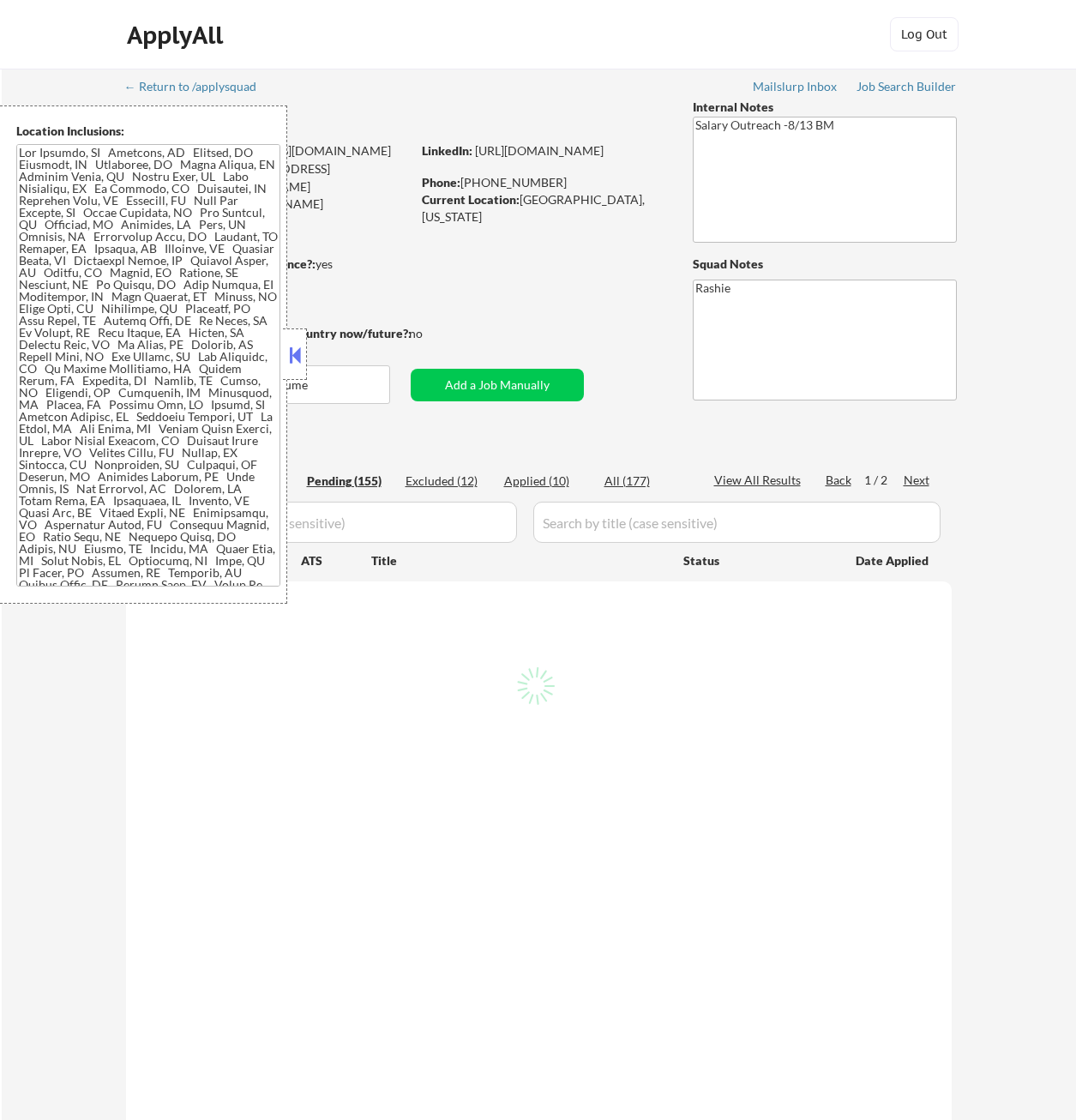
select select ""pending""
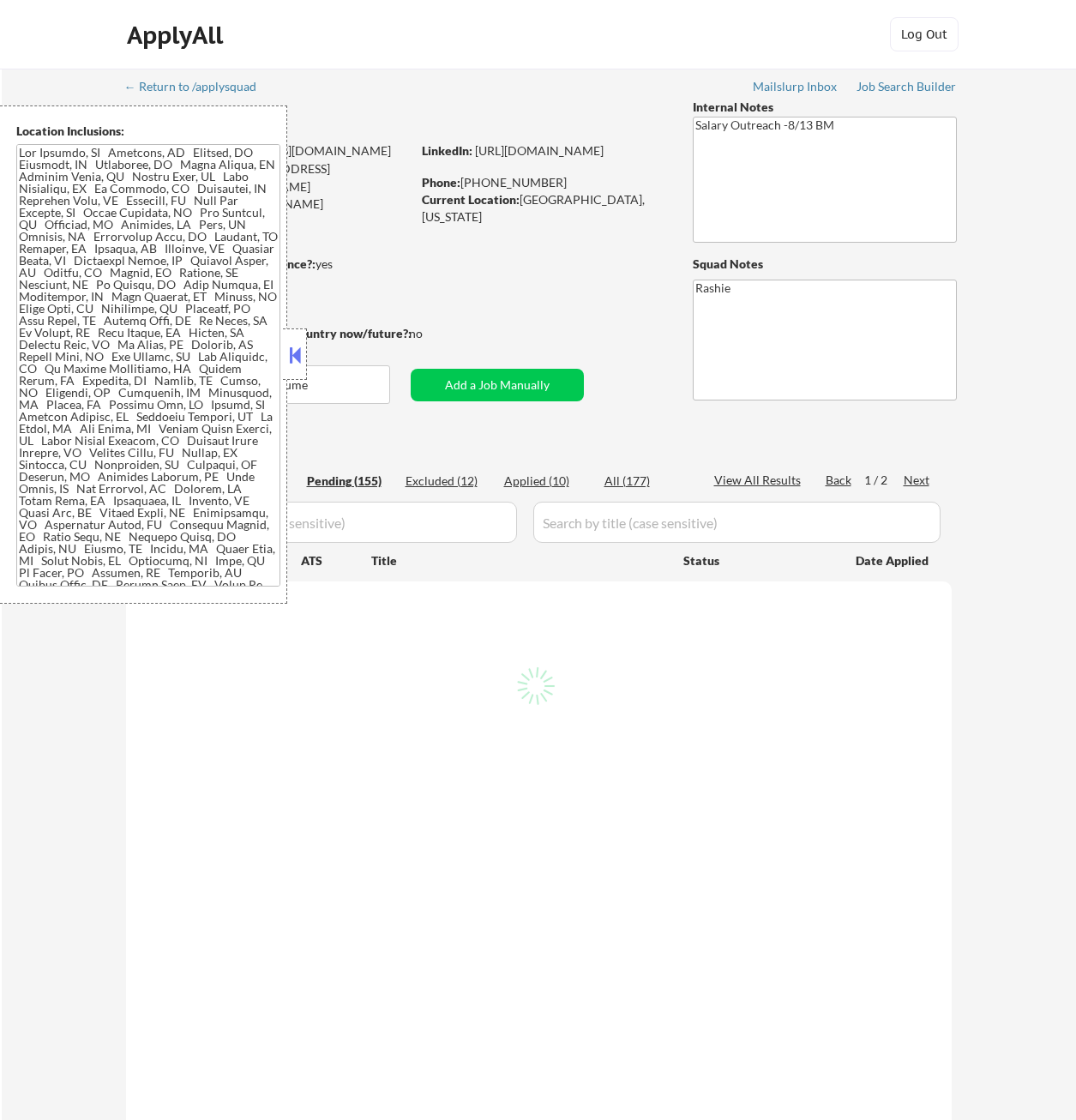
select select ""pending""
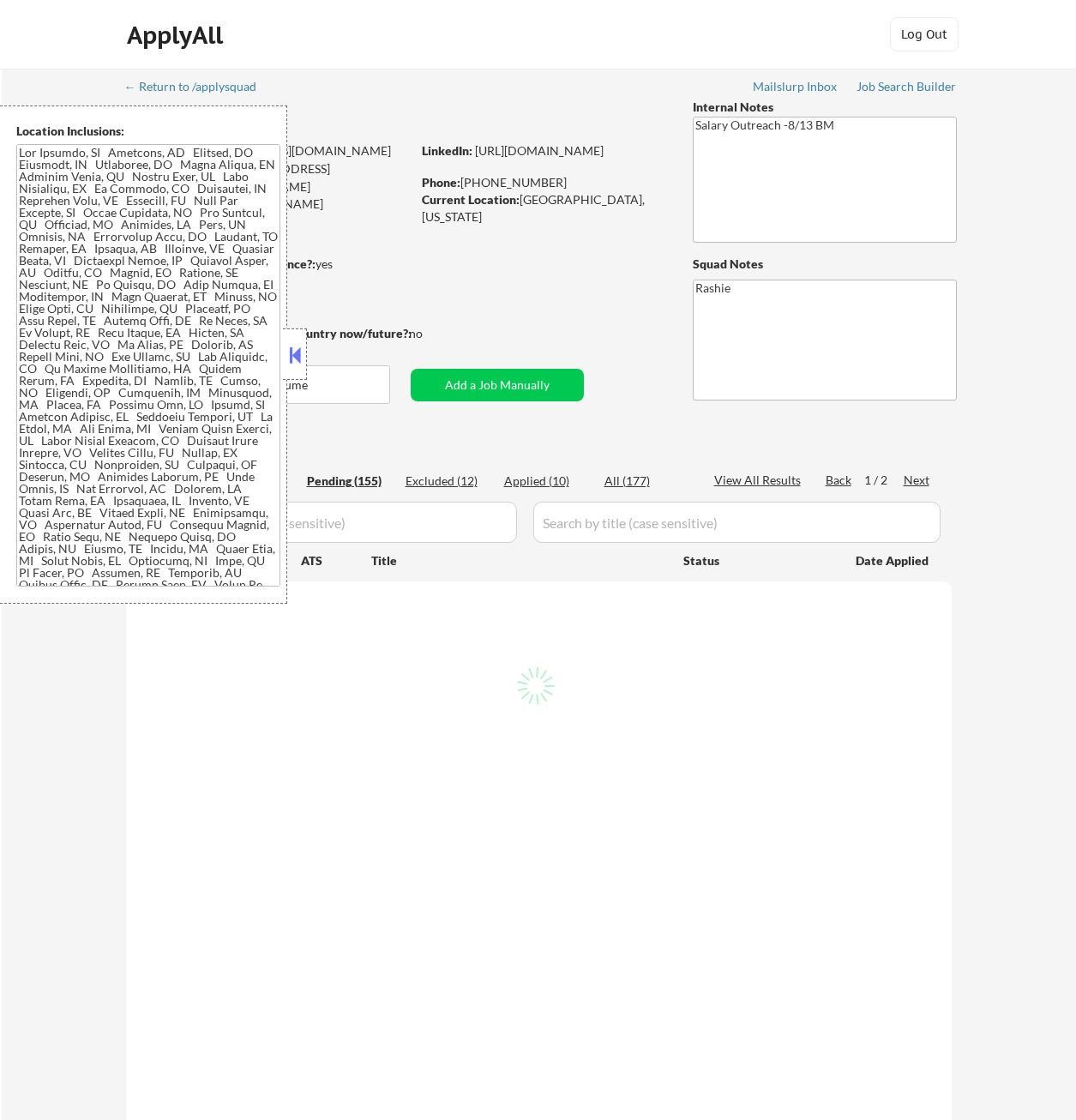
select select ""pending""
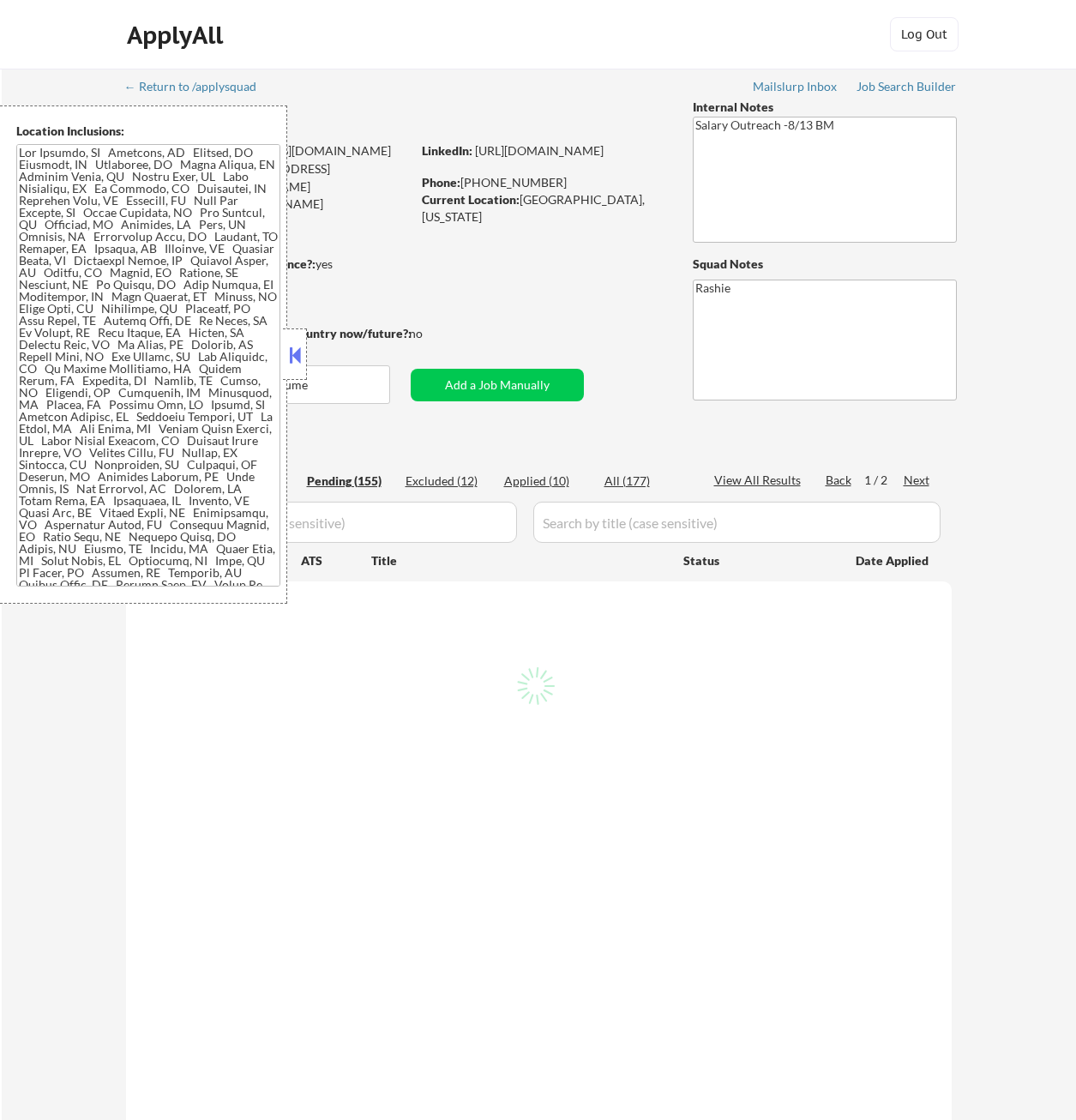
select select ""pending""
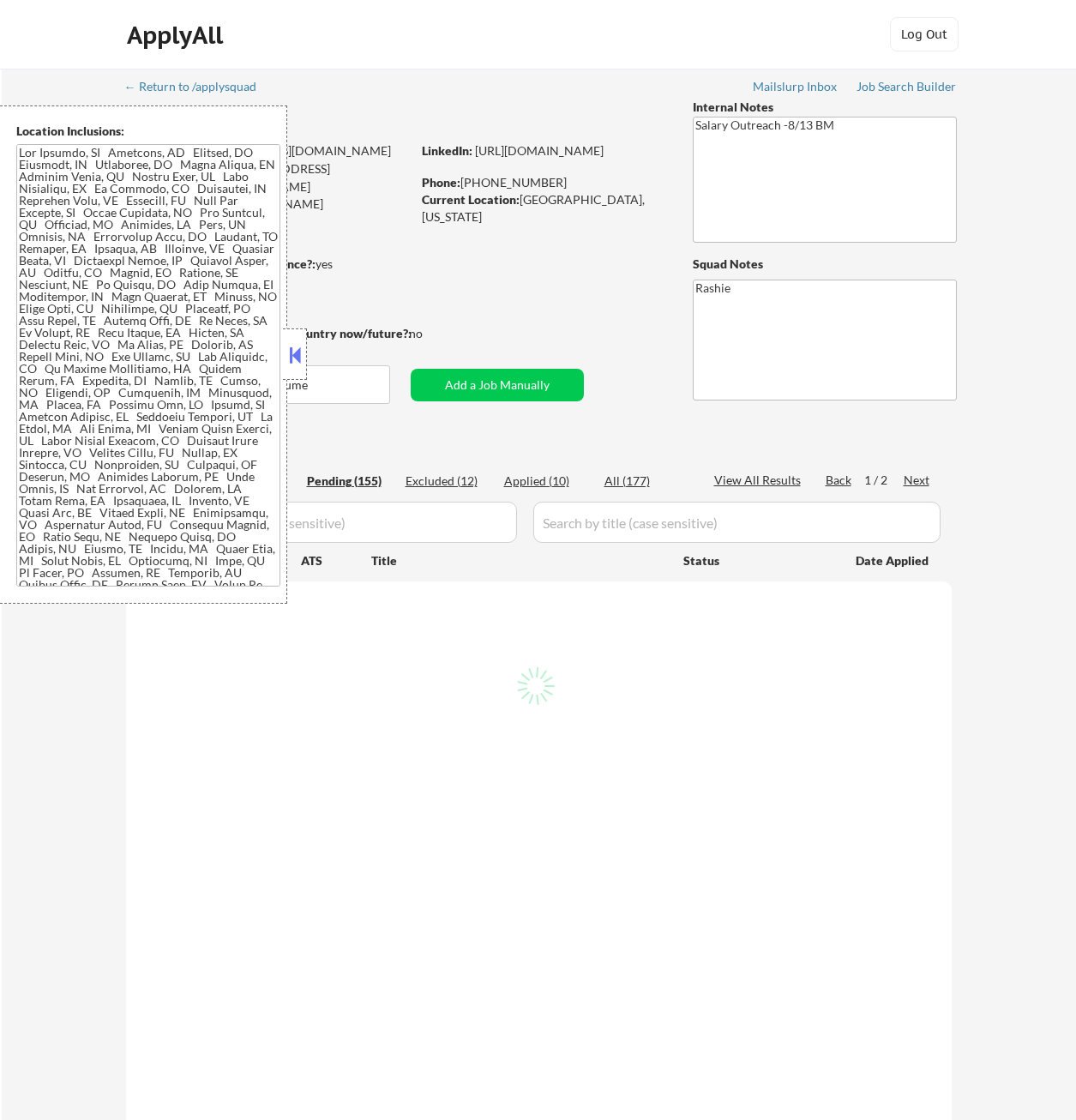
select select ""pending""
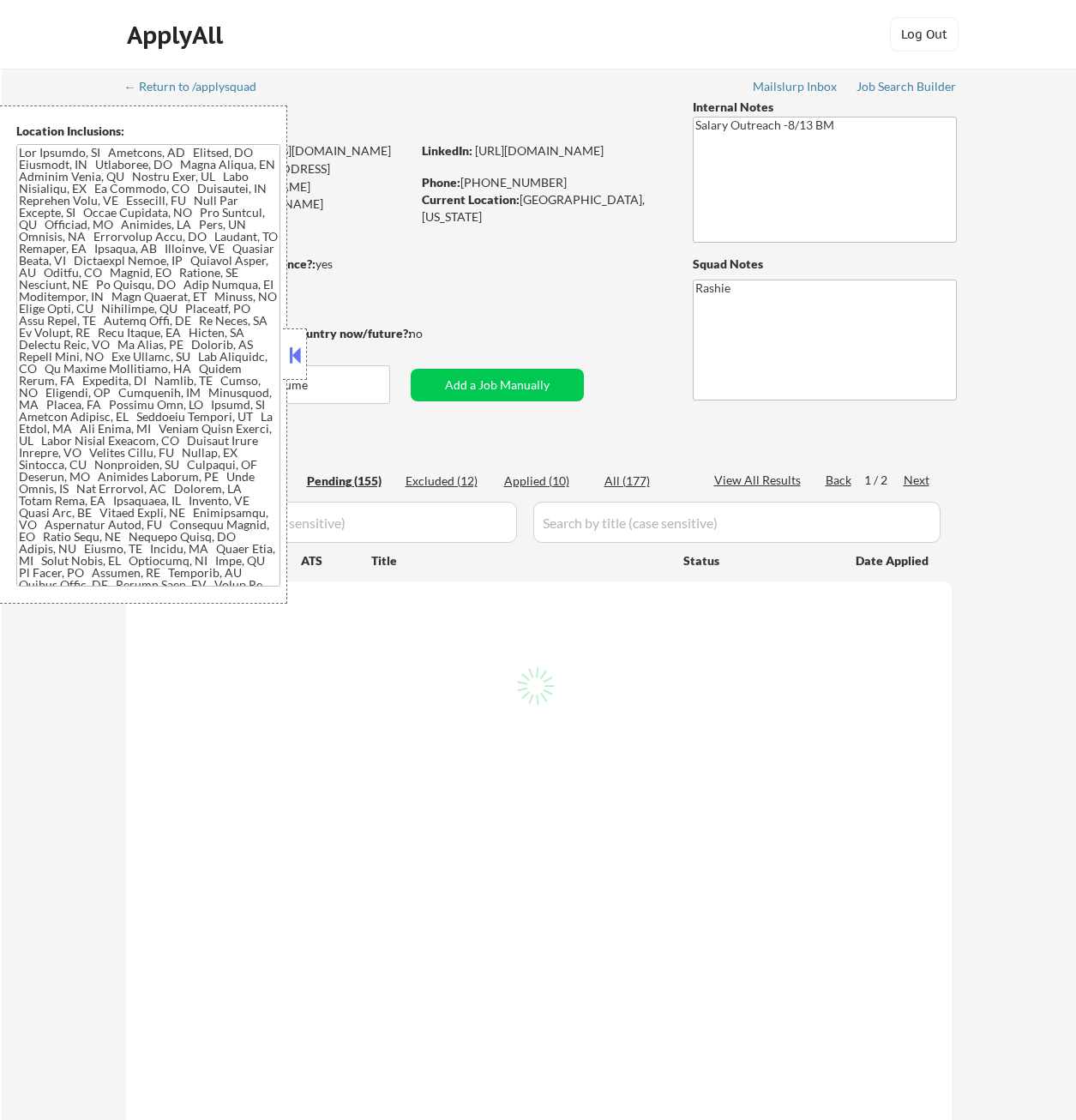
select select ""pending""
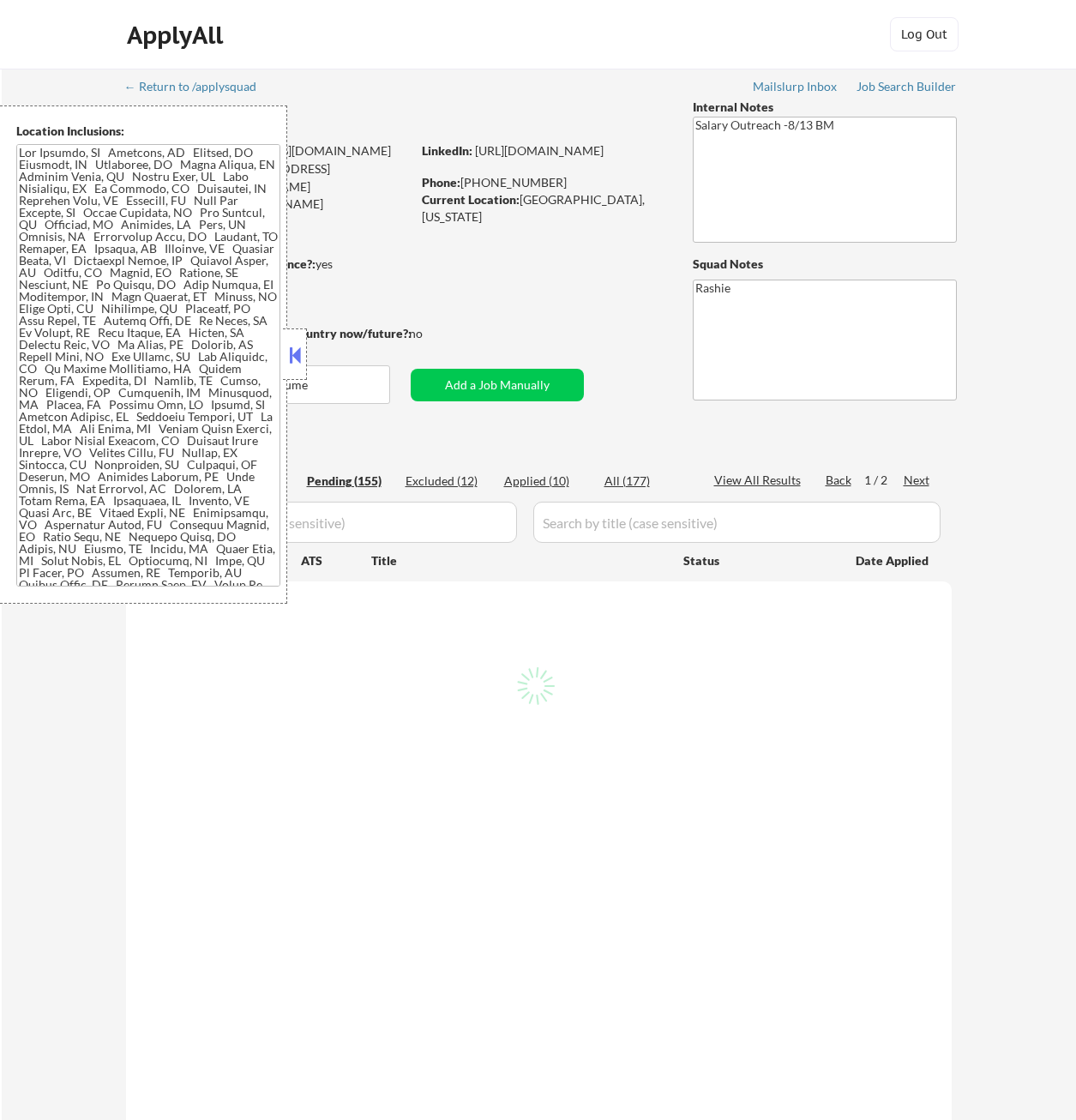
select select ""pending""
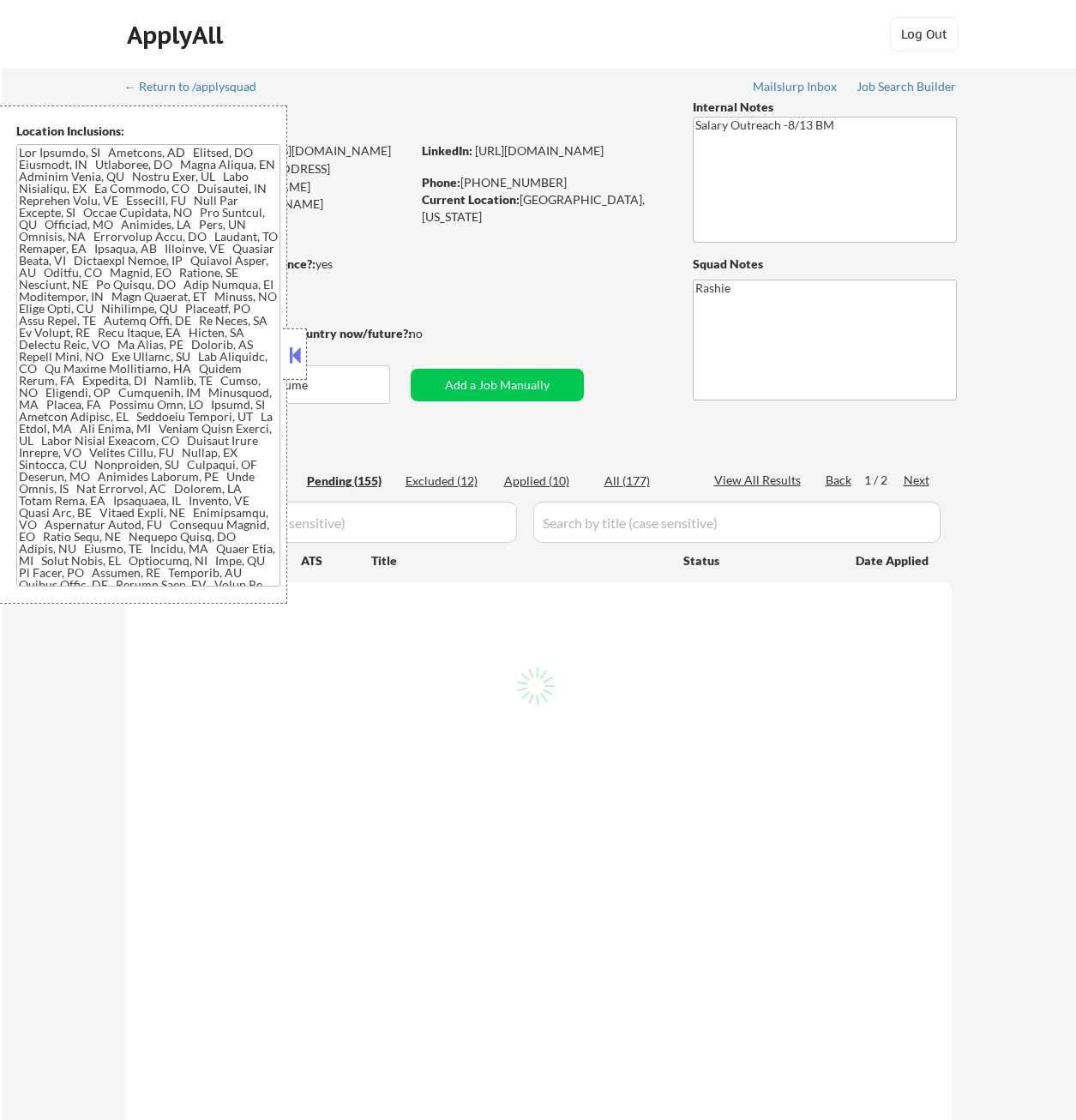
select select ""pending""
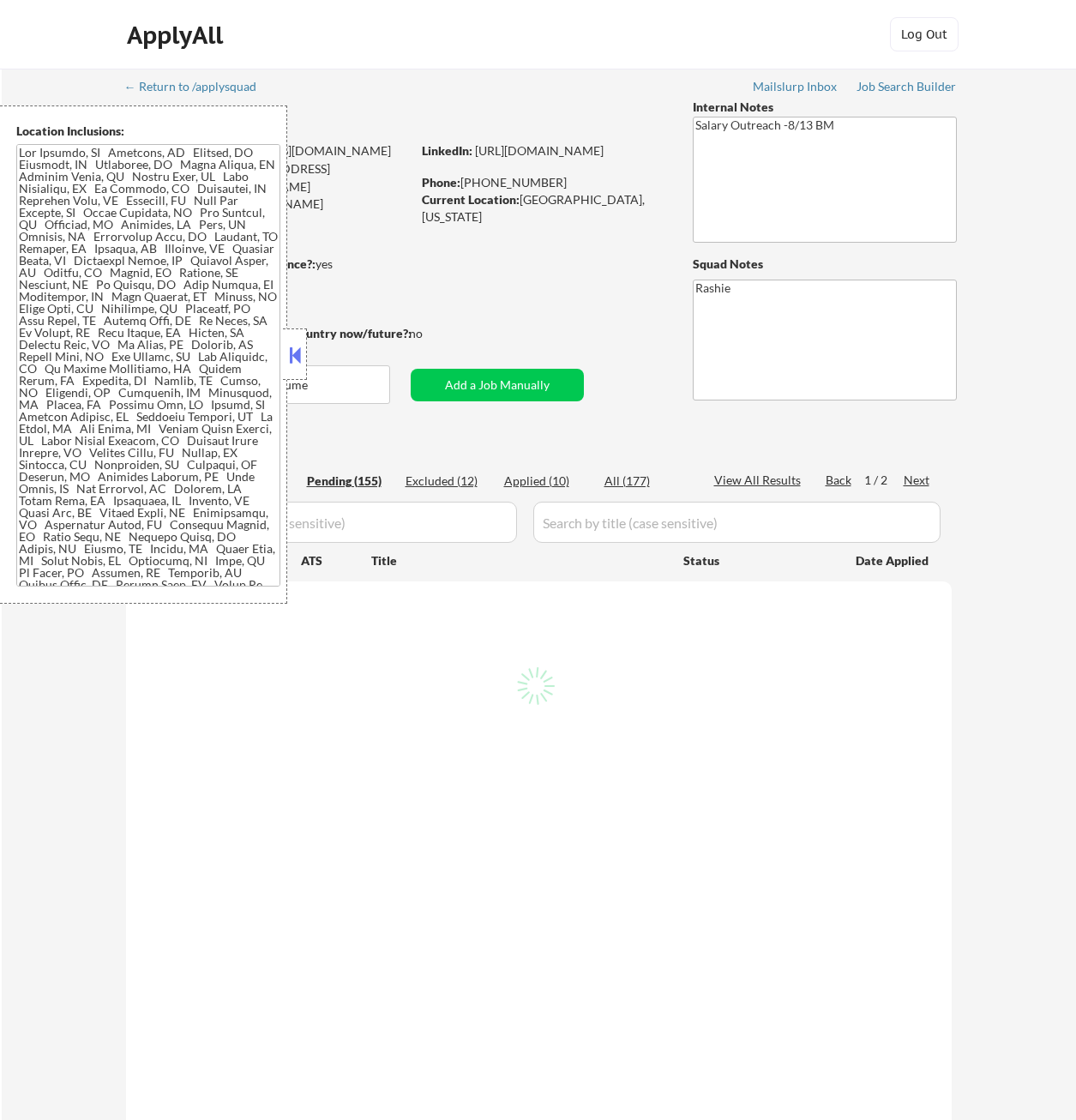
select select ""pending""
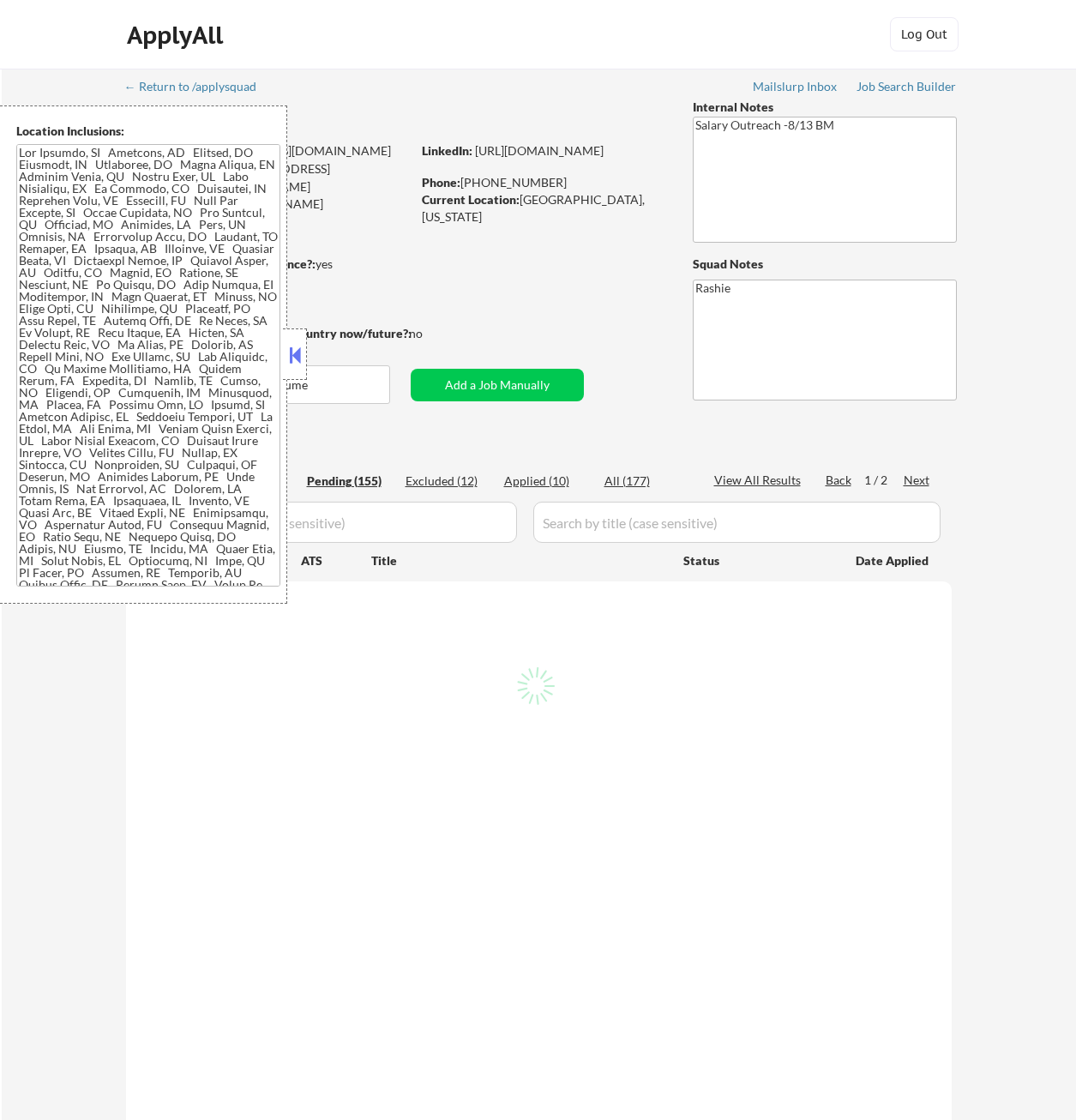
select select ""pending""
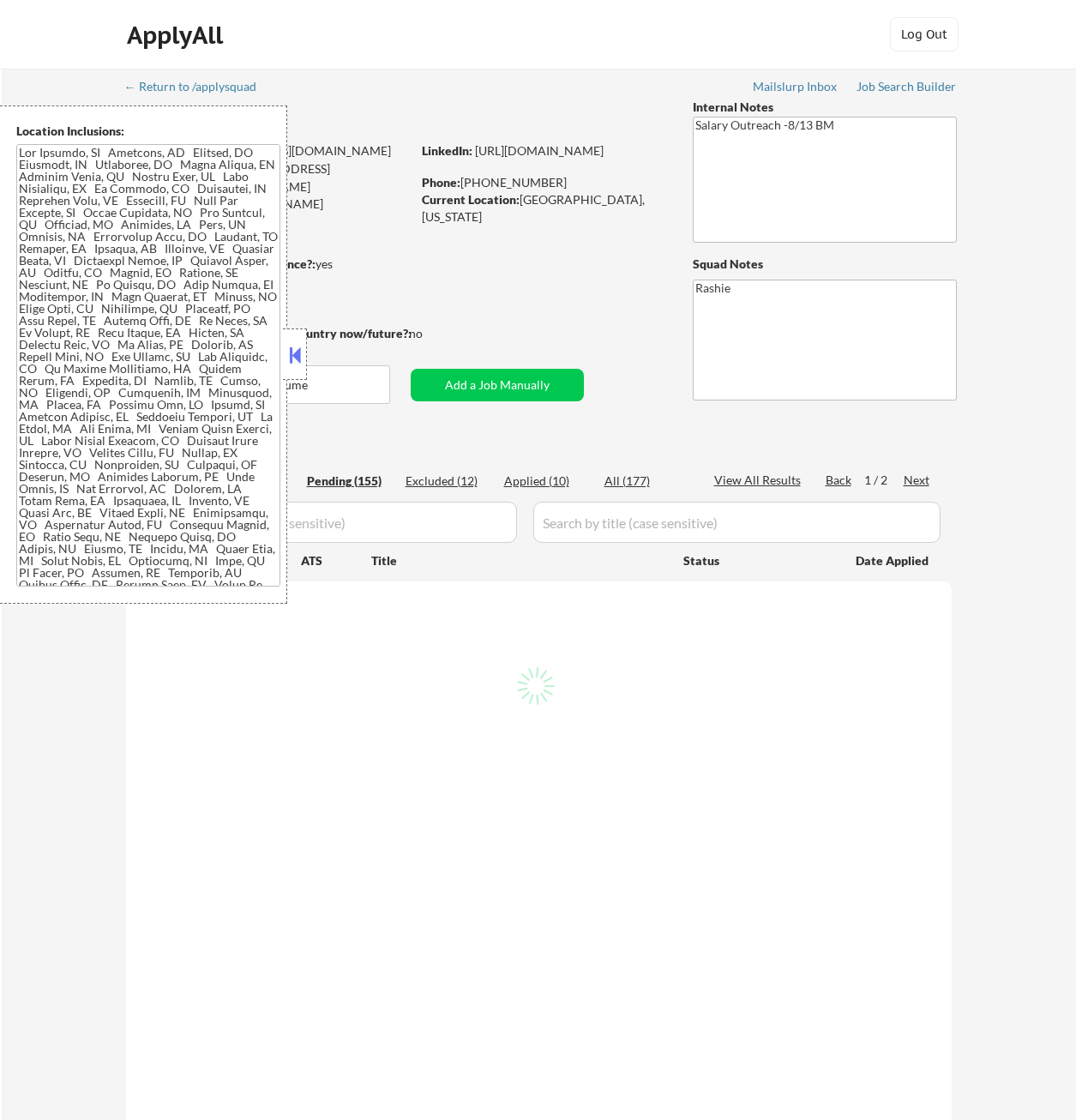
select select ""pending""
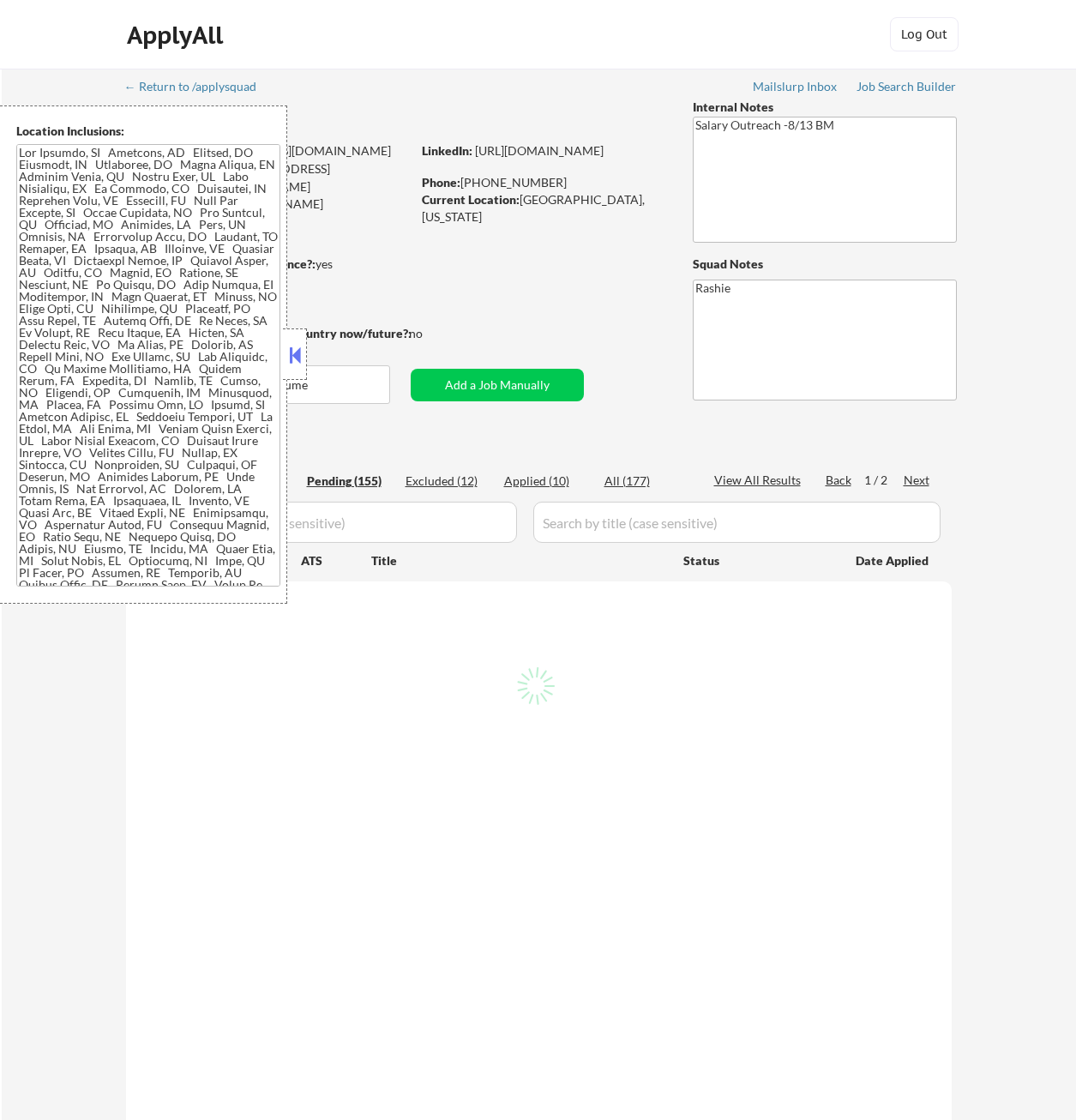
select select ""pending""
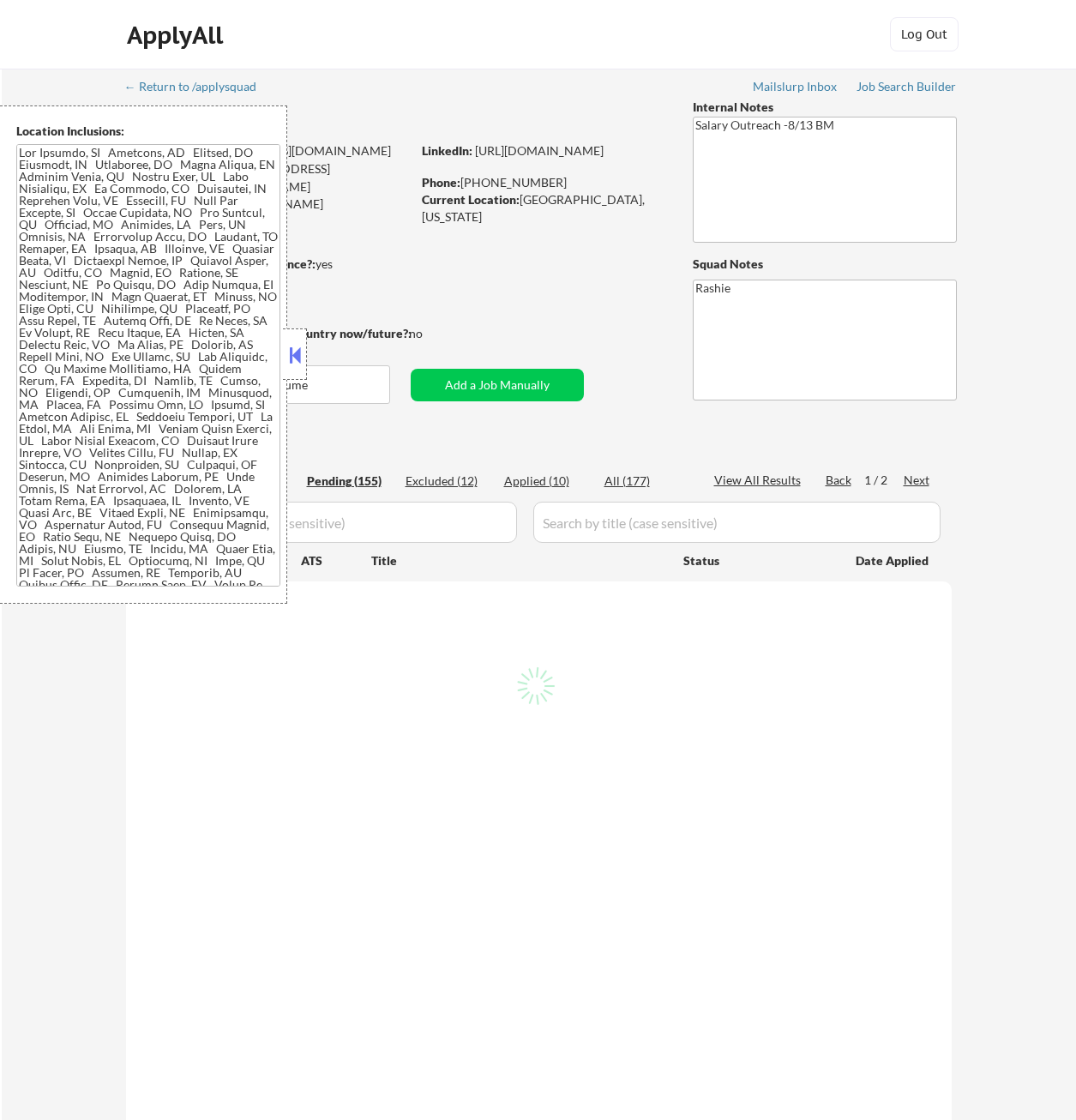
select select ""pending""
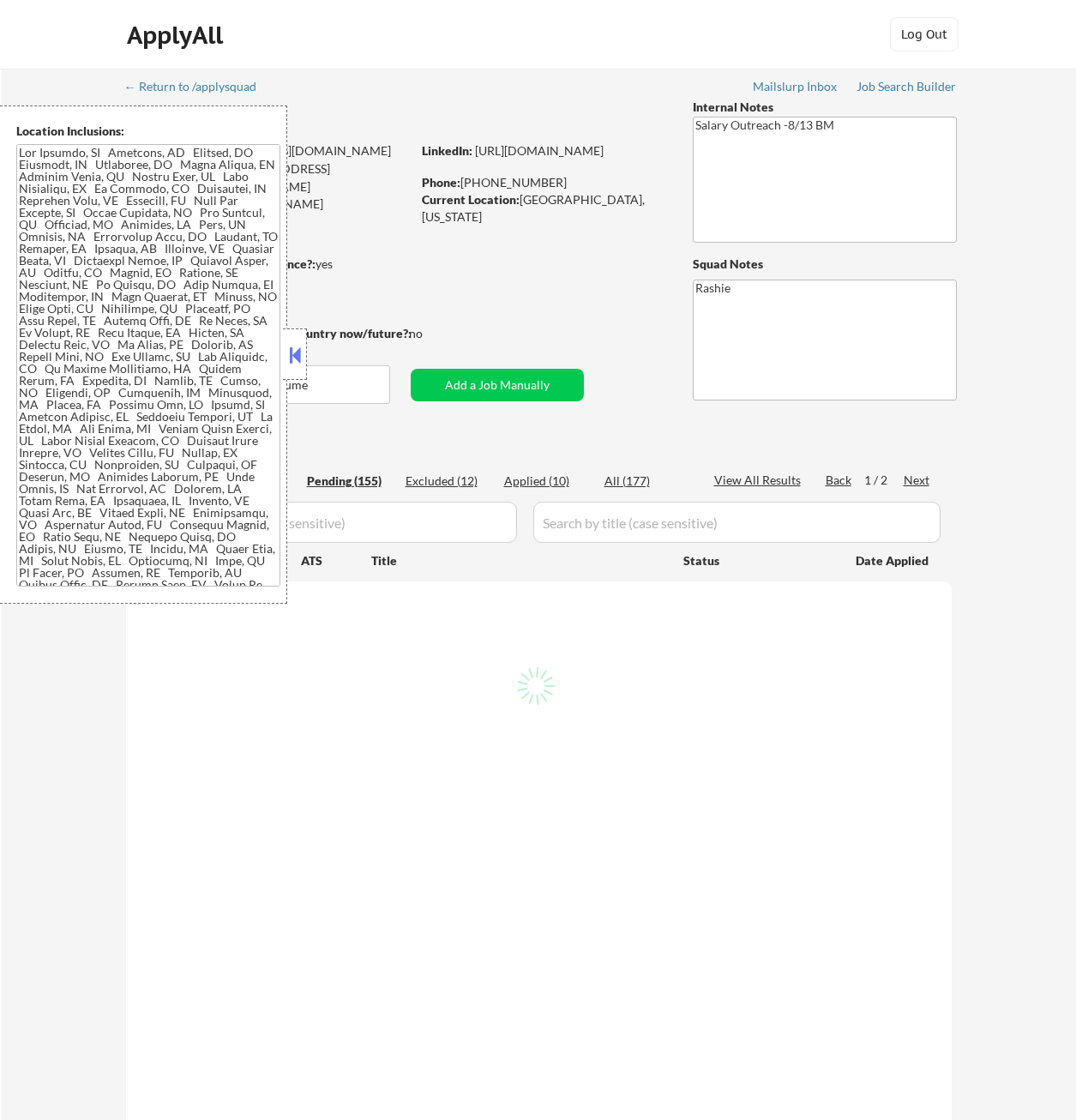
select select ""pending""
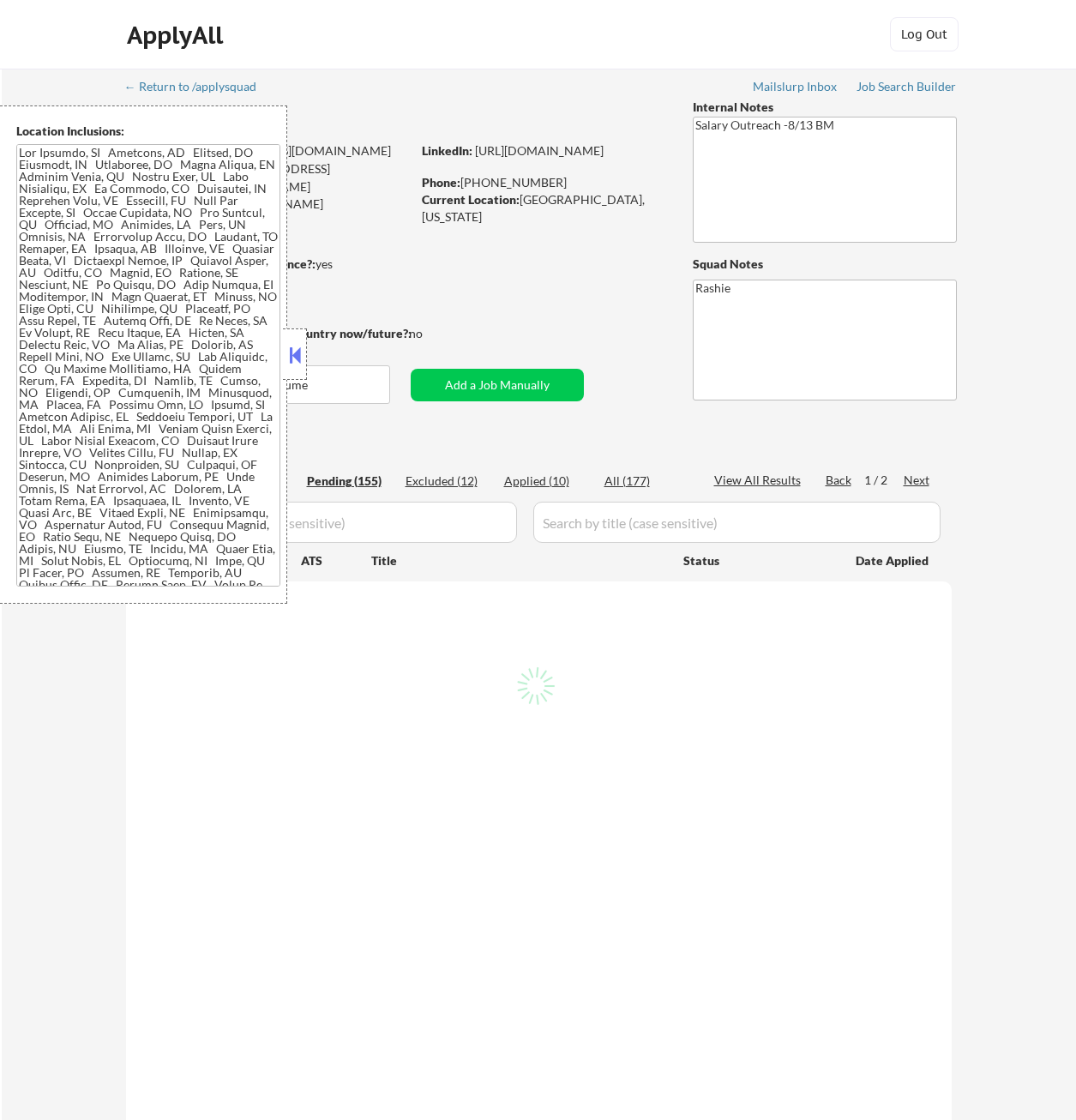
select select ""pending""
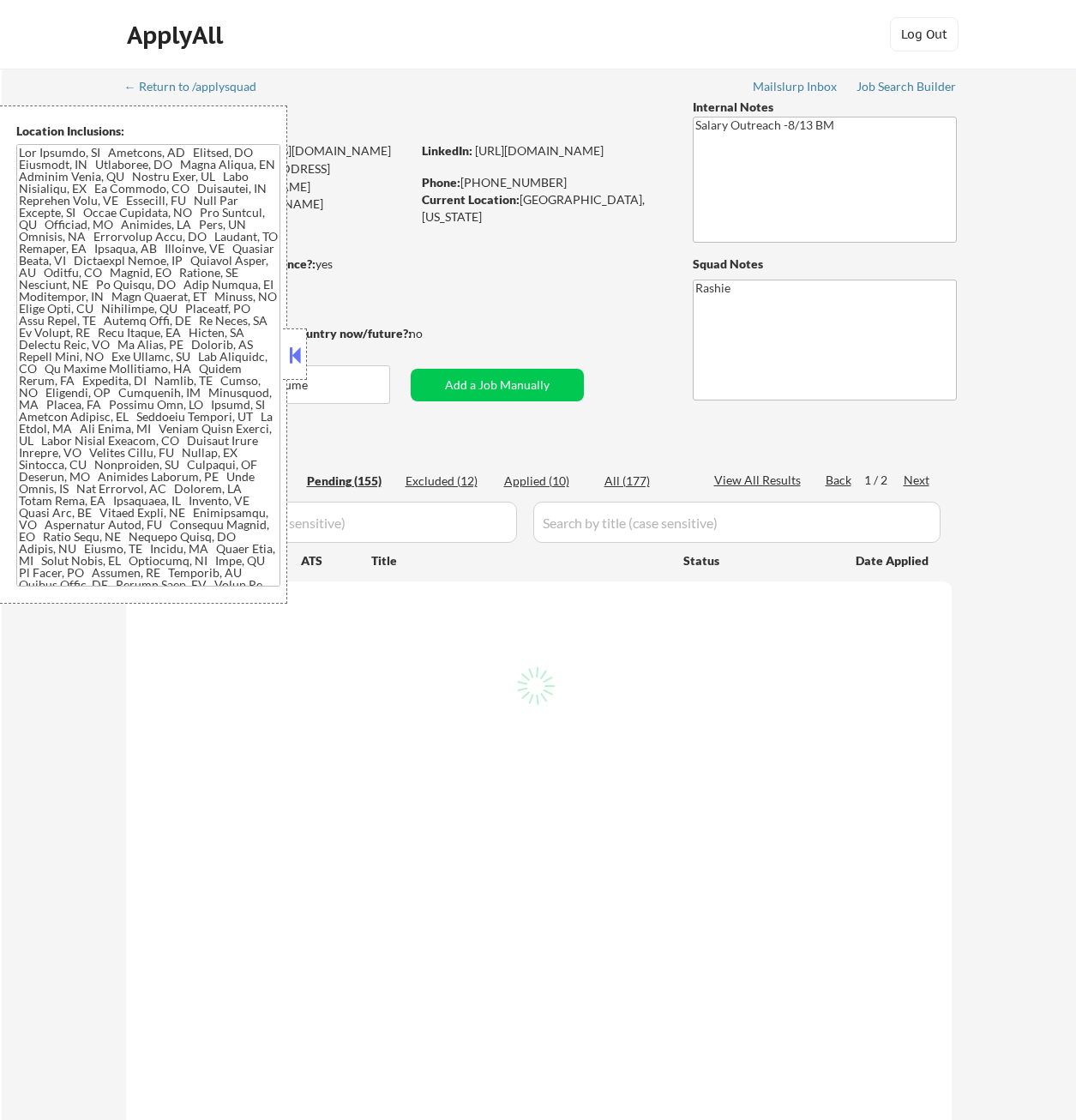
select select ""pending""
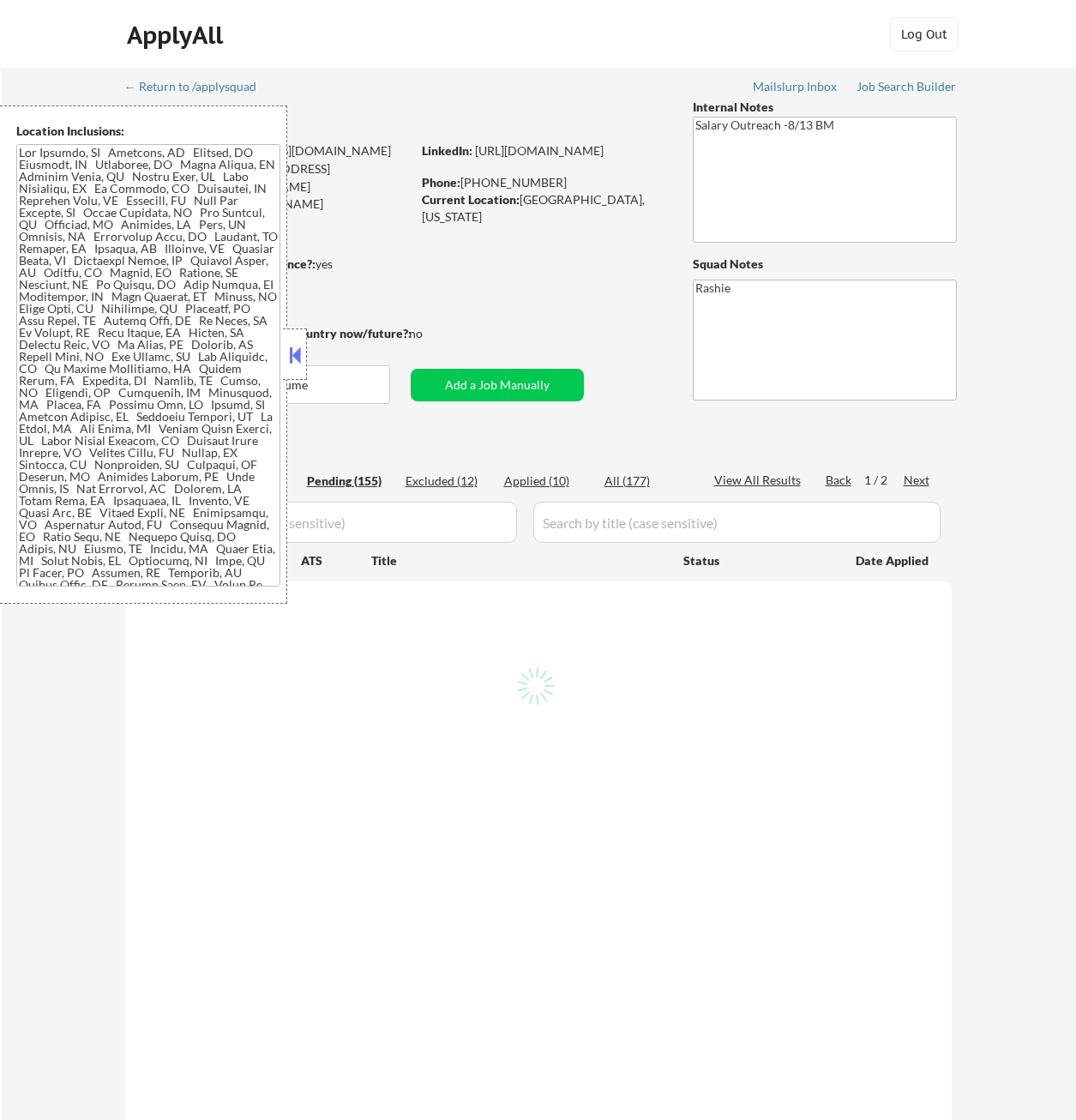
select select ""pending""
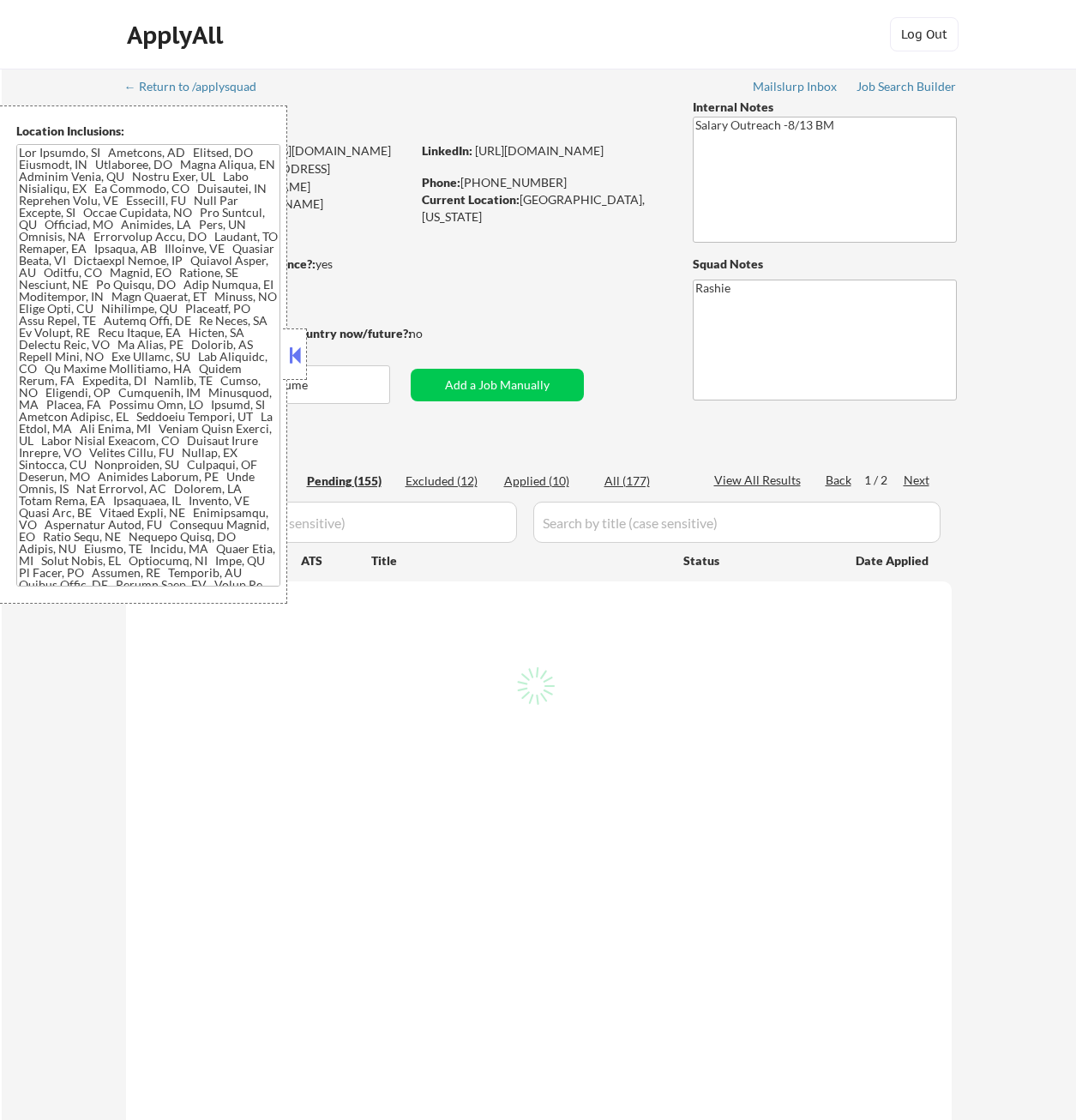
select select ""pending""
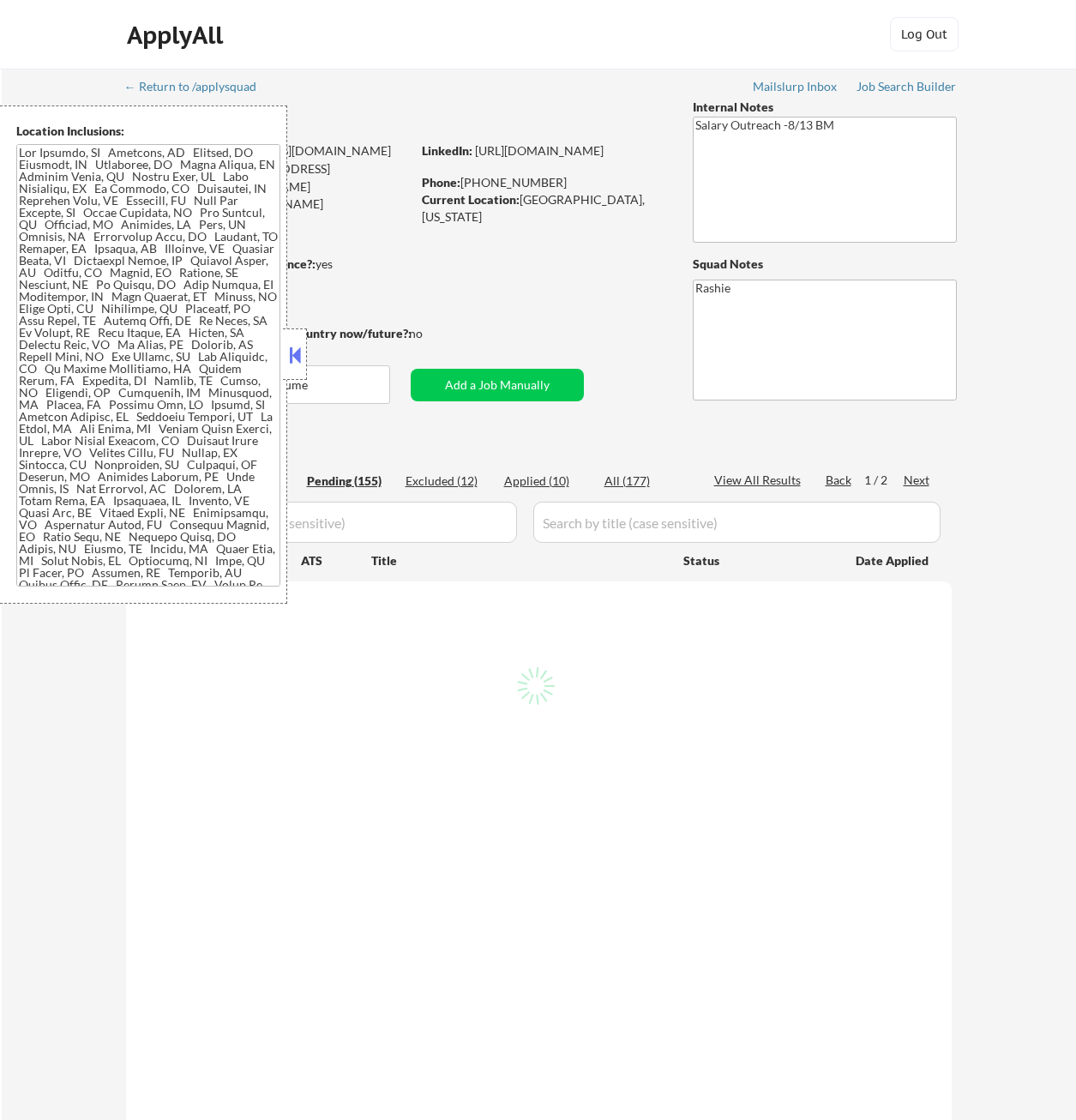
select select ""pending""
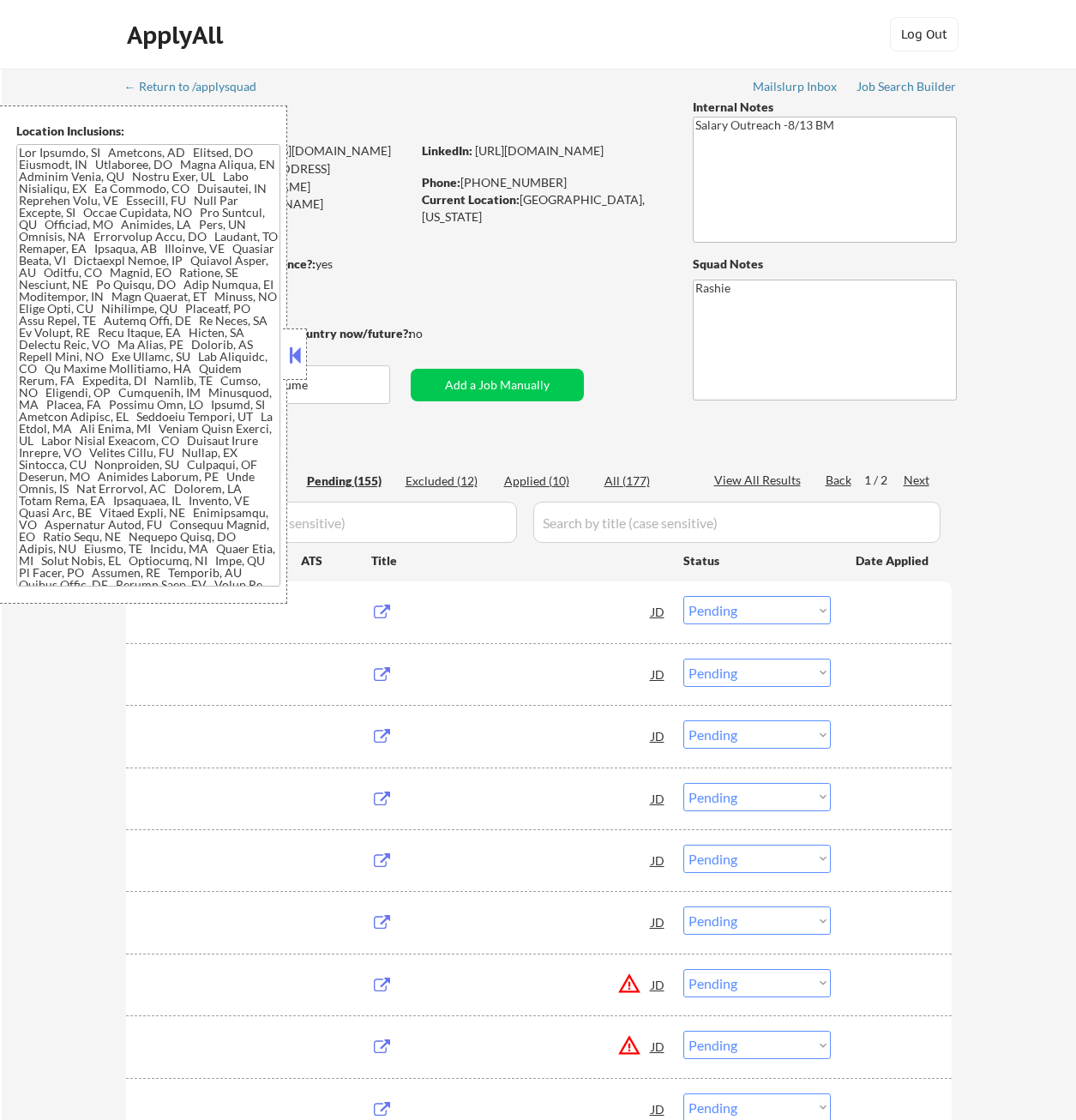
select select ""excluded__expired_""
select select ""excluded__salary_""
select select ""excluded""
select select ""excluded__location_""
select select ""excluded__expired_""
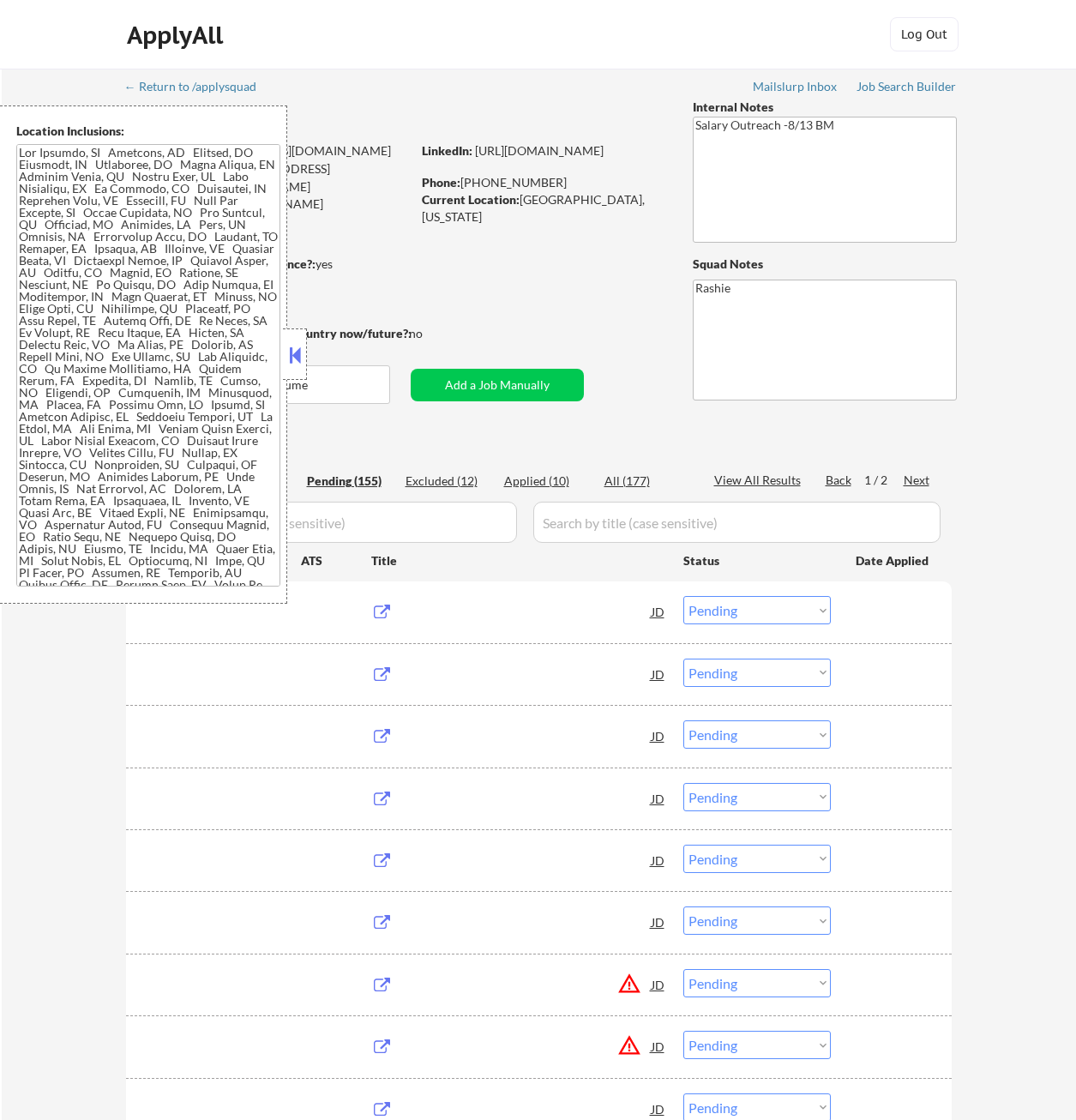
select select ""excluded__expired_""
select select ""excluded__salary_""
select select ""excluded""
select select ""excluded__salary_""
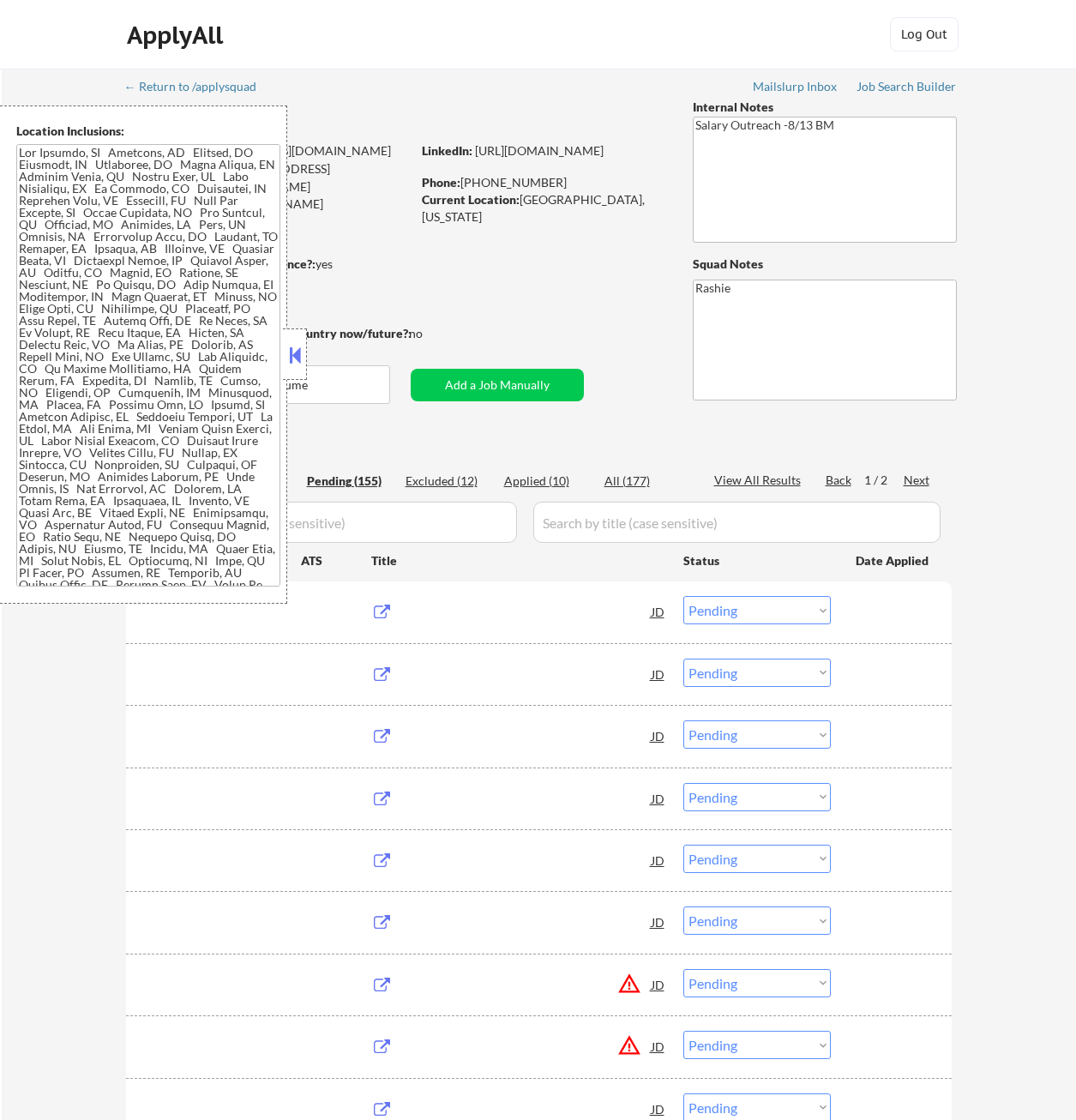
select select ""excluded__expired_""
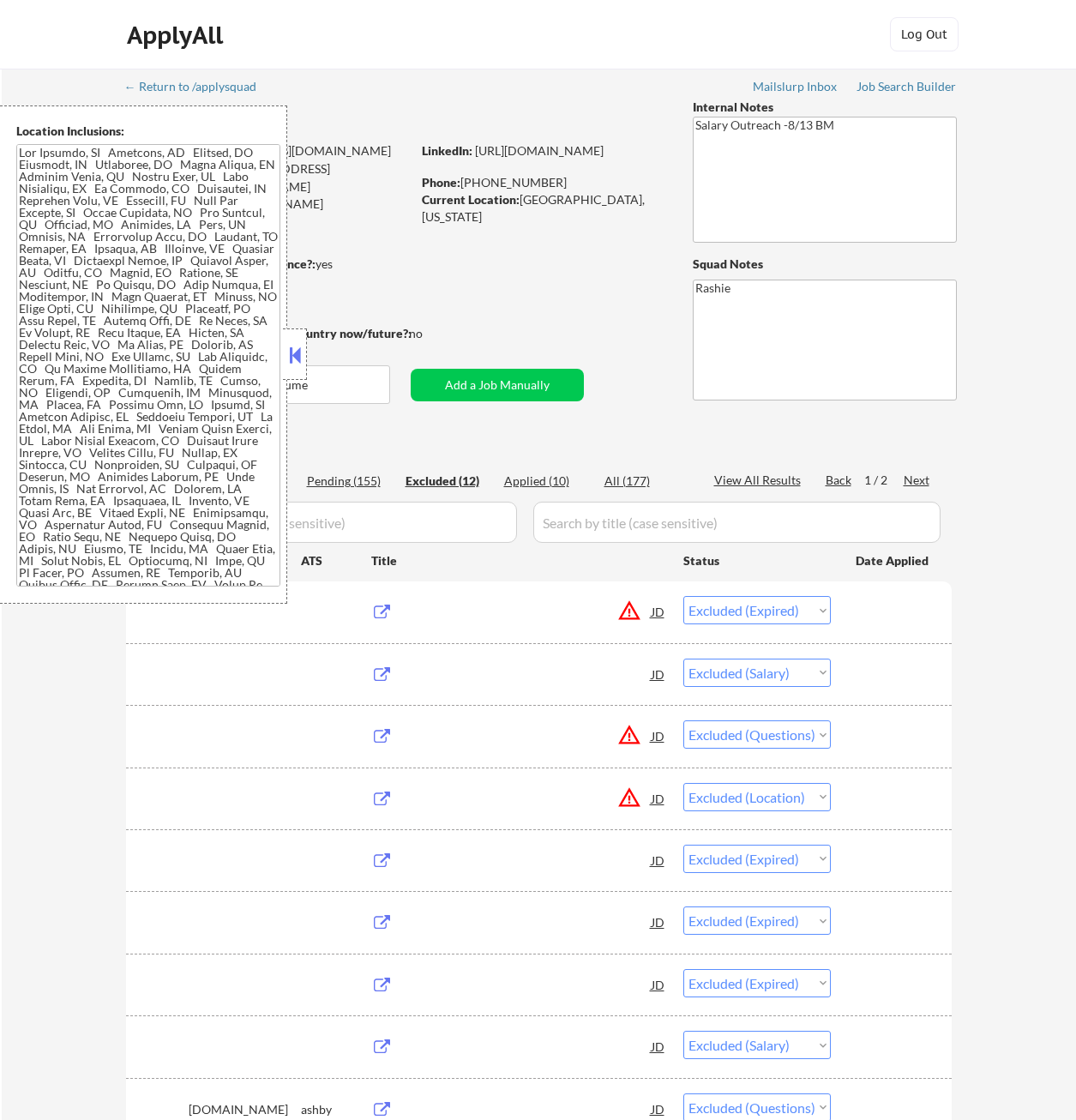
click at [441, 484] on div "Excluded (12)" at bounding box center [448, 481] width 86 height 17
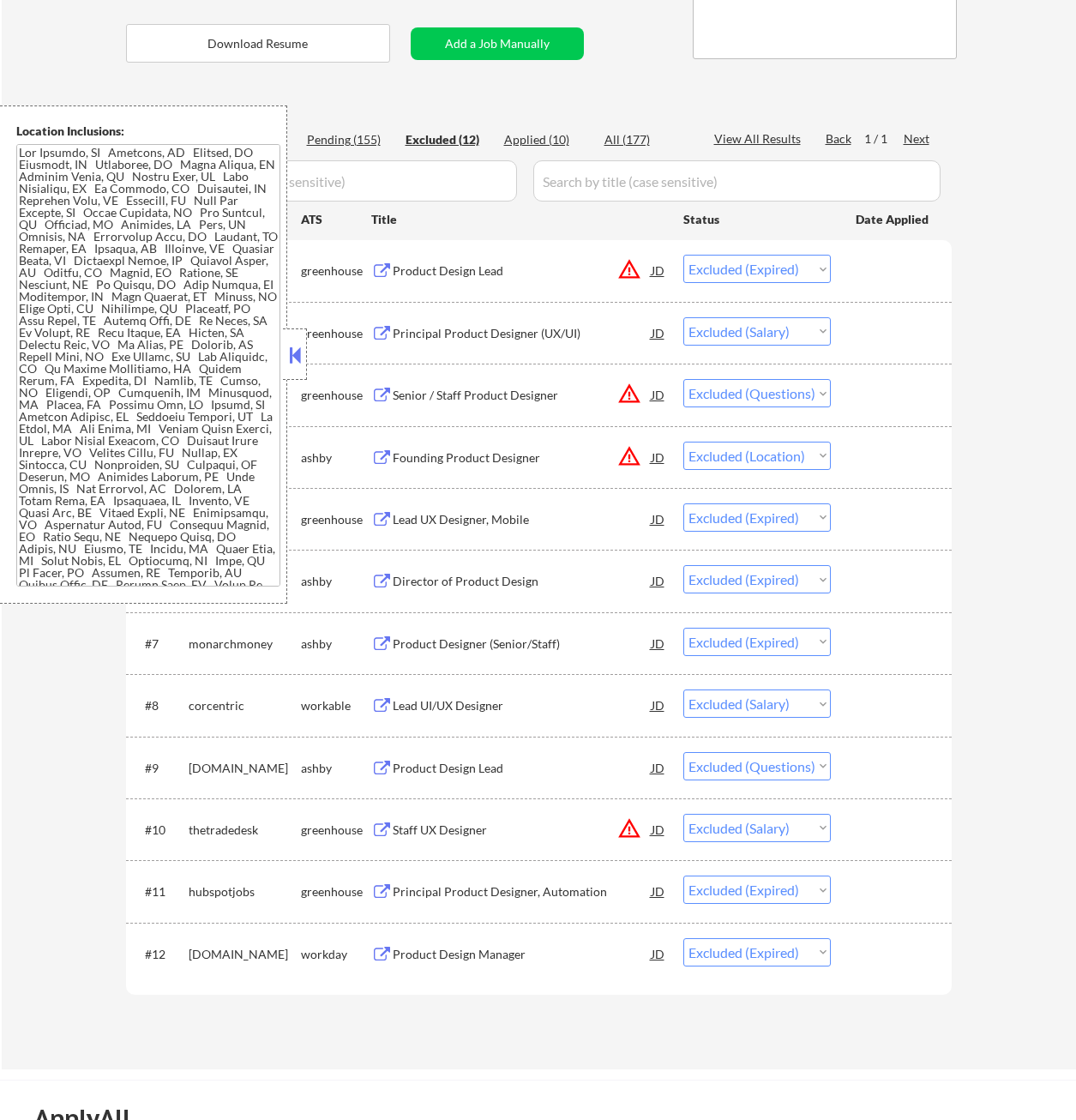
scroll to position [343, 0]
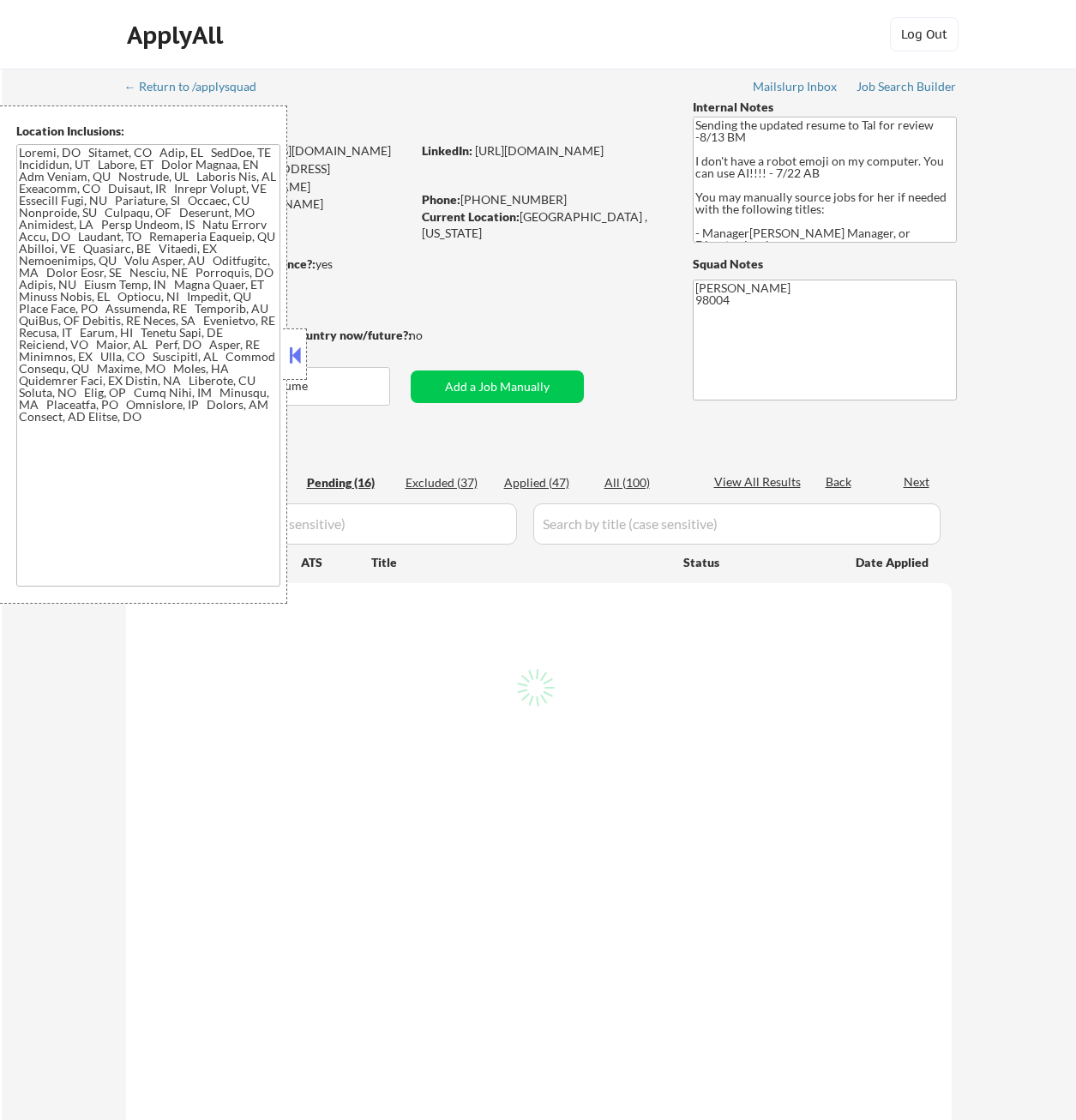
select select ""pending""
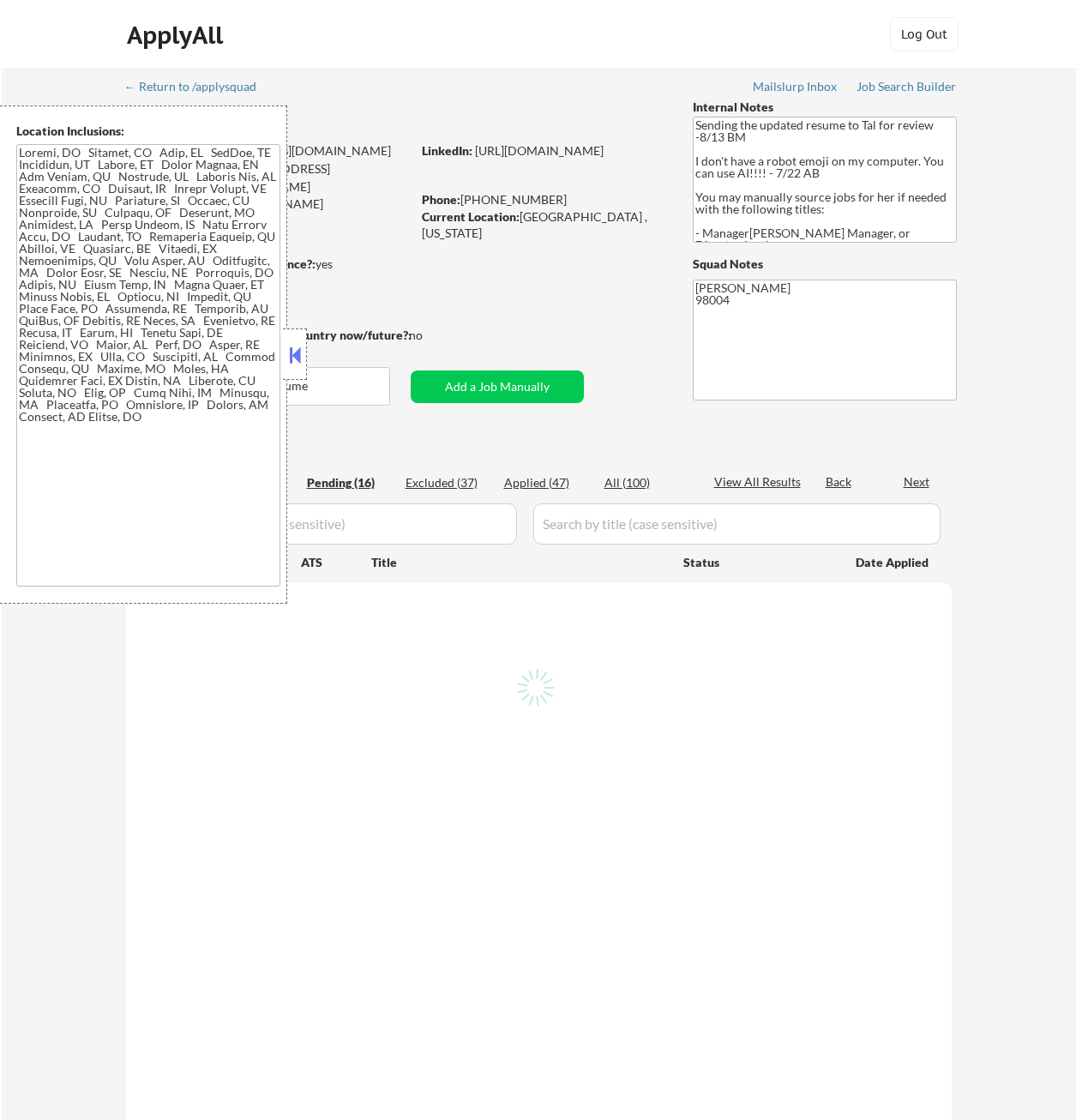
select select ""pending""
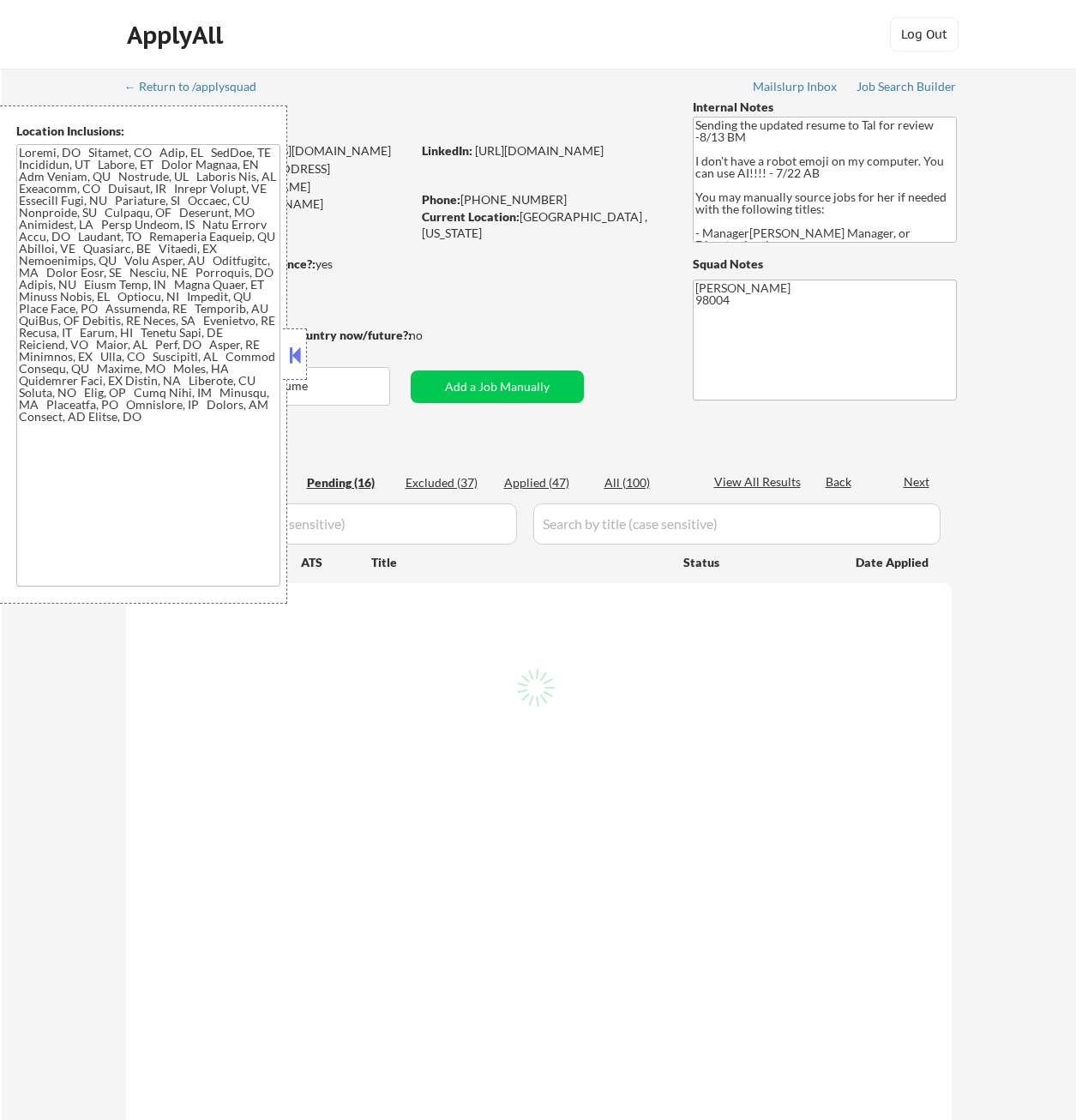
select select ""pending""
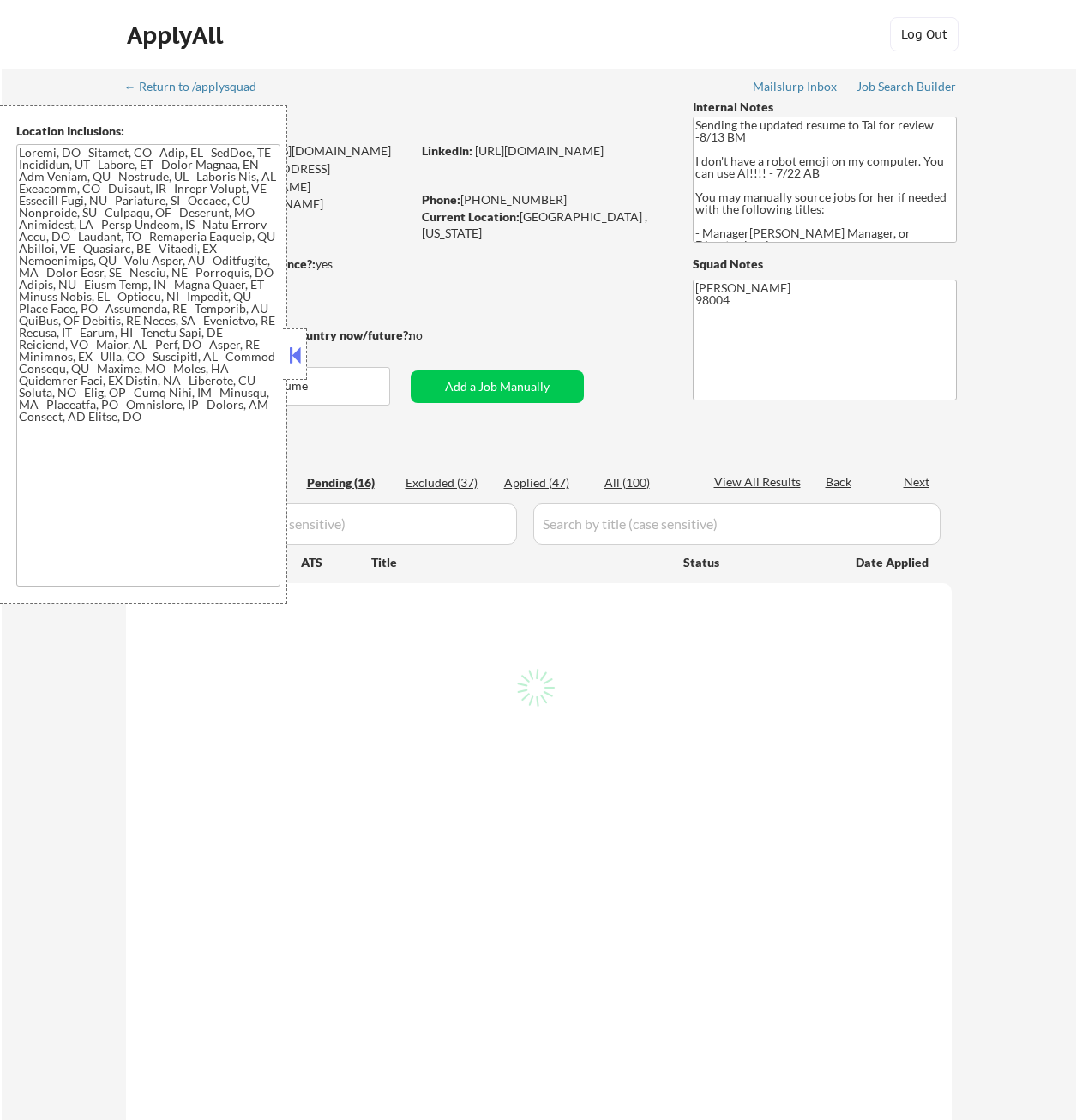
select select ""pending""
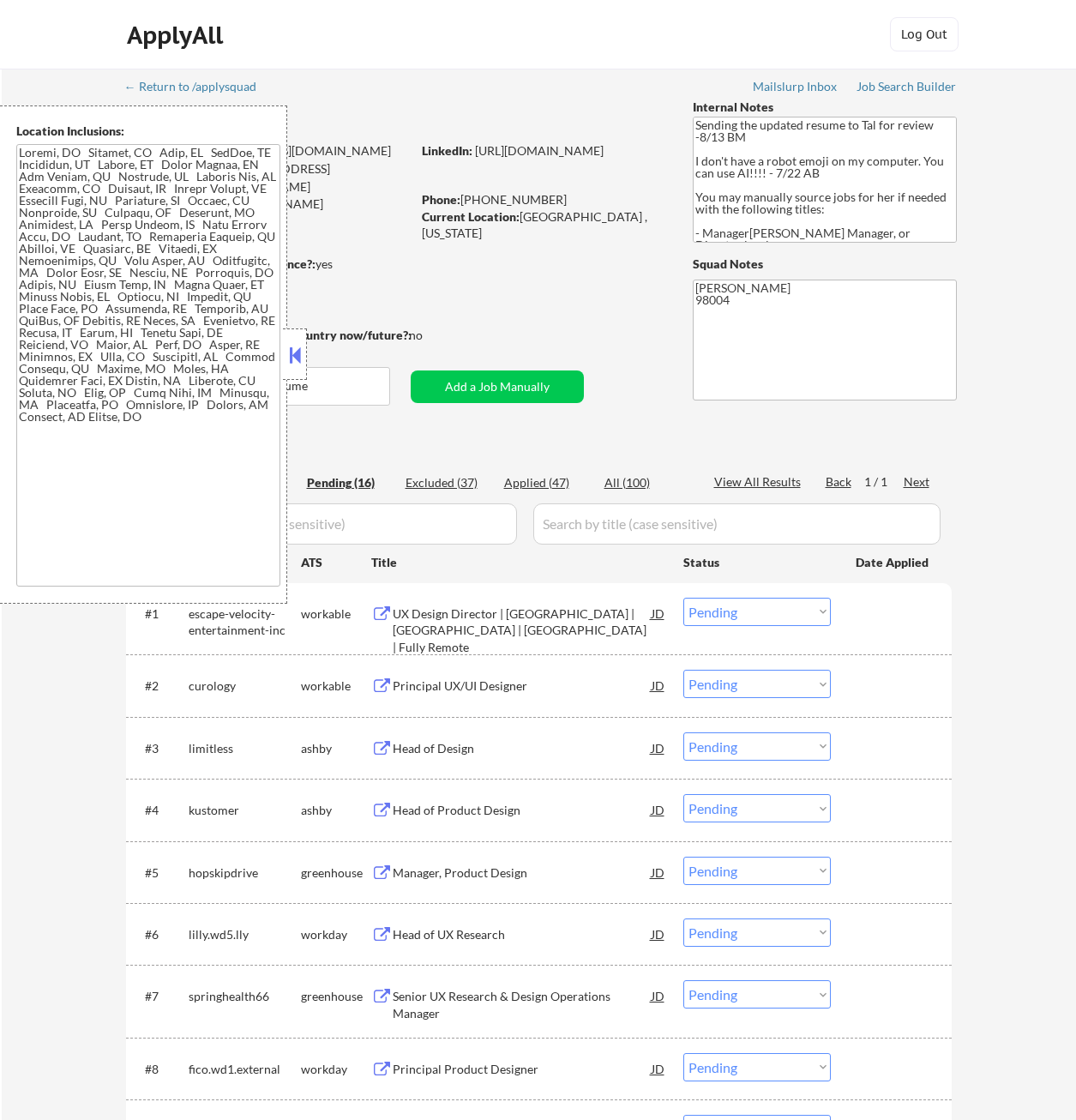
click at [551, 477] on div "Applied (47)" at bounding box center [547, 483] width 86 height 17
select select ""applied""
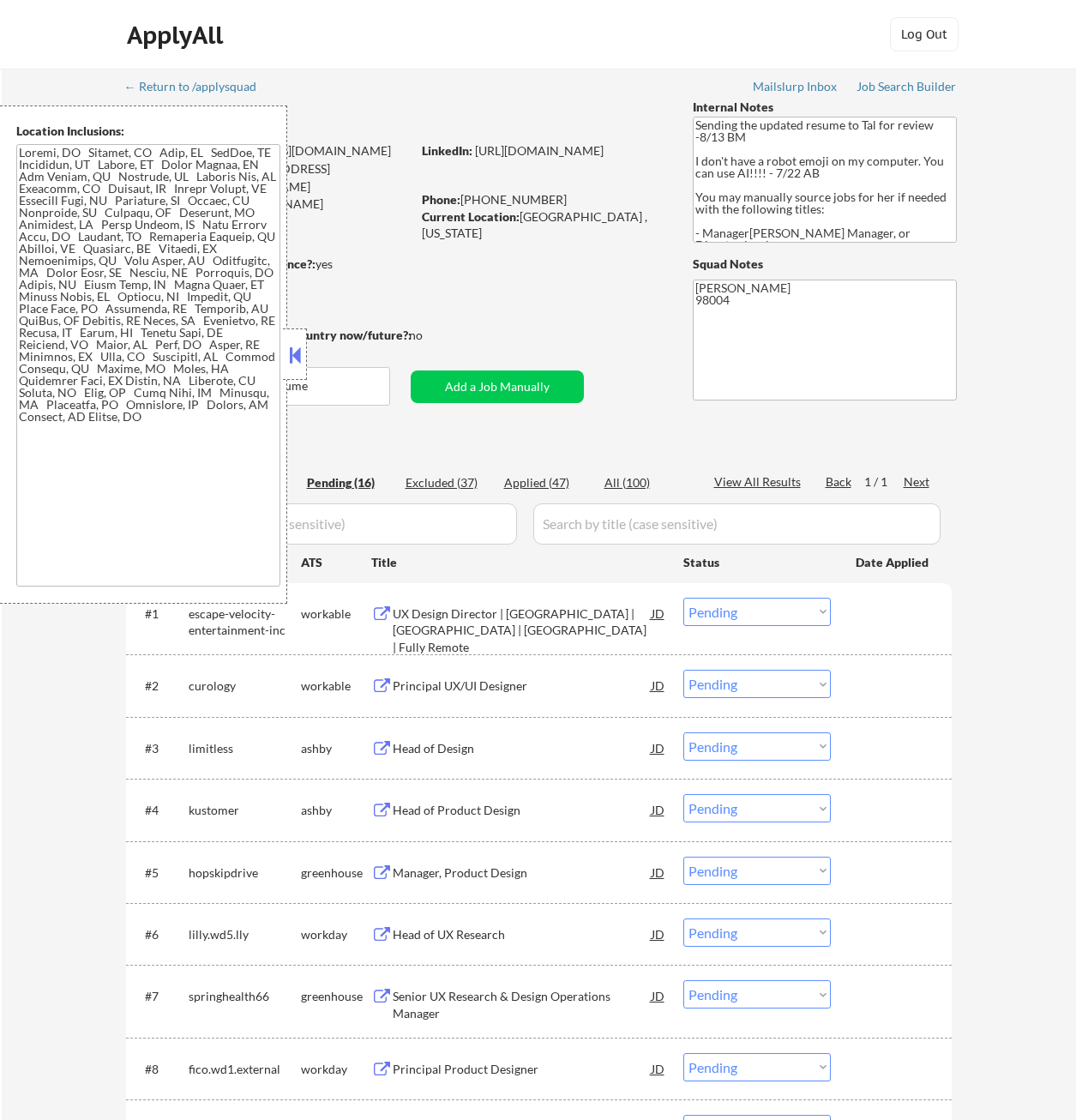
select select ""applied""
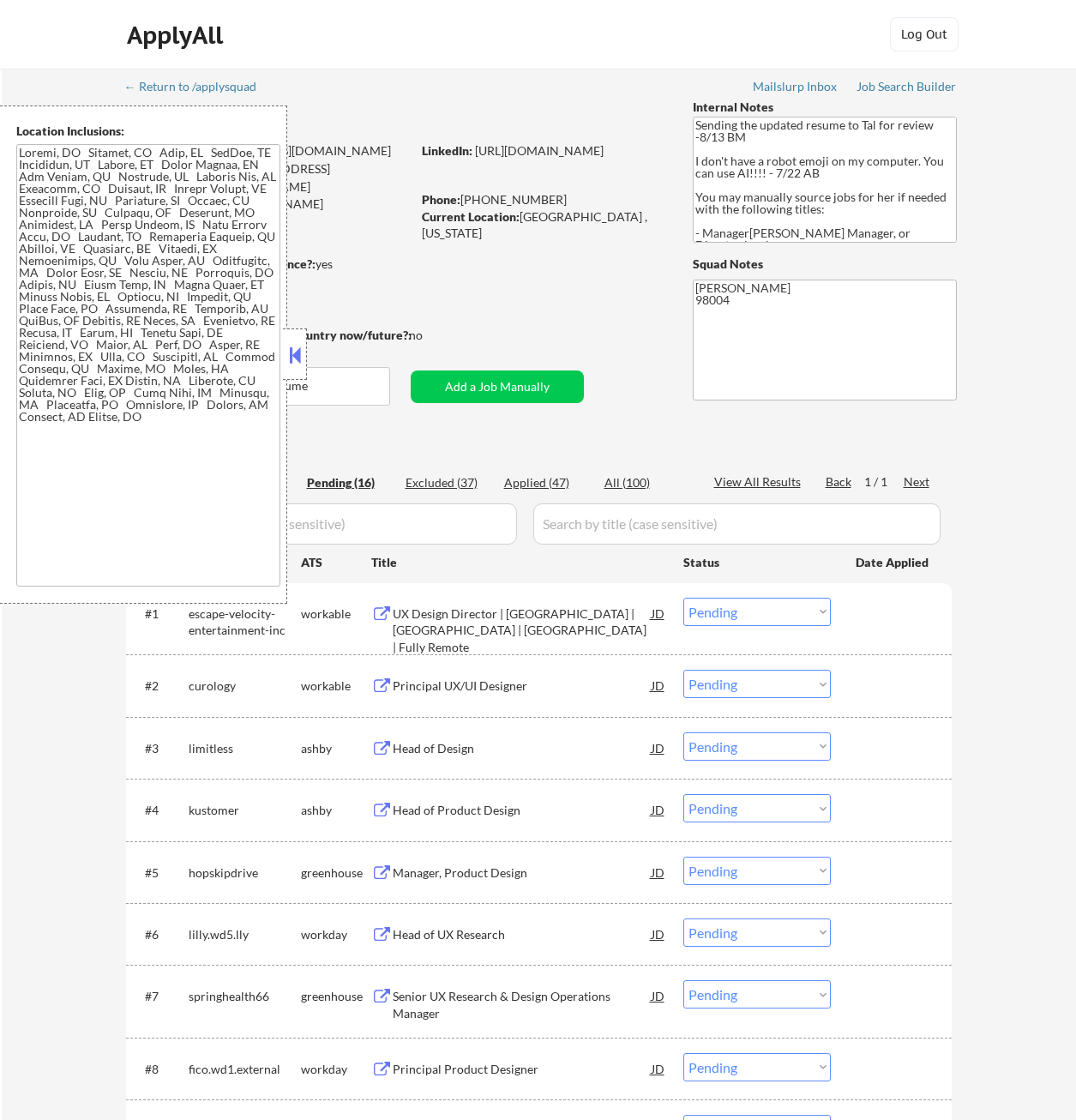
select select ""applied""
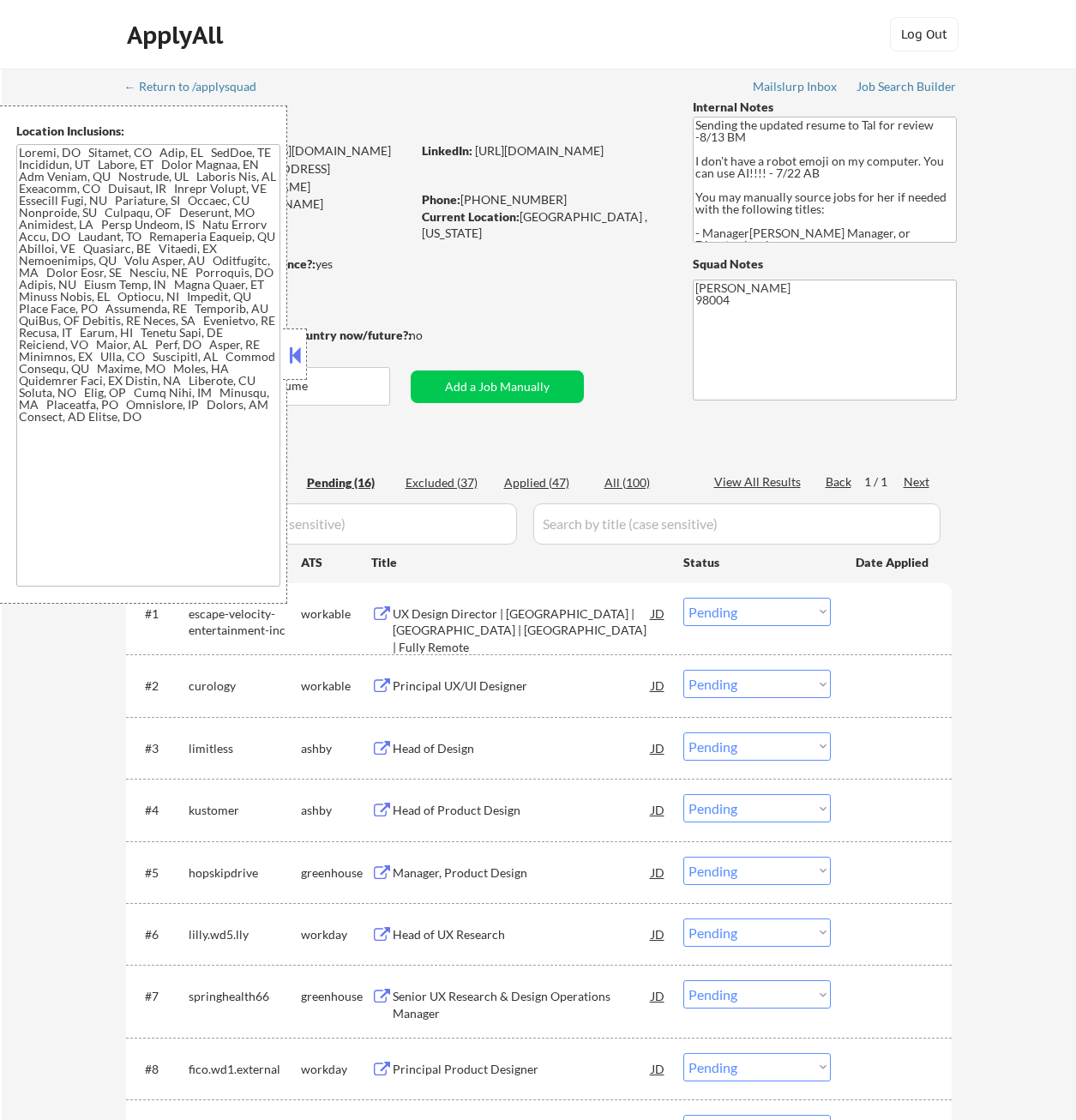
select select ""applied""
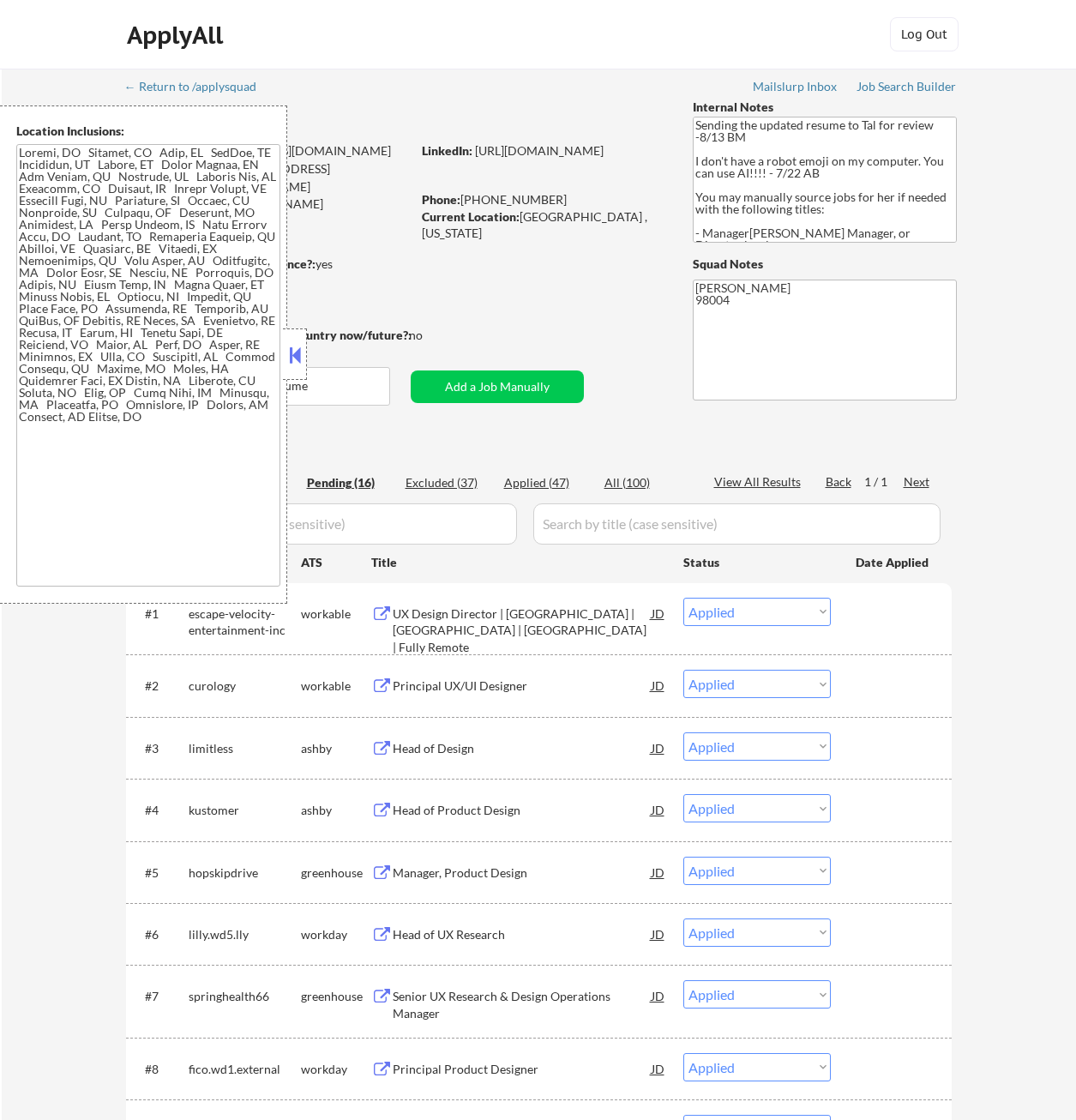
select select ""applied""
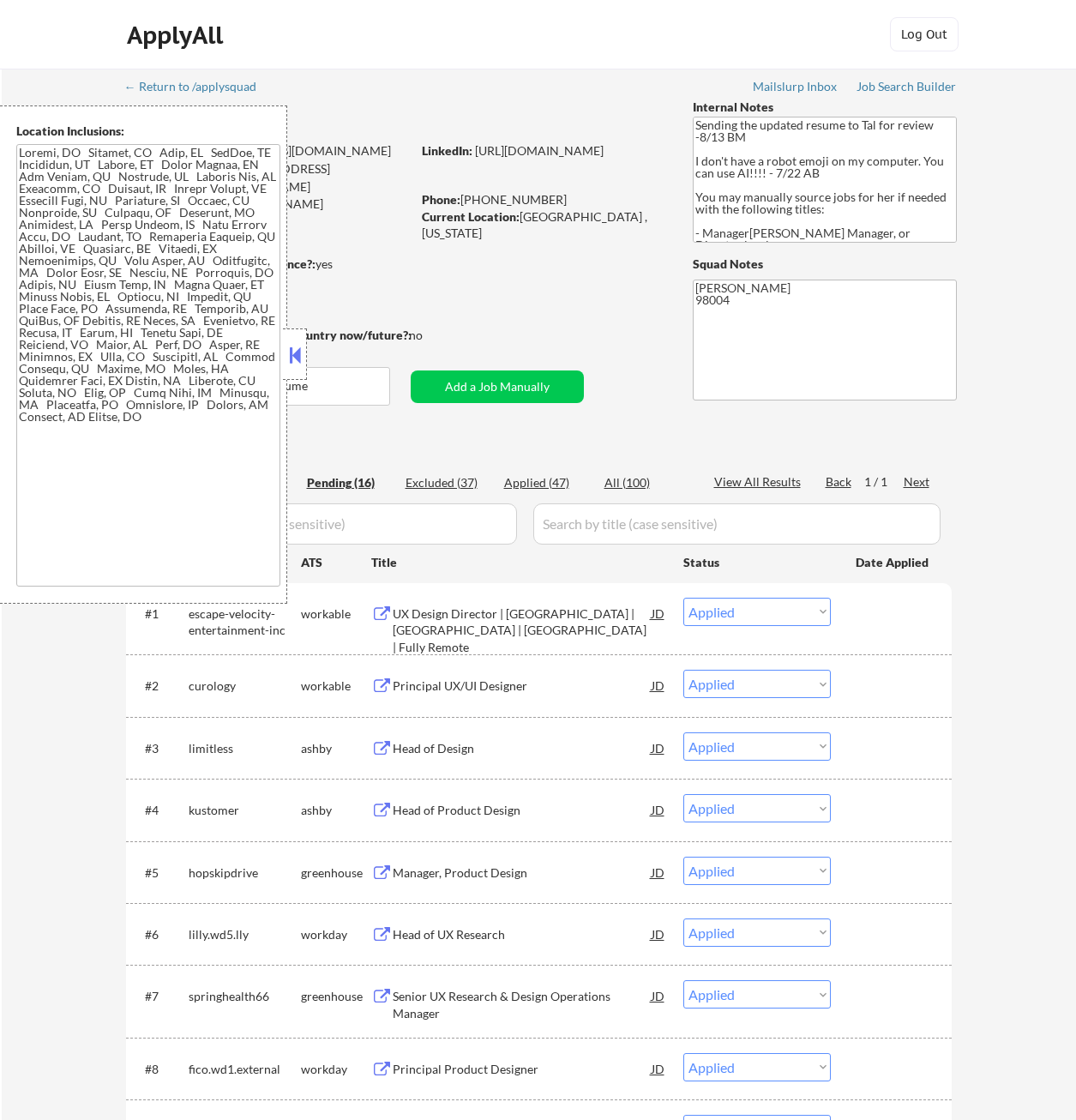
select select ""applied""
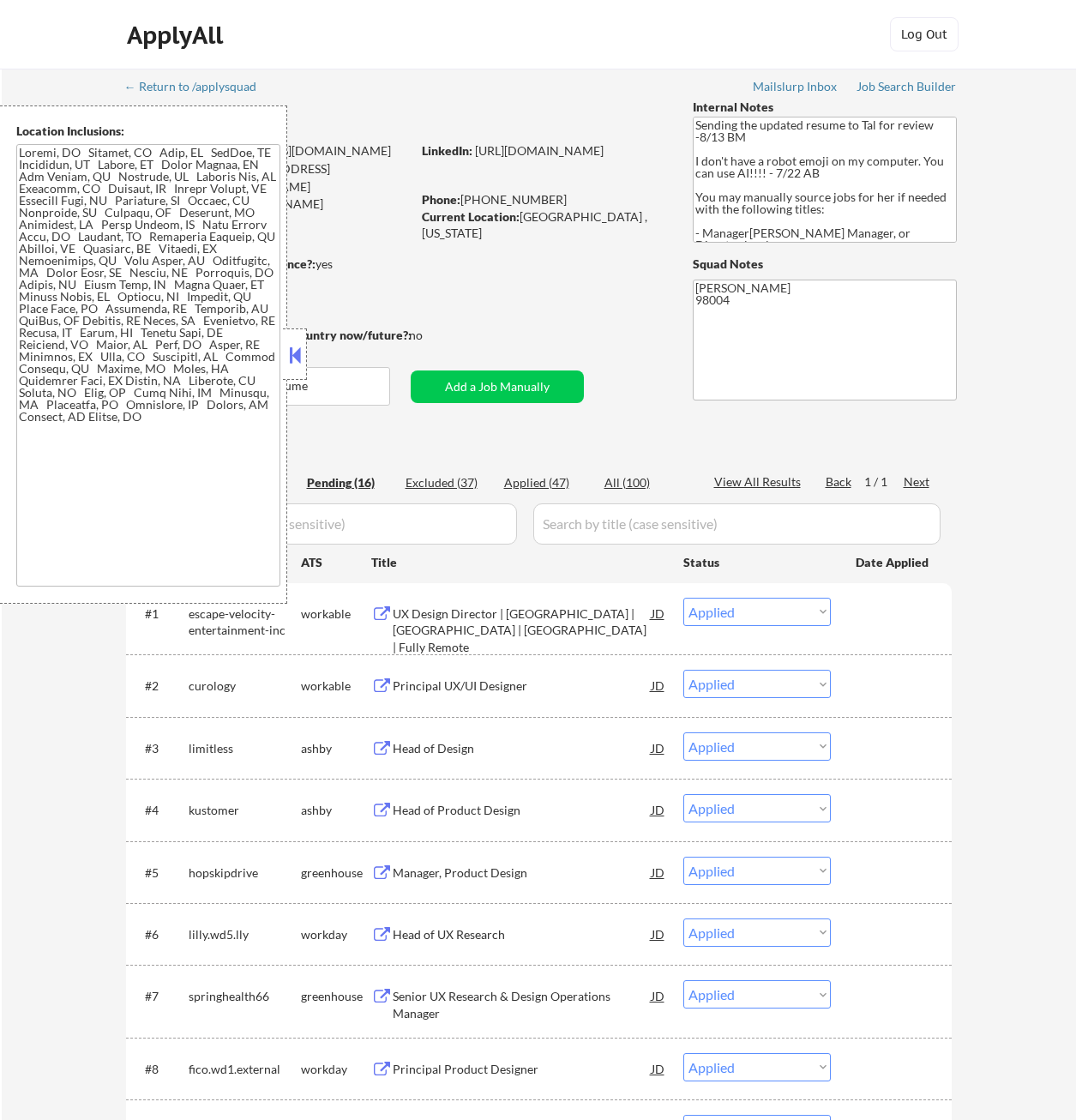
select select ""applied""
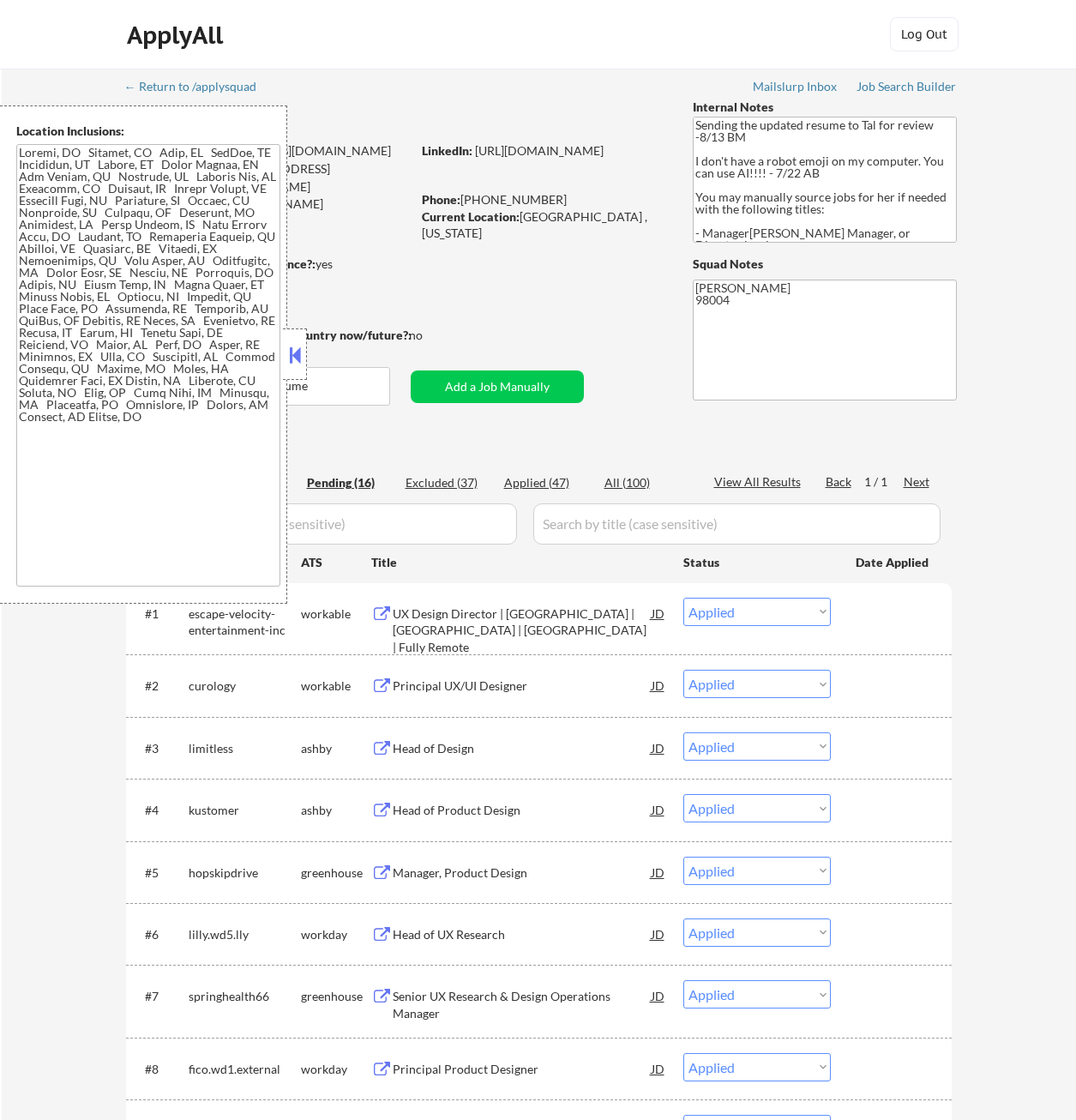
select select ""applied""
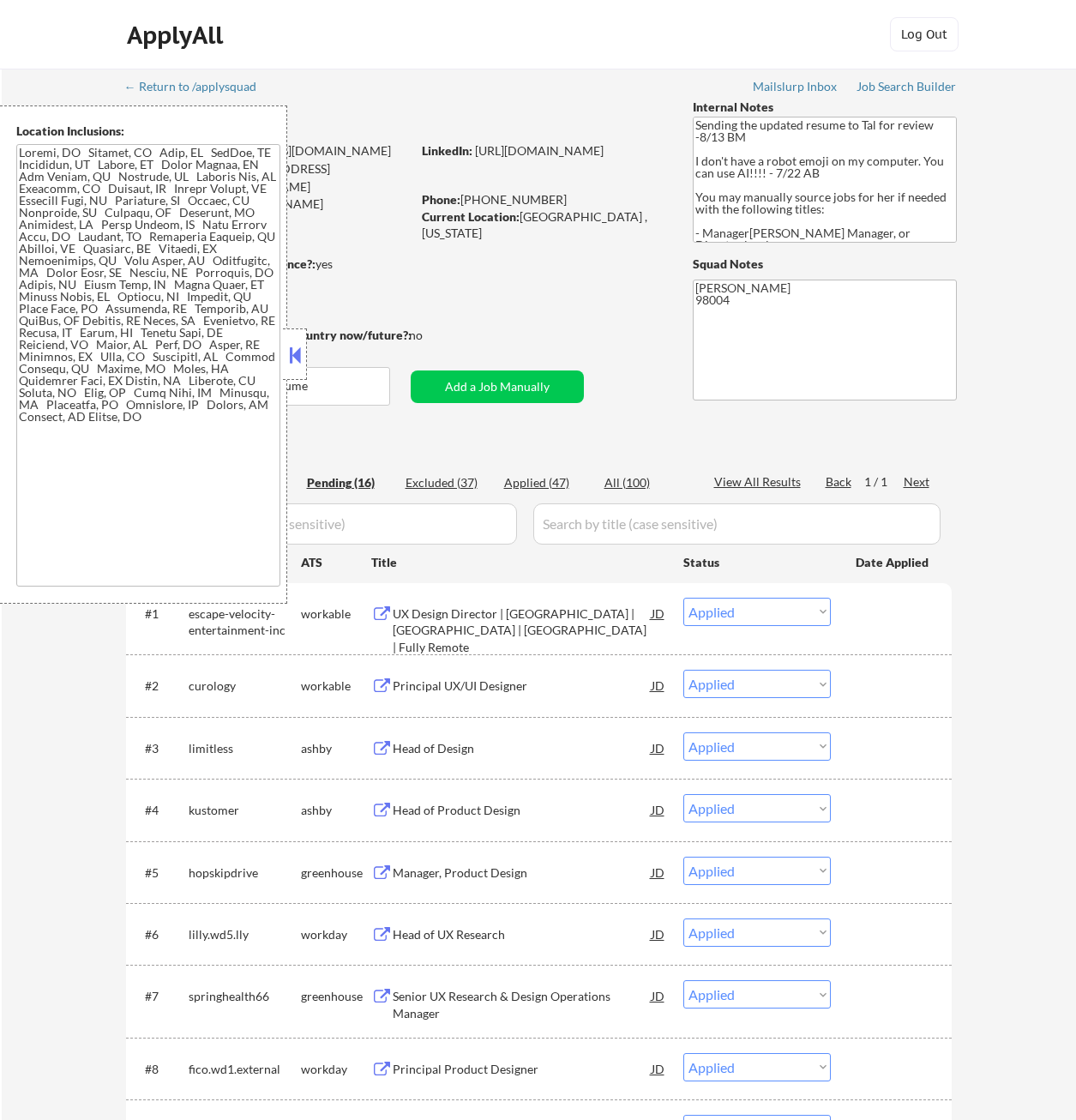
select select ""applied""
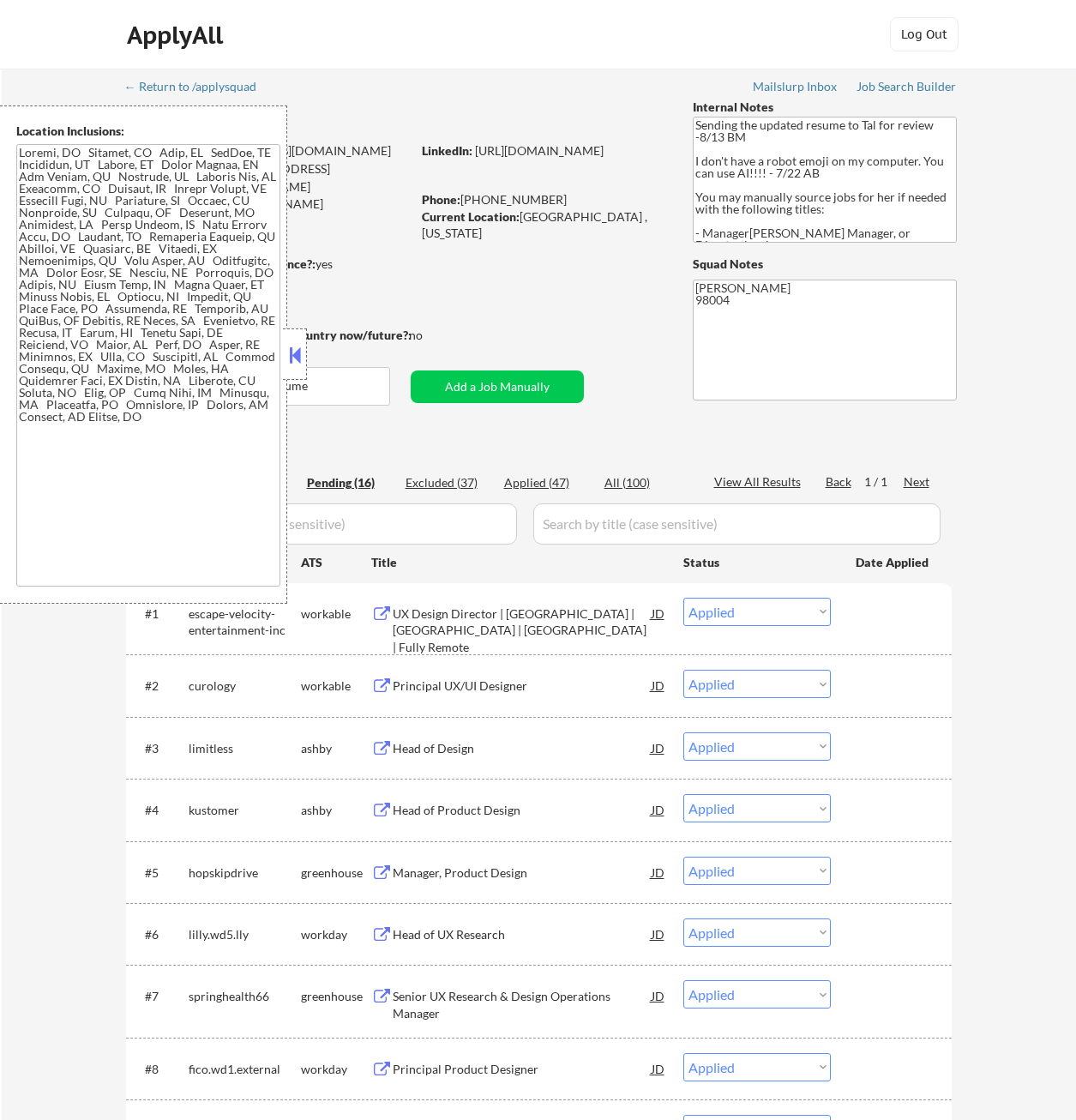
select select ""applied""
click at [294, 360] on button at bounding box center [295, 355] width 19 height 26
